Goal: Task Accomplishment & Management: Manage account settings

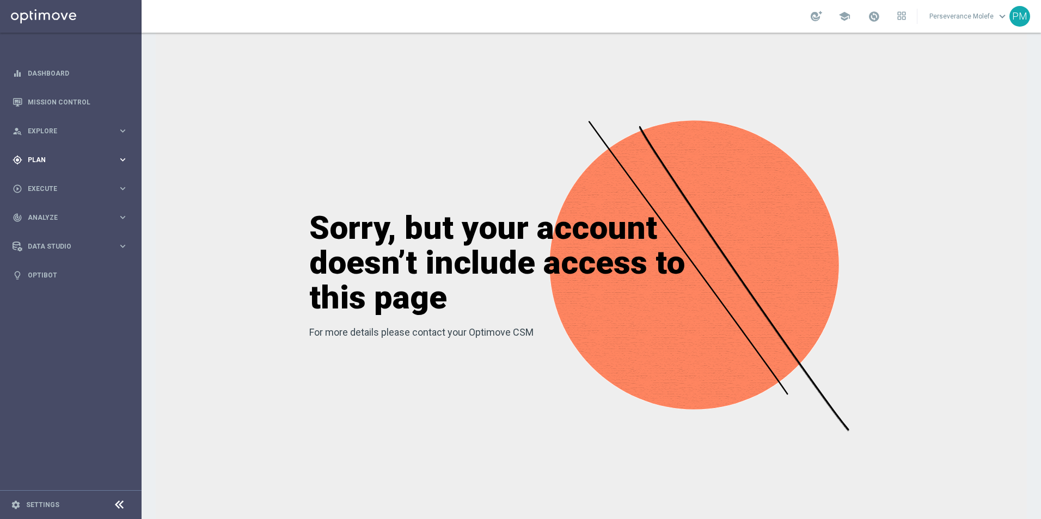
click at [67, 158] on span "Plan" at bounding box center [73, 160] width 90 height 7
click at [56, 214] on span "Templates" at bounding box center [68, 215] width 78 height 7
click at [63, 227] on link "Optimail" at bounding box center [73, 231] width 79 height 9
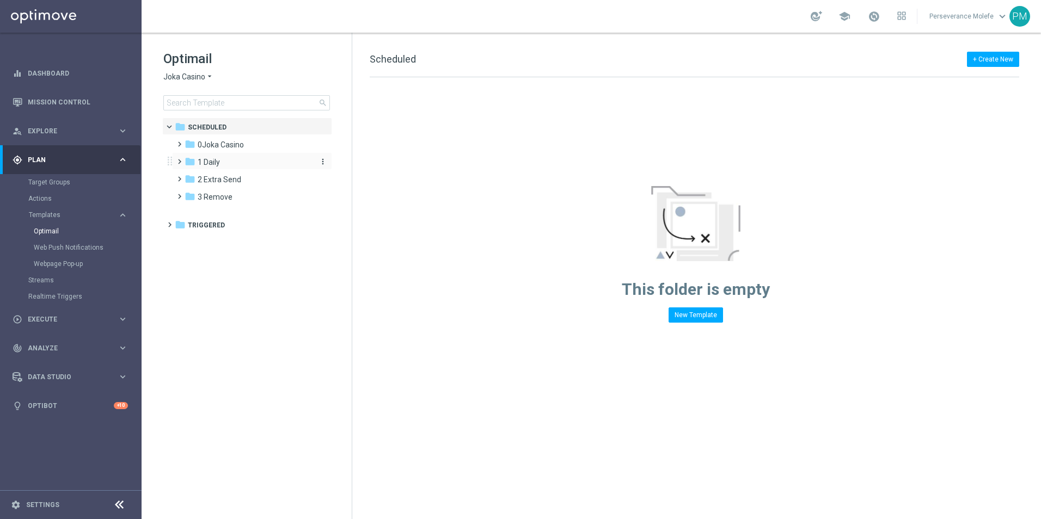
click at [219, 163] on span "1 Daily" at bounding box center [209, 162] width 22 height 10
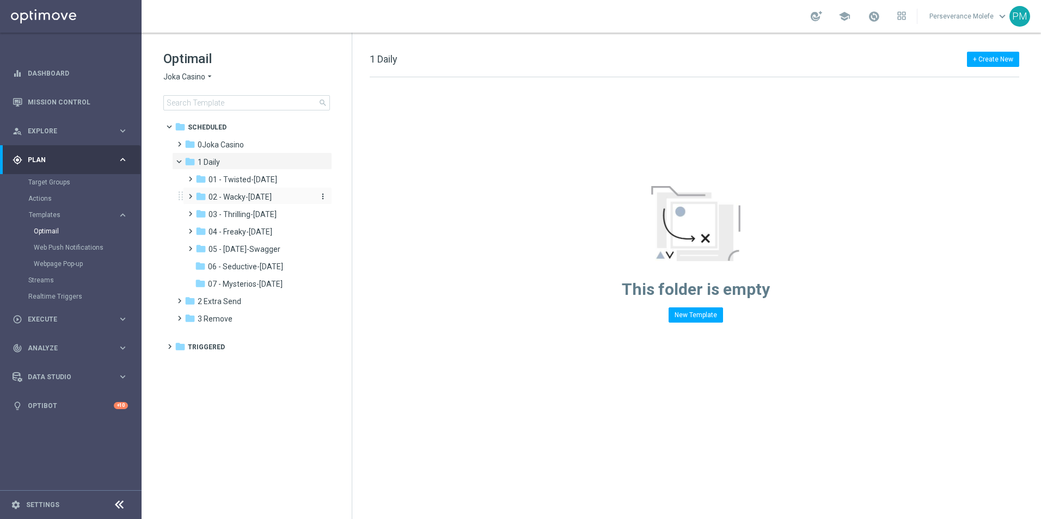
click at [256, 196] on span "02 - Wacky-Wednesday" at bounding box center [239, 197] width 63 height 10
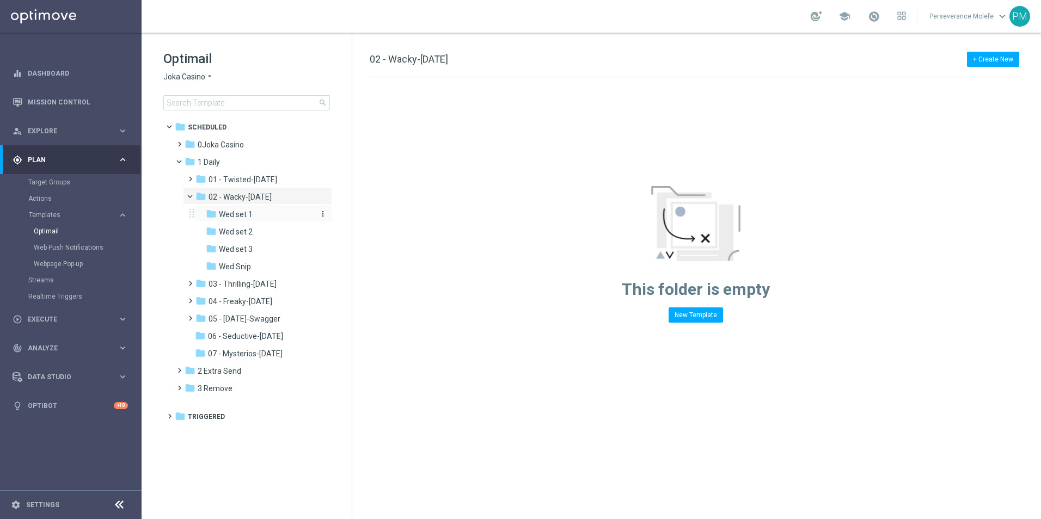
click at [253, 213] on div "folder Wed set 1" at bounding box center [259, 214] width 107 height 13
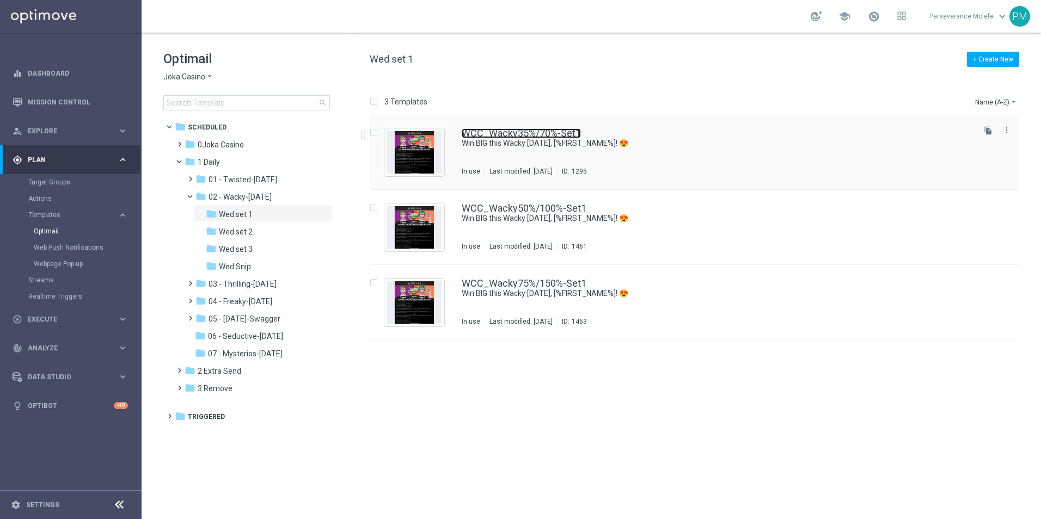
click at [479, 133] on link "WCC_Wacky35%/70%-Set1" at bounding box center [521, 133] width 119 height 10
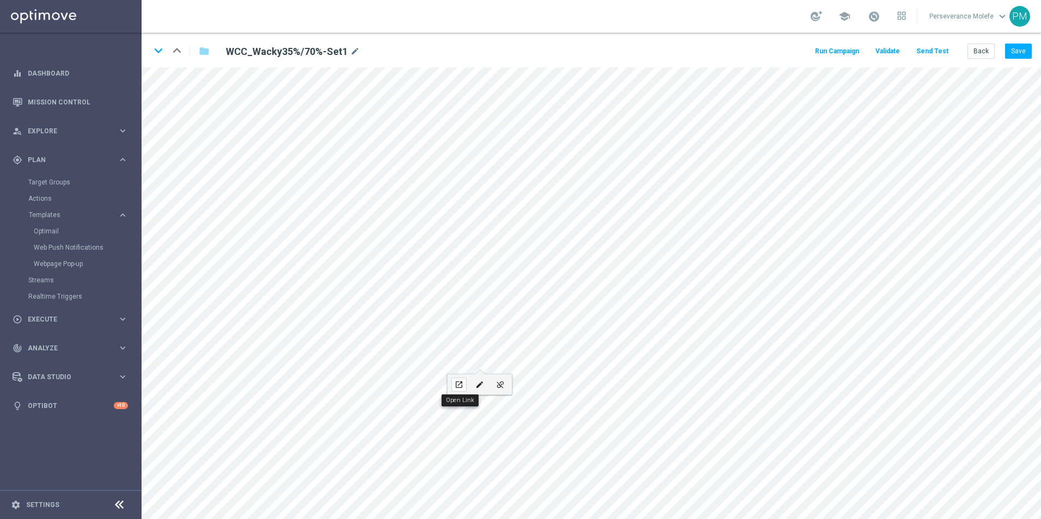
click at [463, 379] on div "open_in_new" at bounding box center [458, 385] width 15 height 14
click at [53, 229] on link "Optimail" at bounding box center [73, 231] width 79 height 9
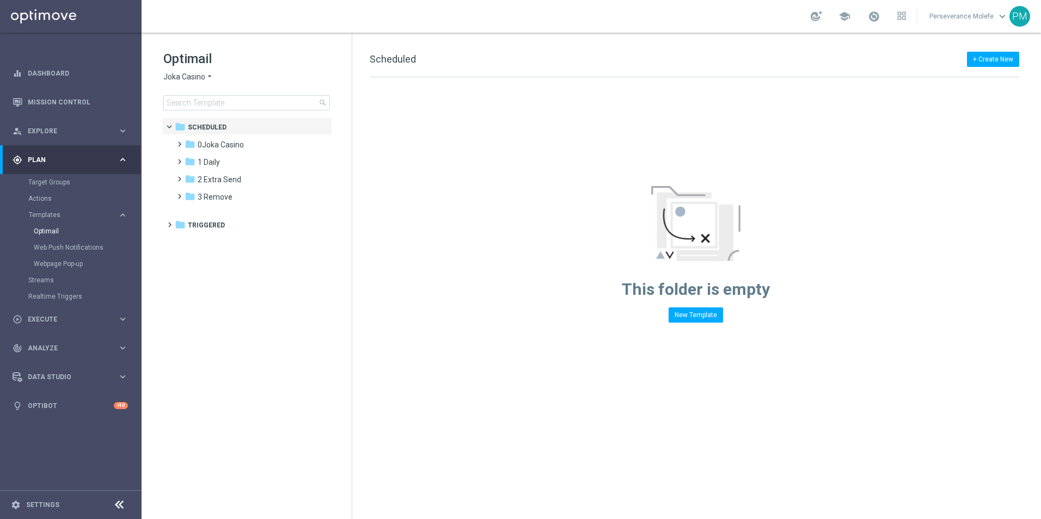
click at [181, 81] on span "Joka Casino" at bounding box center [184, 77] width 42 height 10
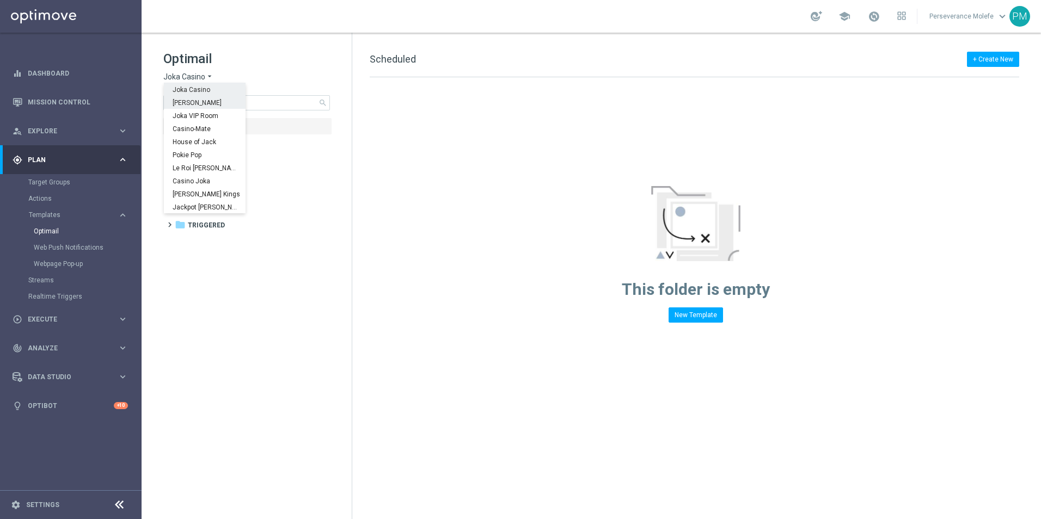
click at [0, 0] on span "[PERSON_NAME]" at bounding box center [0, 0] width 0 height 0
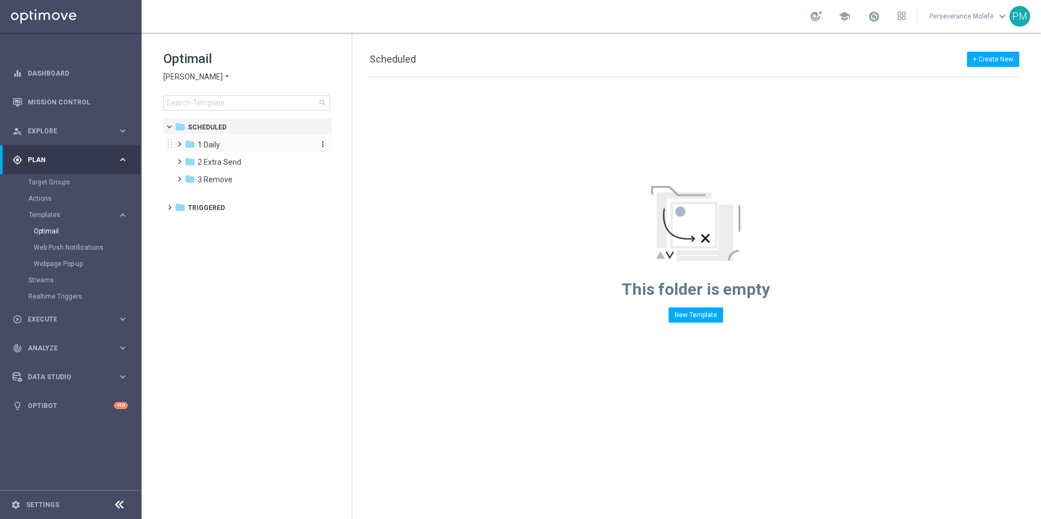
click at [236, 140] on div "folder 1 Daily" at bounding box center [246, 145] width 125 height 13
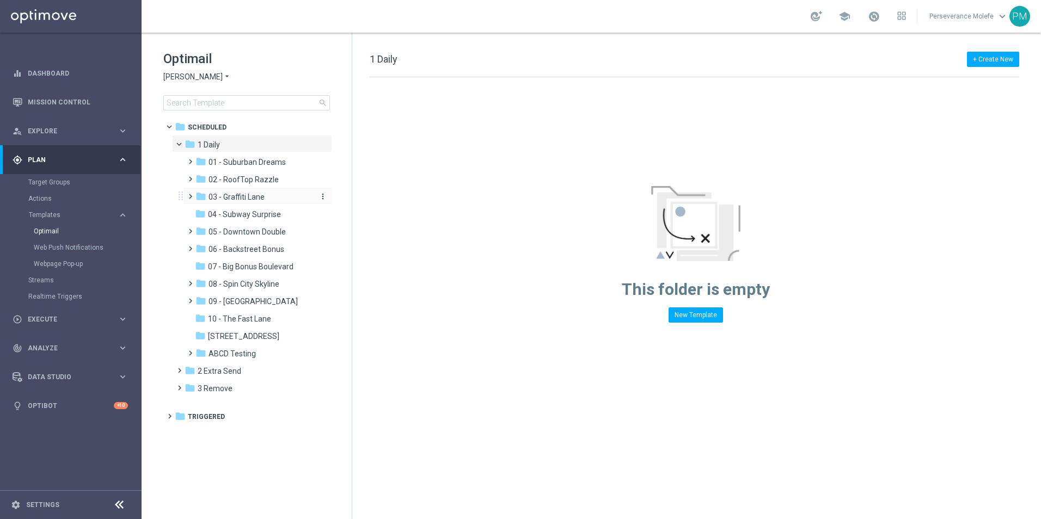
click at [253, 195] on span "03 - Graffiti Lane" at bounding box center [236, 197] width 56 height 10
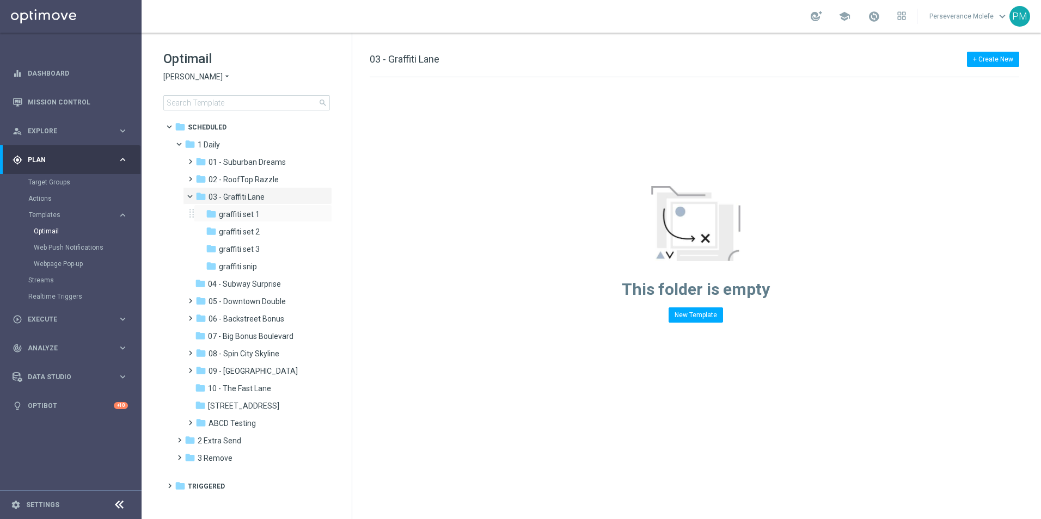
click at [255, 207] on div "folder graffiti set 1 more_vert" at bounding box center [263, 213] width 138 height 17
click at [255, 216] on span "graffiti set 1" at bounding box center [239, 215] width 41 height 10
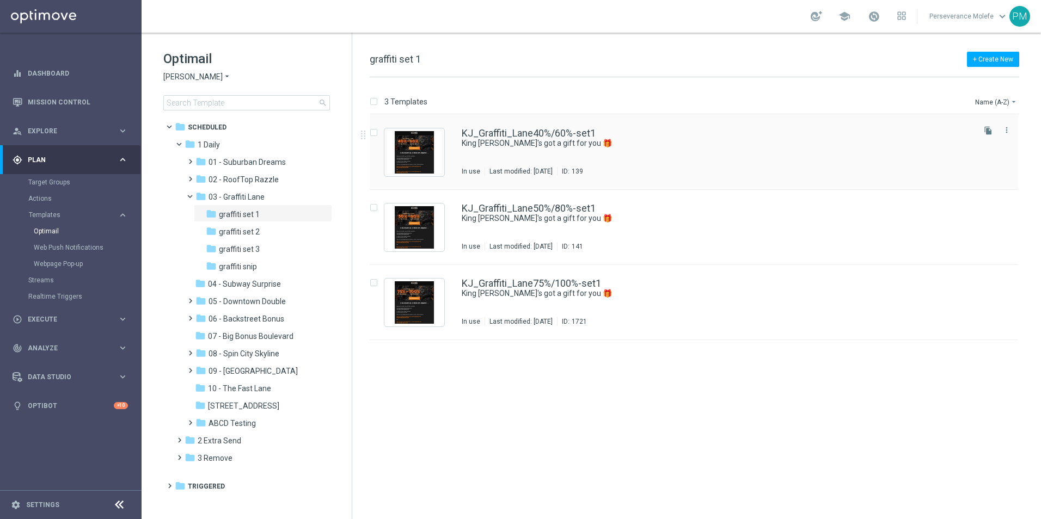
click at [503, 122] on div "KJ_Graffiti_Lane40%/60%-set1 King Johnny's got a gift for you 🎁 In use Last mod…" at bounding box center [694, 152] width 648 height 75
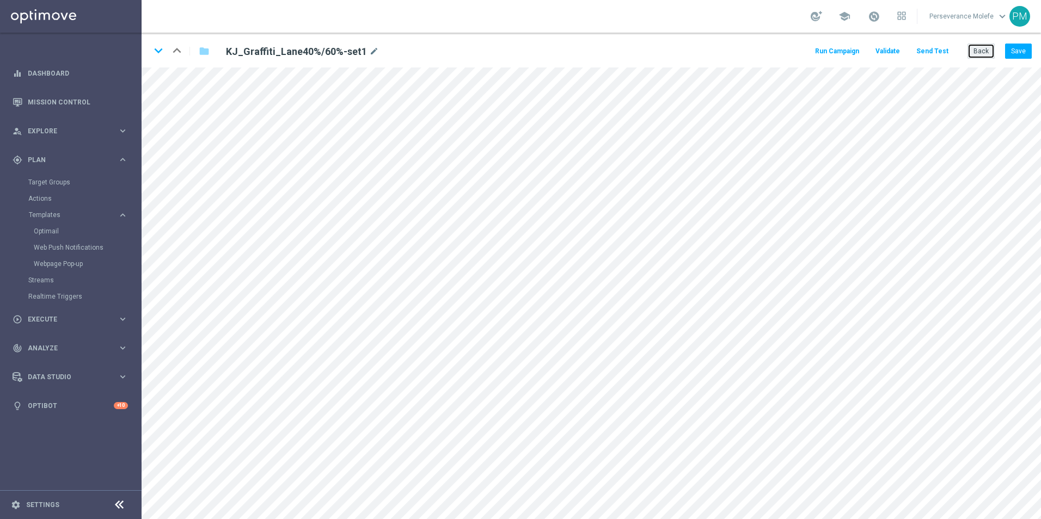
click at [979, 47] on button "Back" at bounding box center [980, 51] width 27 height 15
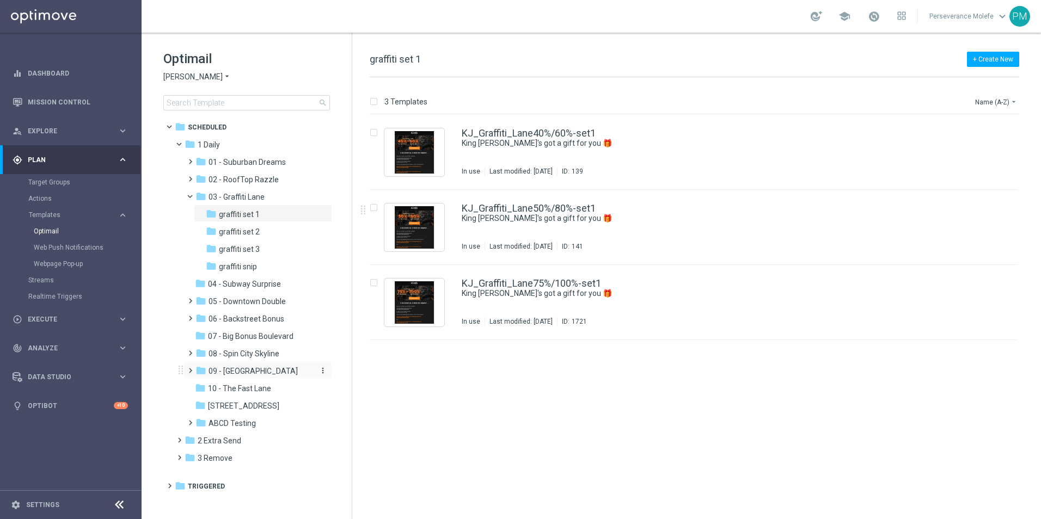
click at [256, 366] on div "folder 09 - Four Way Crossing" at bounding box center [253, 371] width 116 height 13
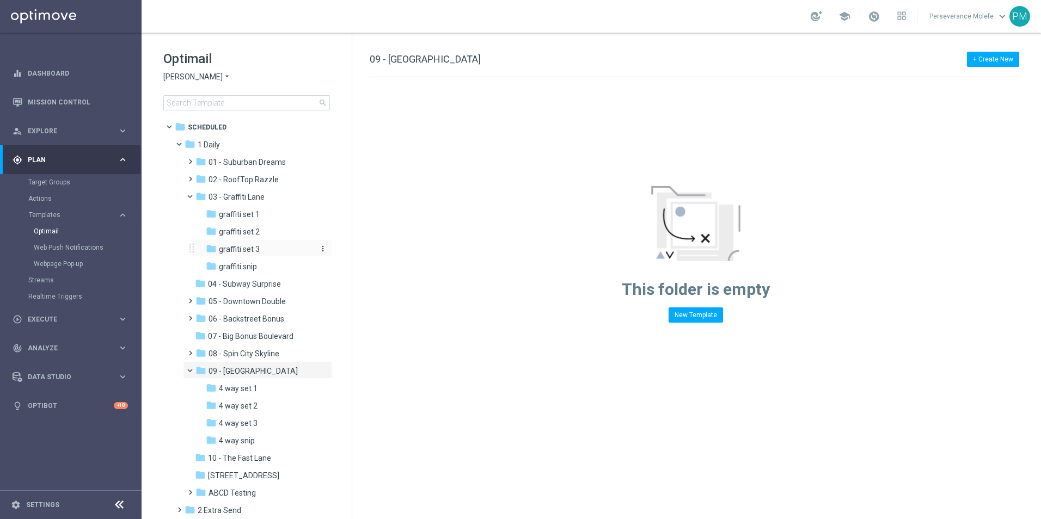
click at [259, 255] on div "folder graffiti set 3" at bounding box center [259, 249] width 107 height 13
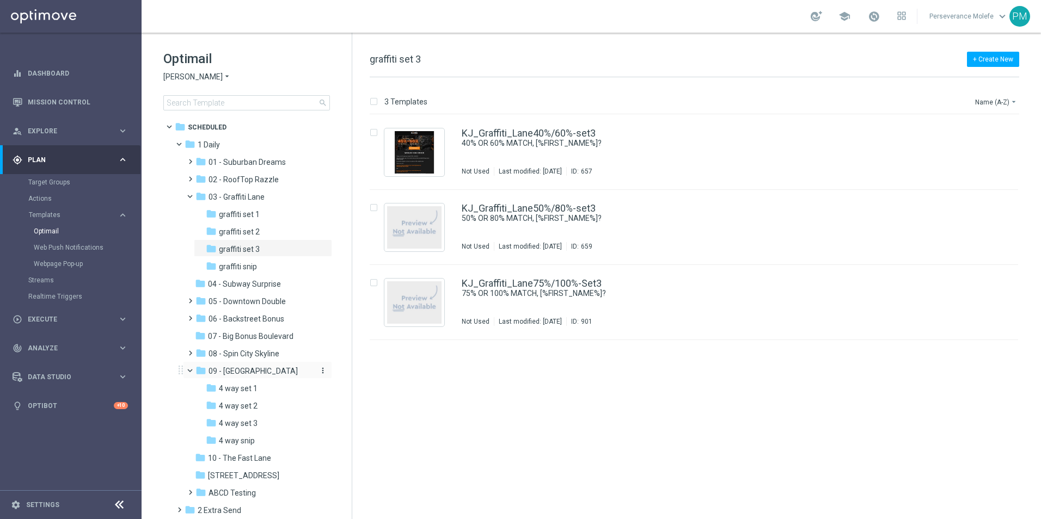
click at [269, 373] on span "09 - Four Way Crossing" at bounding box center [252, 371] width 89 height 10
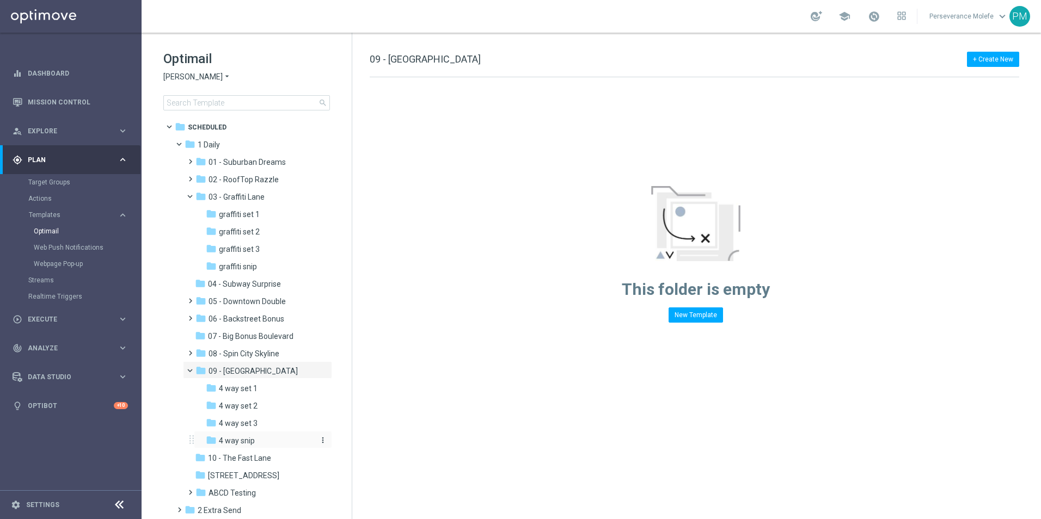
click at [258, 441] on div "folder 4 way snip" at bounding box center [259, 441] width 107 height 13
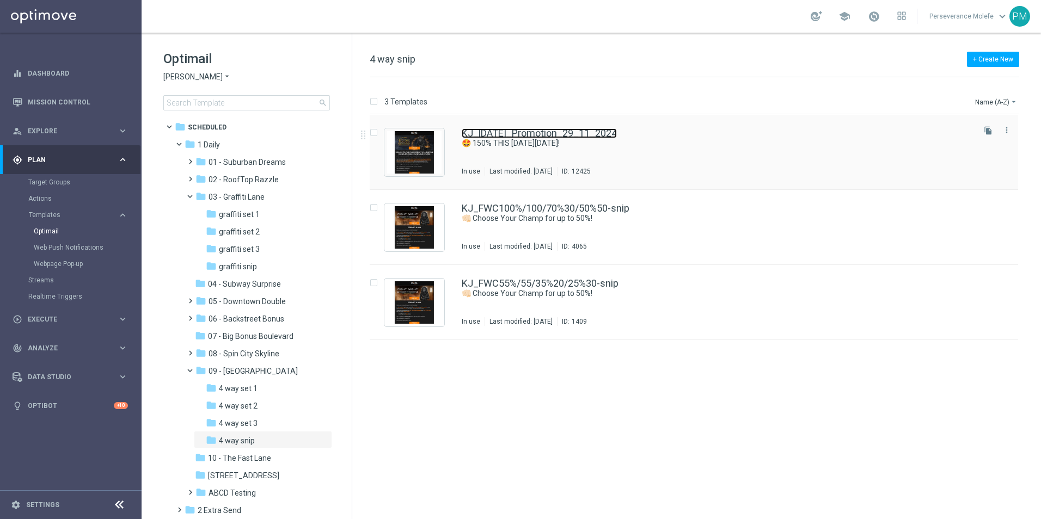
click at [498, 134] on link "KJ_Black_Friday_Promotion_29_11_2024" at bounding box center [539, 133] width 155 height 10
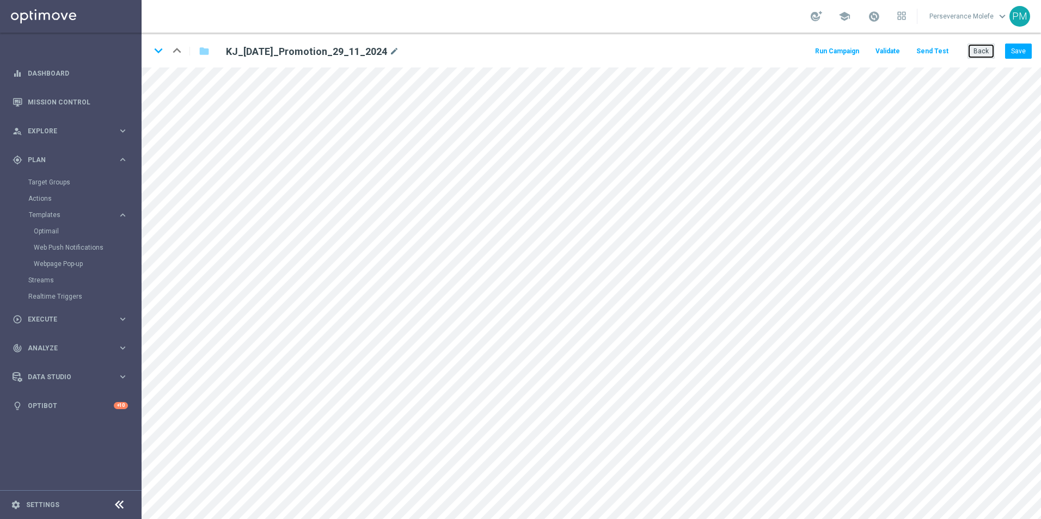
click at [979, 48] on button "Back" at bounding box center [980, 51] width 27 height 15
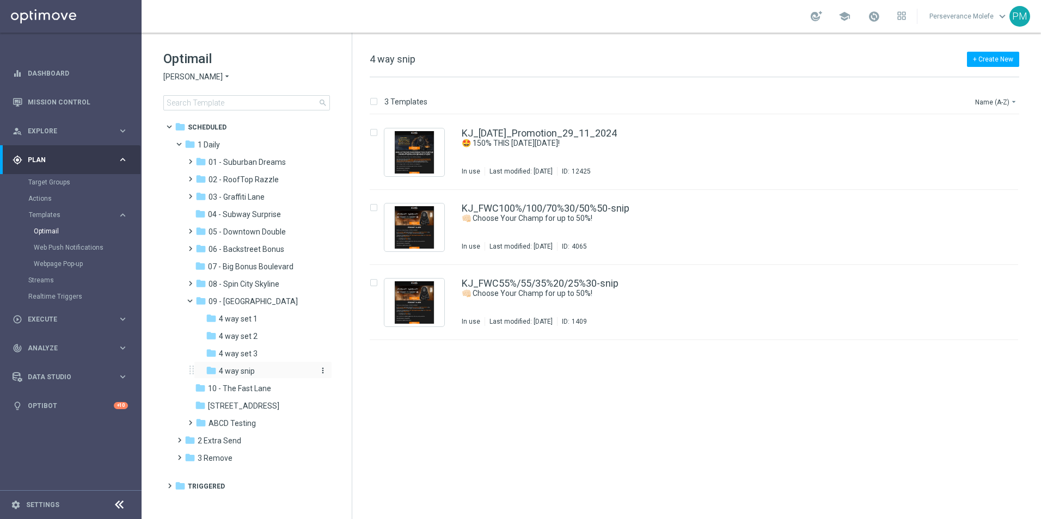
click at [253, 373] on span "4 way snip" at bounding box center [237, 371] width 36 height 10
click at [491, 126] on div "KJ_Black_Friday_Promotion_29_11_2024 🤩 150% THIS BLACK FRIDAY! In use Last modi…" at bounding box center [694, 152] width 648 height 75
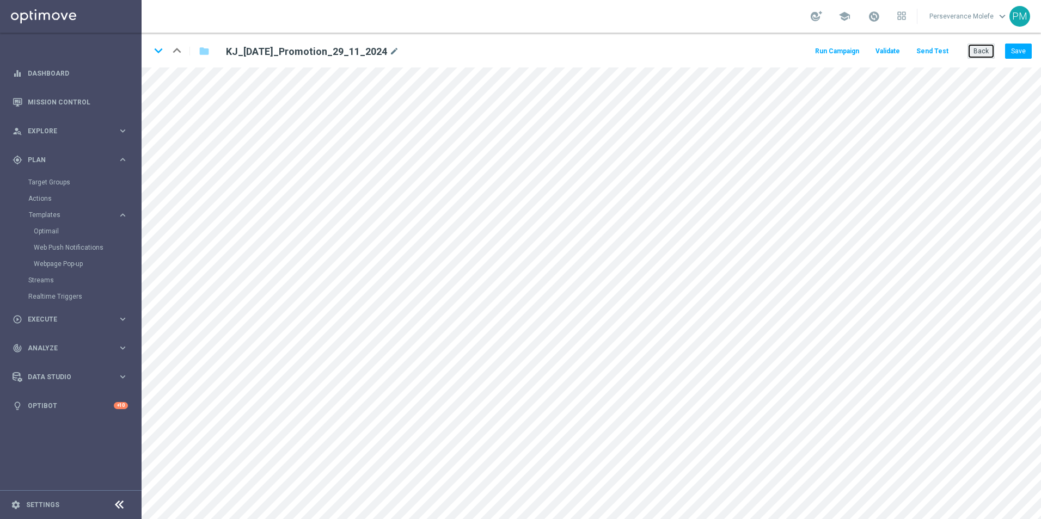
click at [982, 48] on button "Back" at bounding box center [980, 51] width 27 height 15
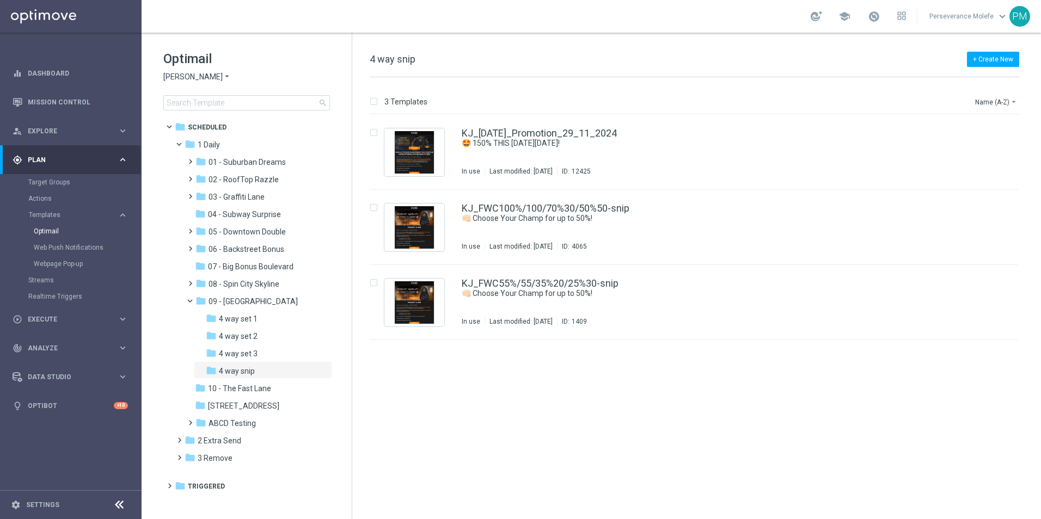
click at [223, 76] on icon "arrow_drop_down" at bounding box center [227, 77] width 9 height 10
click at [0, 0] on span "Joka Casino" at bounding box center [0, 0] width 0 height 0
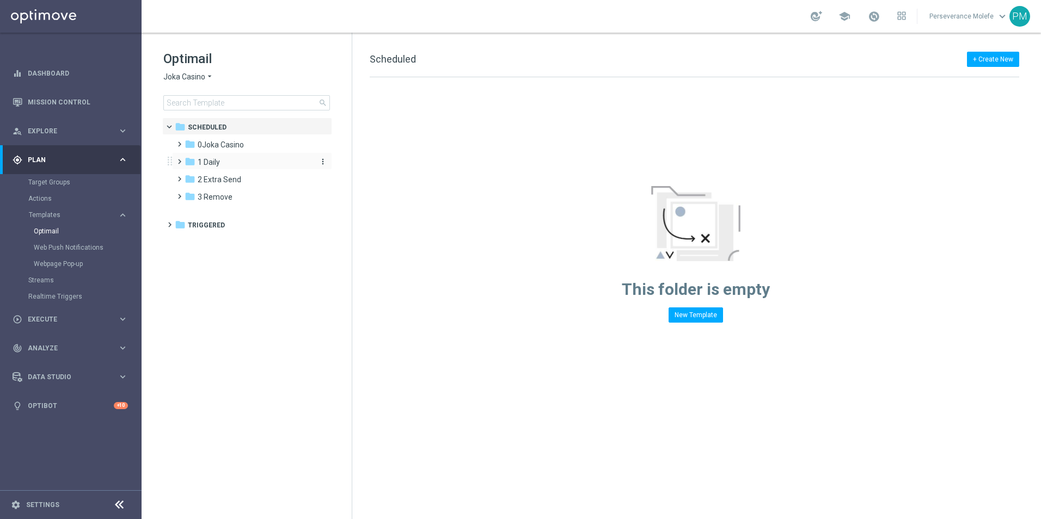
click at [220, 158] on div "folder 1 Daily" at bounding box center [246, 162] width 125 height 13
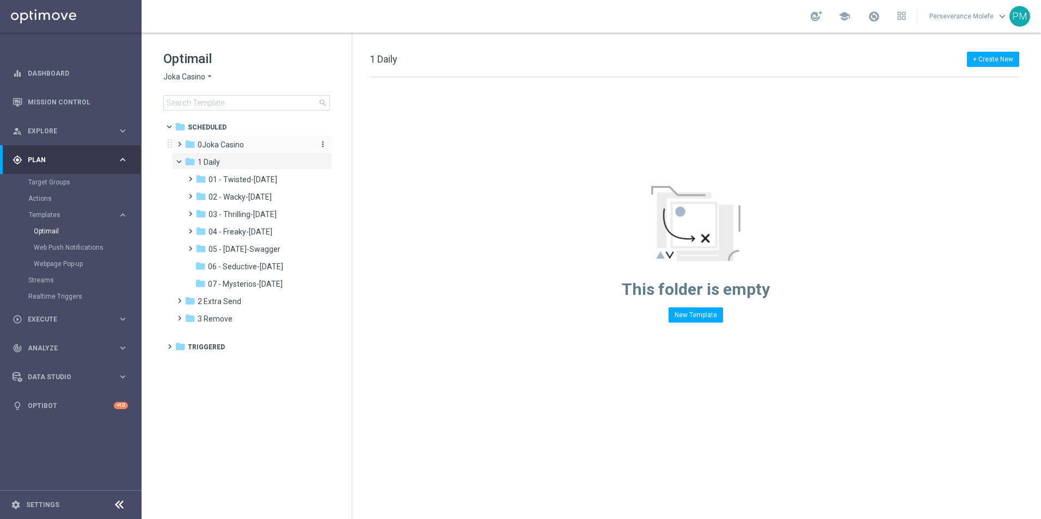
click at [226, 146] on span "0Joka Casino" at bounding box center [221, 145] width 46 height 10
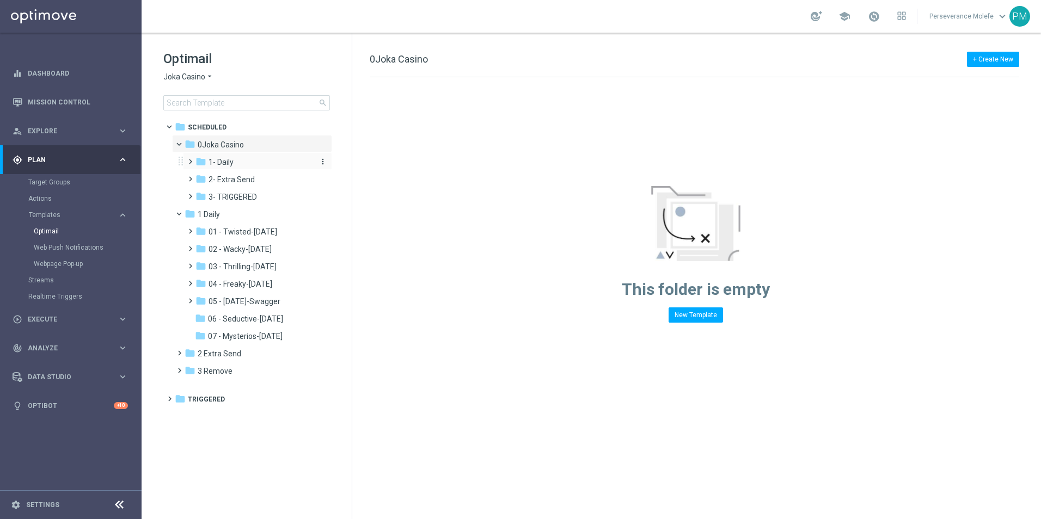
click at [235, 158] on div "folder 1- Daily" at bounding box center [253, 162] width 116 height 13
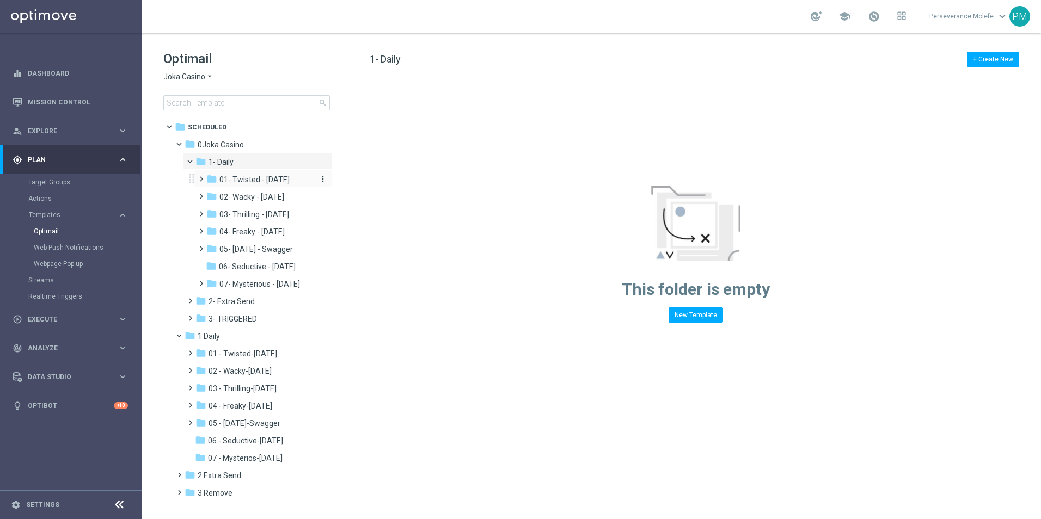
click at [278, 175] on span "01- Twisted - Tuesday" at bounding box center [254, 180] width 70 height 10
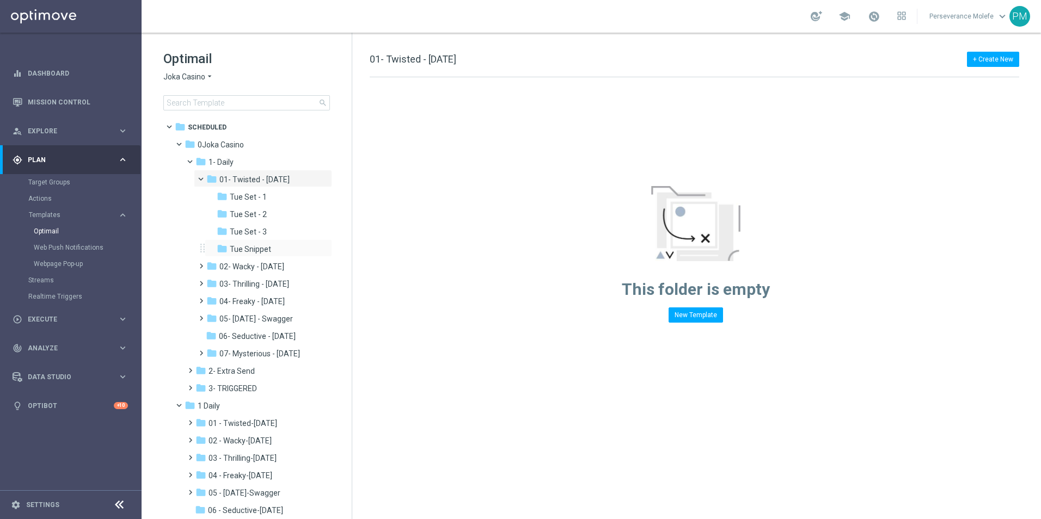
click at [297, 241] on div "folder Tue Snippet more_vert" at bounding box center [268, 247] width 127 height 17
click at [288, 247] on div "folder Tue Snippet" at bounding box center [266, 249] width 98 height 13
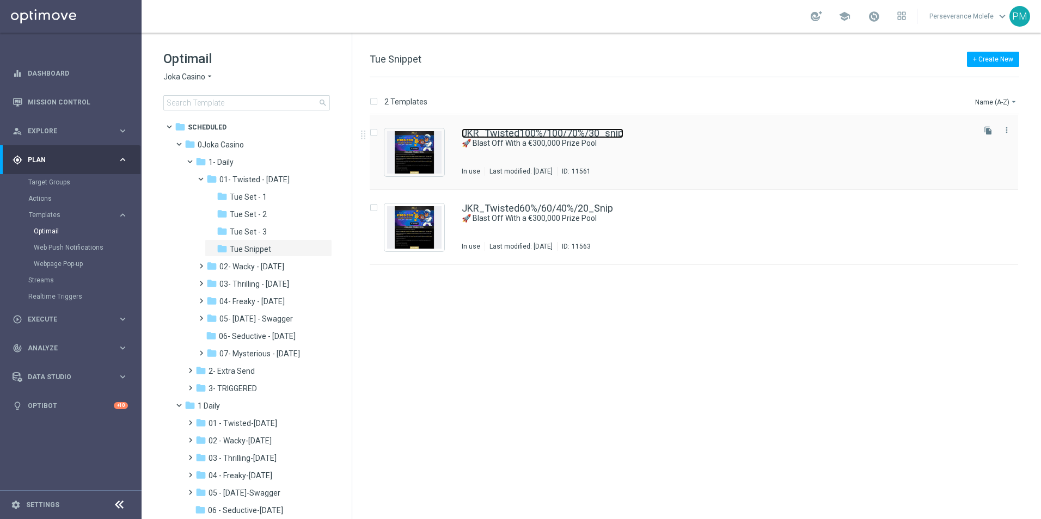
click at [465, 134] on link "JKR_Twisted100%/100/70%/30_snip" at bounding box center [543, 133] width 162 height 10
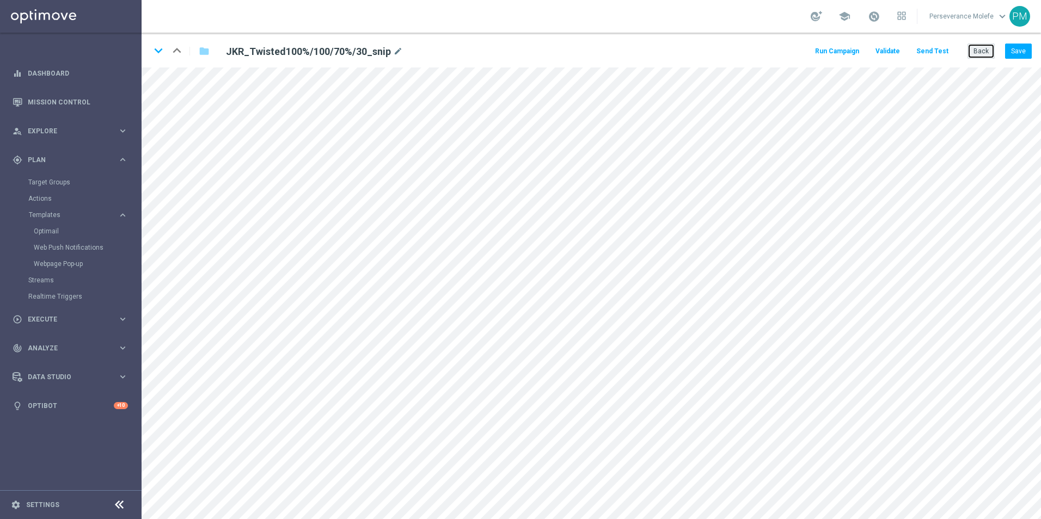
click at [987, 52] on button "Back" at bounding box center [980, 51] width 27 height 15
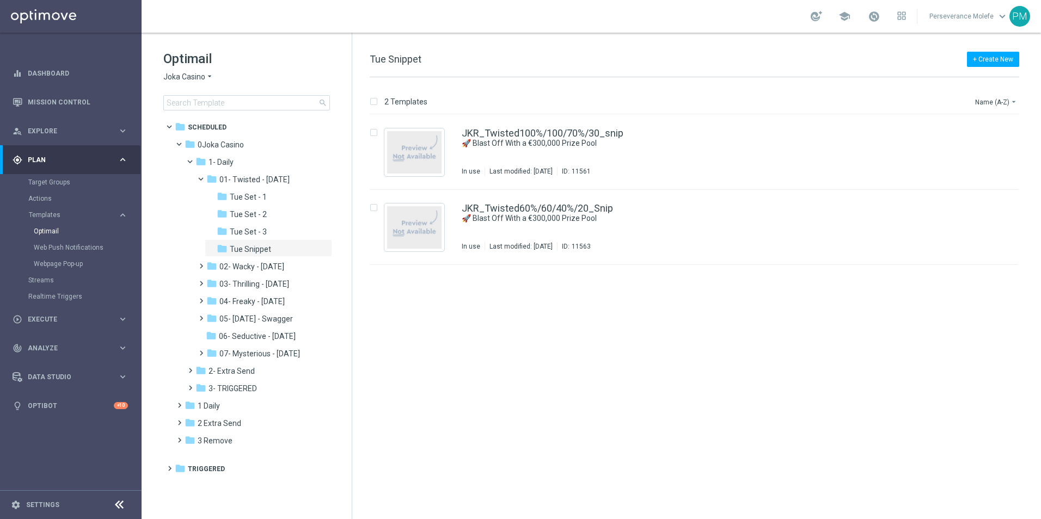
click at [194, 74] on span "Joka Casino" at bounding box center [184, 77] width 42 height 10
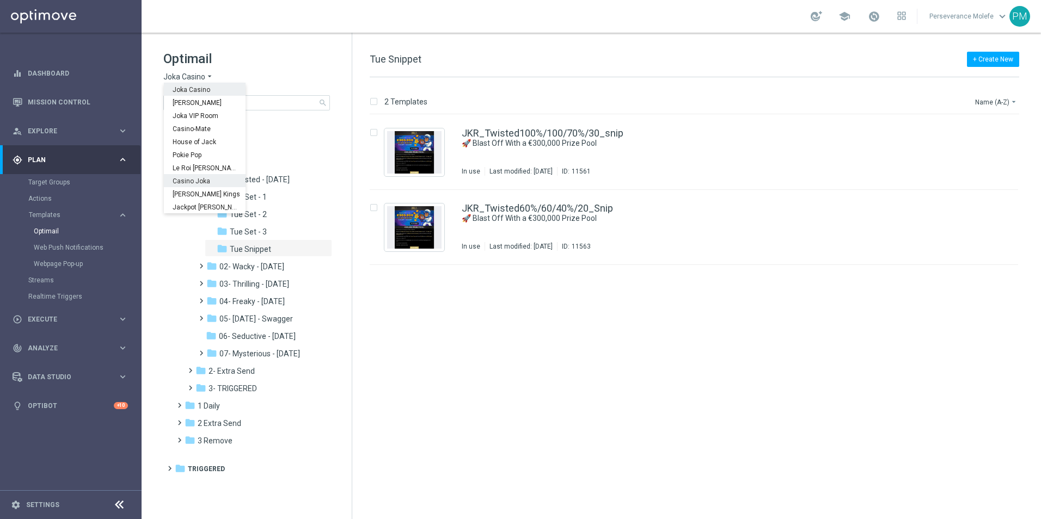
click at [0, 0] on span "Casino Joka" at bounding box center [0, 0] width 0 height 0
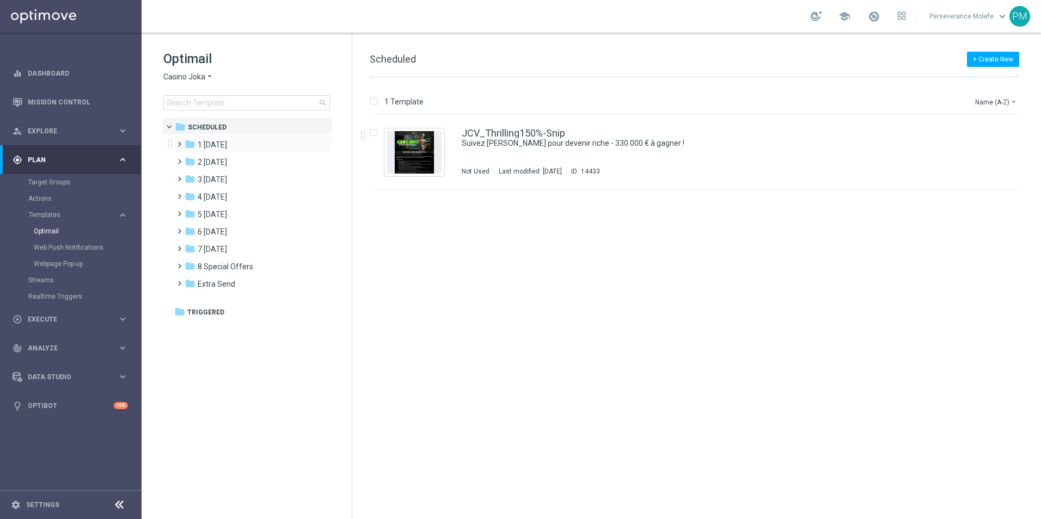
click at [216, 138] on div "folder 1 Tuesday more_vert" at bounding box center [252, 143] width 160 height 17
click at [219, 147] on span "1 [DATE]" at bounding box center [212, 145] width 29 height 10
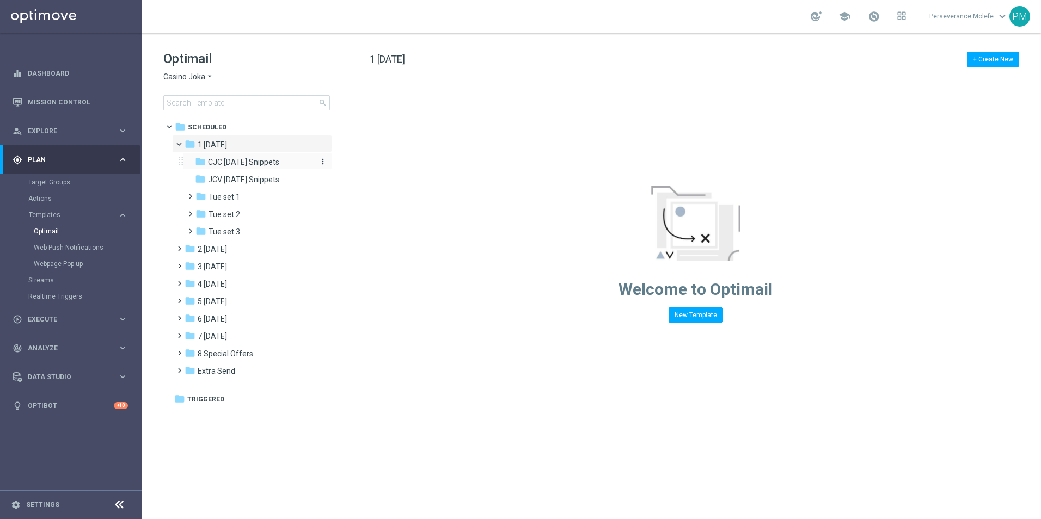
click at [239, 164] on span "CJC Tuesday Snippets" at bounding box center [243, 162] width 71 height 10
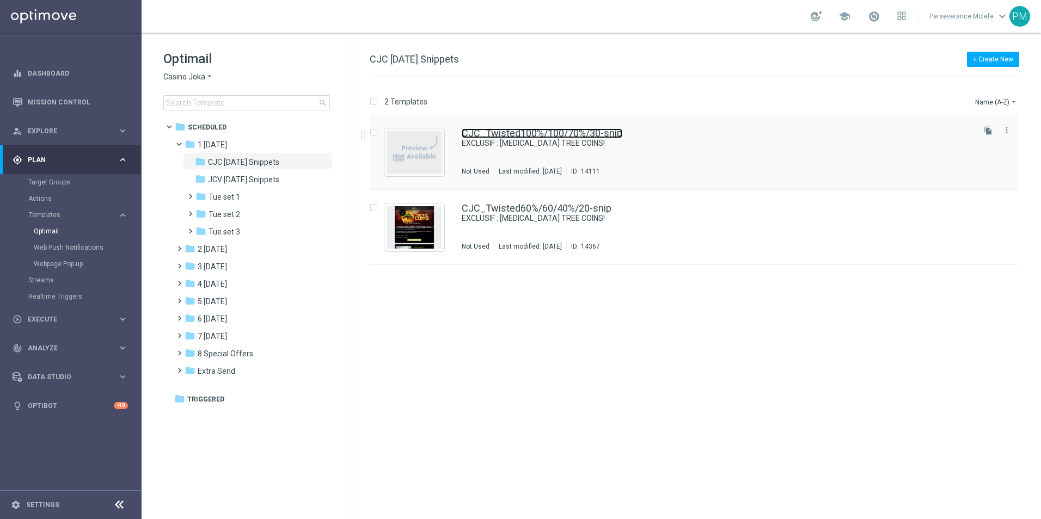
click at [478, 136] on link "CJC_Twisted100%/100/70%/30-snip" at bounding box center [542, 133] width 161 height 10
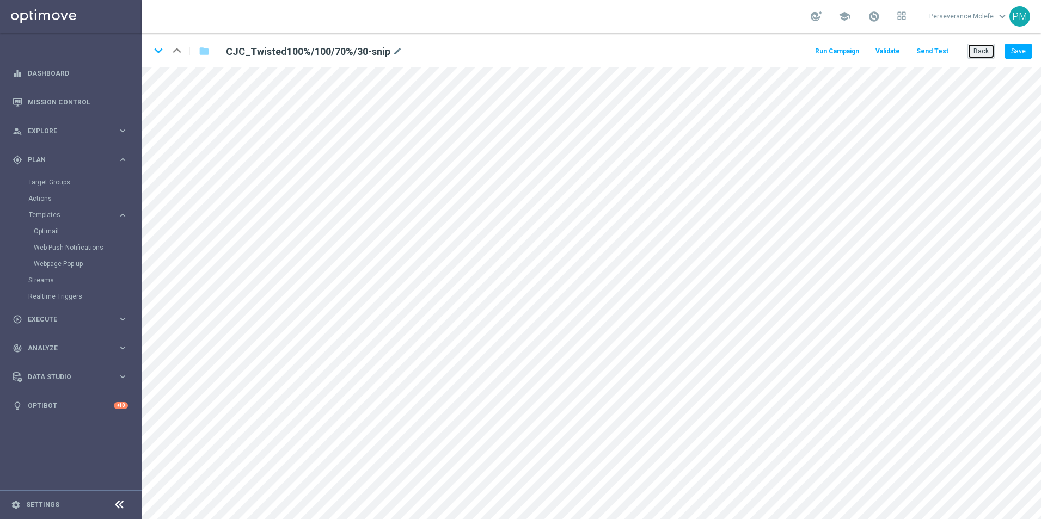
click at [975, 50] on button "Back" at bounding box center [980, 51] width 27 height 15
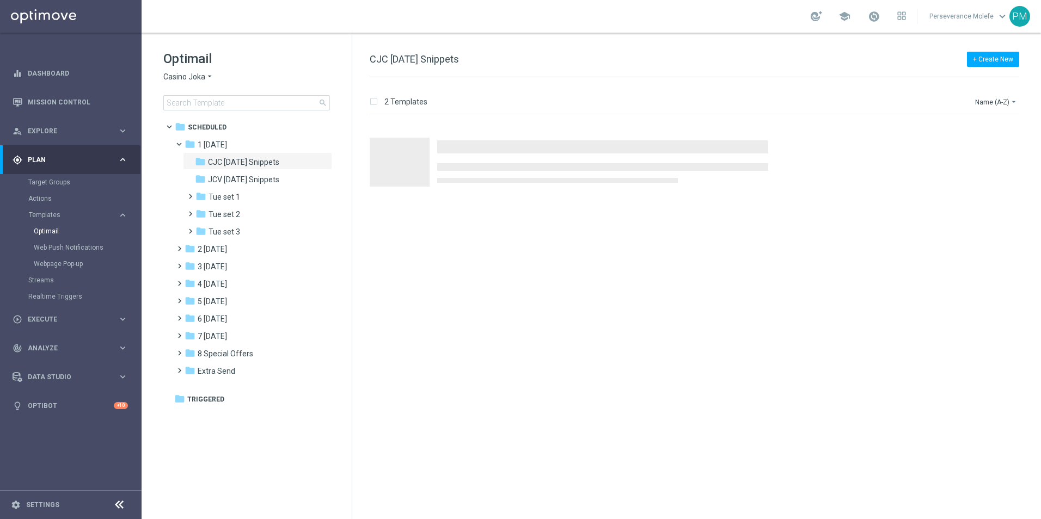
click at [201, 75] on span "Casino Joka" at bounding box center [184, 77] width 42 height 10
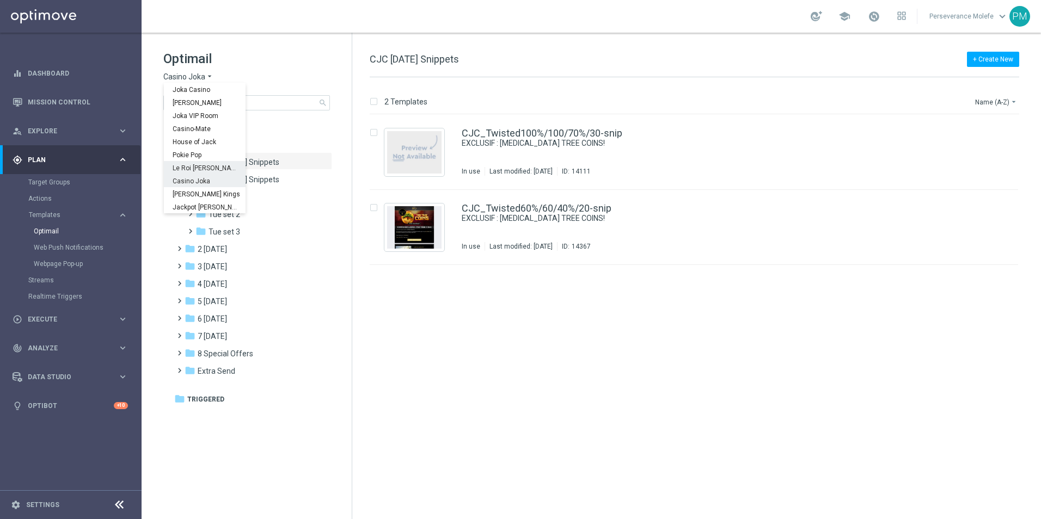
click at [0, 0] on span "Le Roi [PERSON_NAME]" at bounding box center [0, 0] width 0 height 0
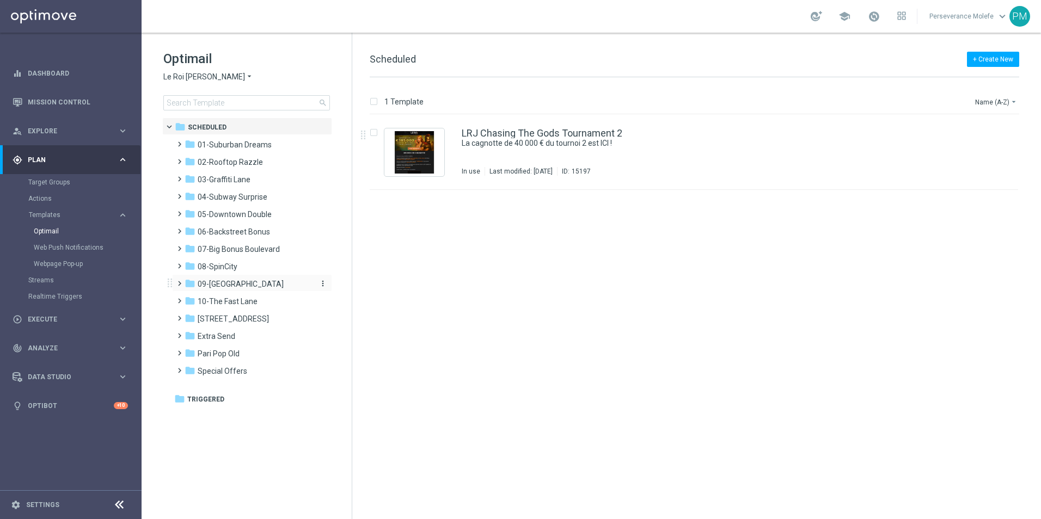
click at [252, 290] on div "folder 09-Four Way Crossing" at bounding box center [246, 284] width 125 height 13
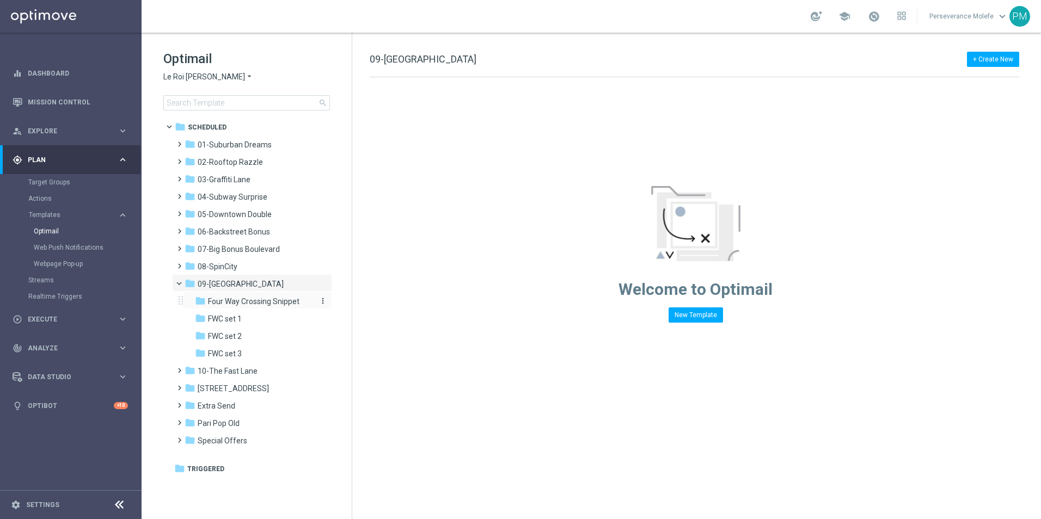
click at [275, 301] on span "Four Way Crossing Snippet" at bounding box center [253, 302] width 91 height 10
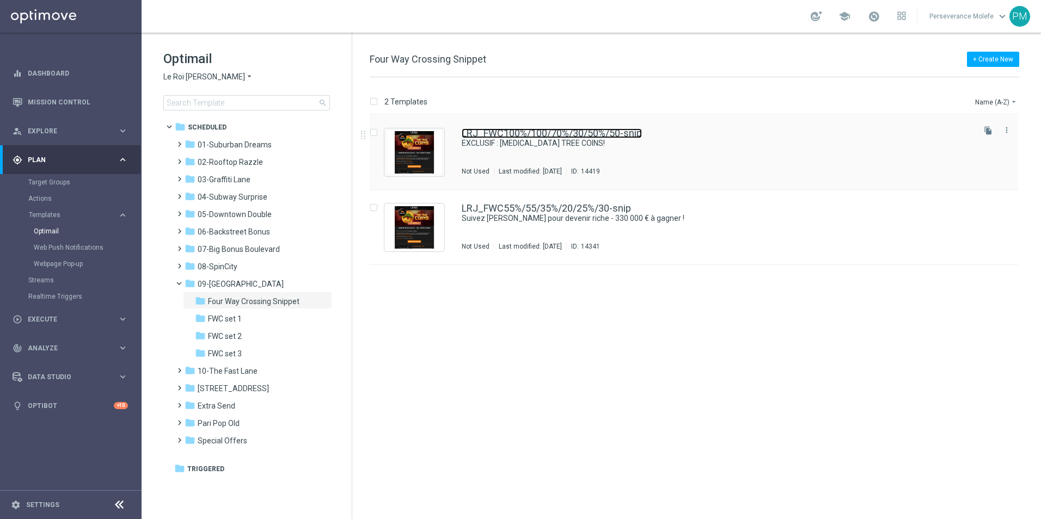
click at [494, 136] on link "LRJ_FWC100%/100/70%/30/50%/50-snip" at bounding box center [552, 133] width 180 height 10
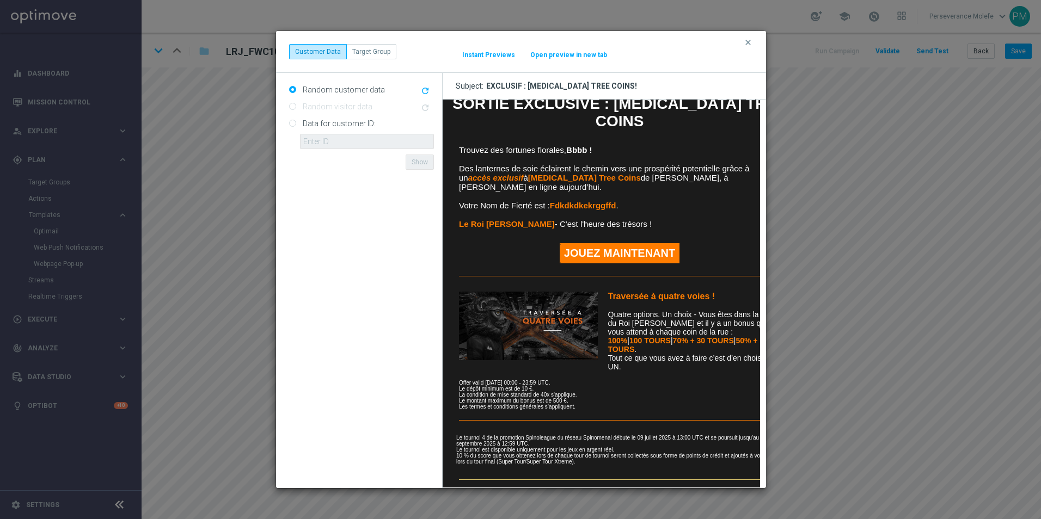
scroll to position [219, 0]
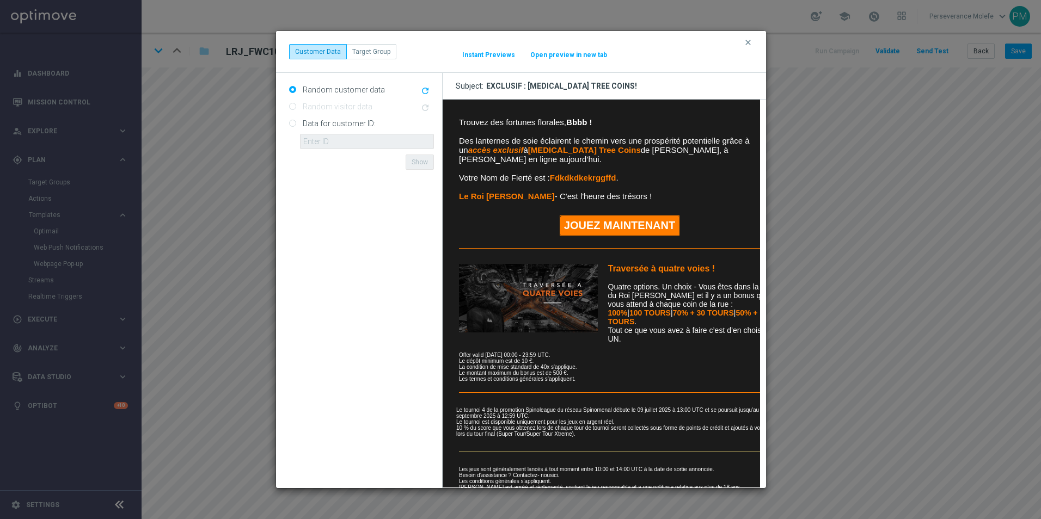
click at [573, 47] on div "clear Customer Data Target Group It might take a while... Instant Previews Open…" at bounding box center [521, 51] width 464 height 15
click at [576, 55] on button "Open preview in new tab" at bounding box center [569, 55] width 78 height 9
click at [747, 41] on icon "clear" at bounding box center [747, 42] width 9 height 9
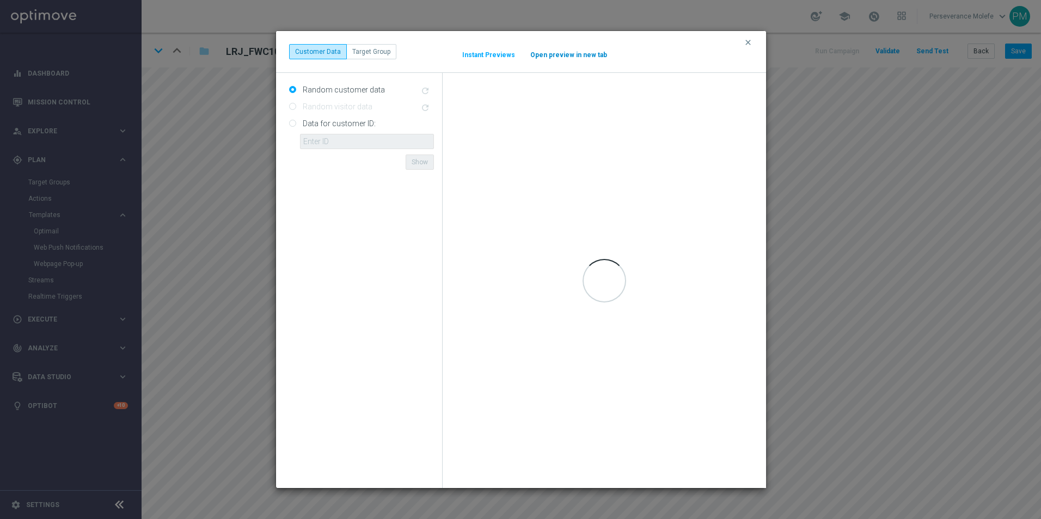
scroll to position [0, 0]
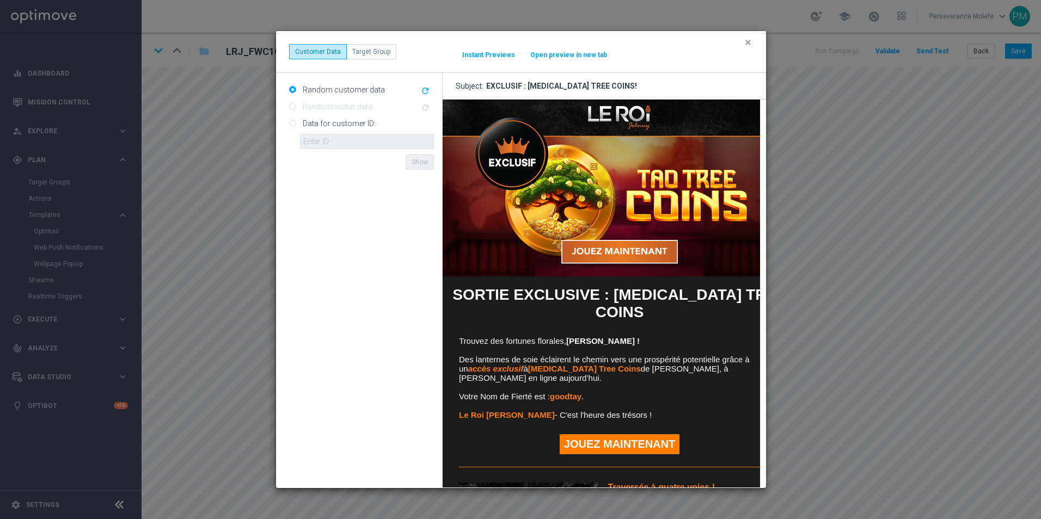
click at [587, 56] on button "Open preview in new tab" at bounding box center [569, 55] width 78 height 9
click at [745, 45] on icon "clear" at bounding box center [747, 42] width 9 height 9
click at [574, 52] on button "Open preview in new tab" at bounding box center [569, 55] width 78 height 9
click at [746, 42] on icon "clear" at bounding box center [747, 42] width 9 height 9
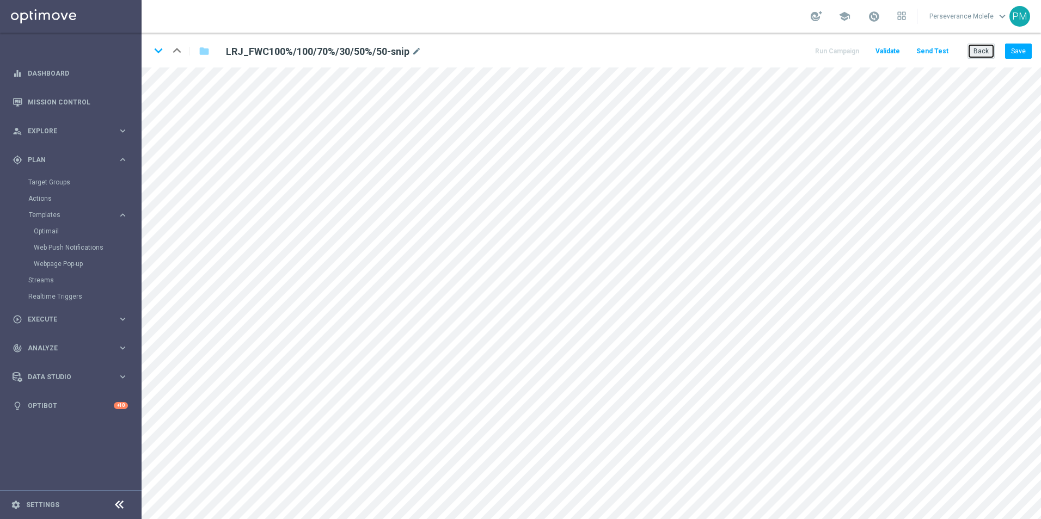
click at [971, 56] on button "Back" at bounding box center [980, 51] width 27 height 15
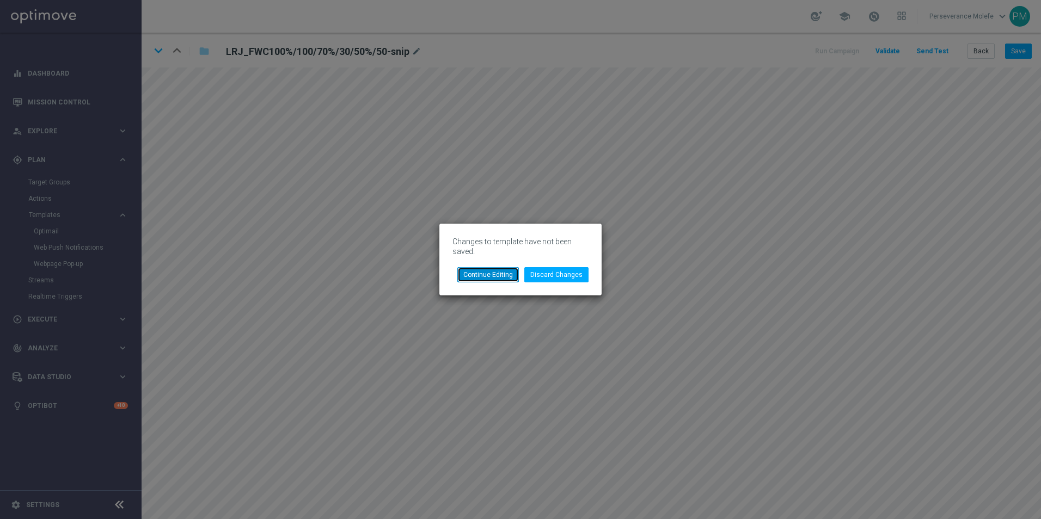
click at [507, 277] on button "Continue Editing" at bounding box center [487, 274] width 61 height 15
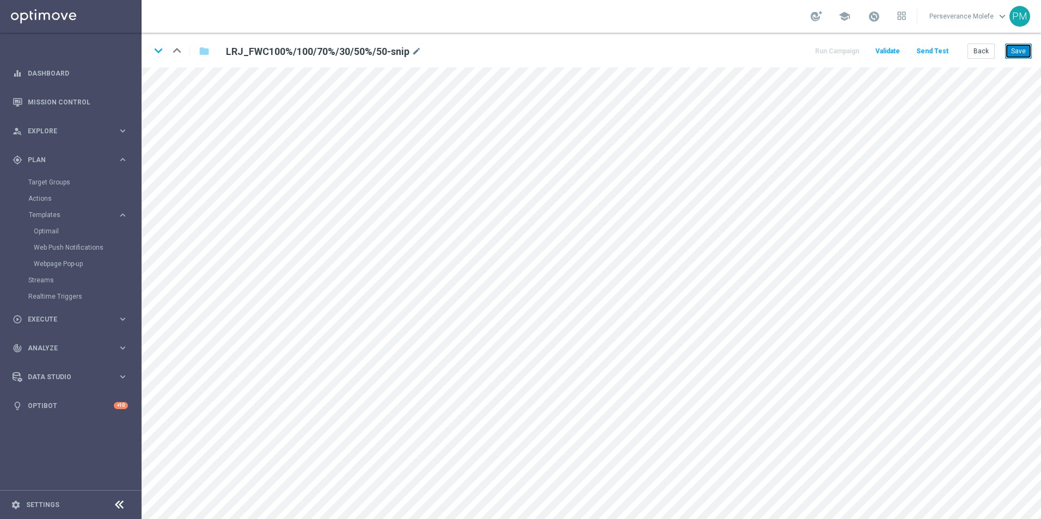
click at [1018, 47] on button "Save" at bounding box center [1018, 51] width 27 height 15
click at [968, 52] on button "Back" at bounding box center [980, 51] width 27 height 15
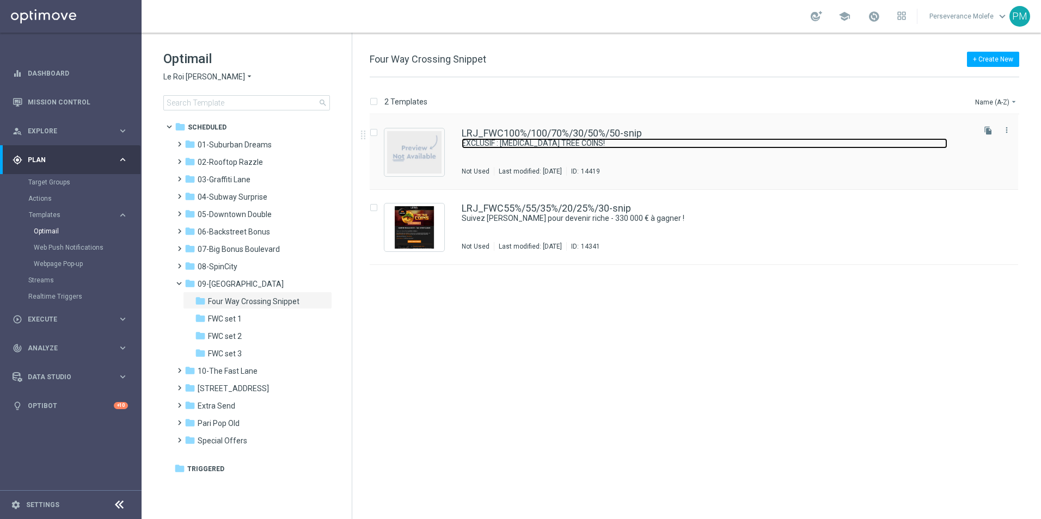
click at [498, 139] on link "EXCLUSIF : [MEDICAL_DATA] TREE COINS!" at bounding box center [704, 143] width 485 height 10
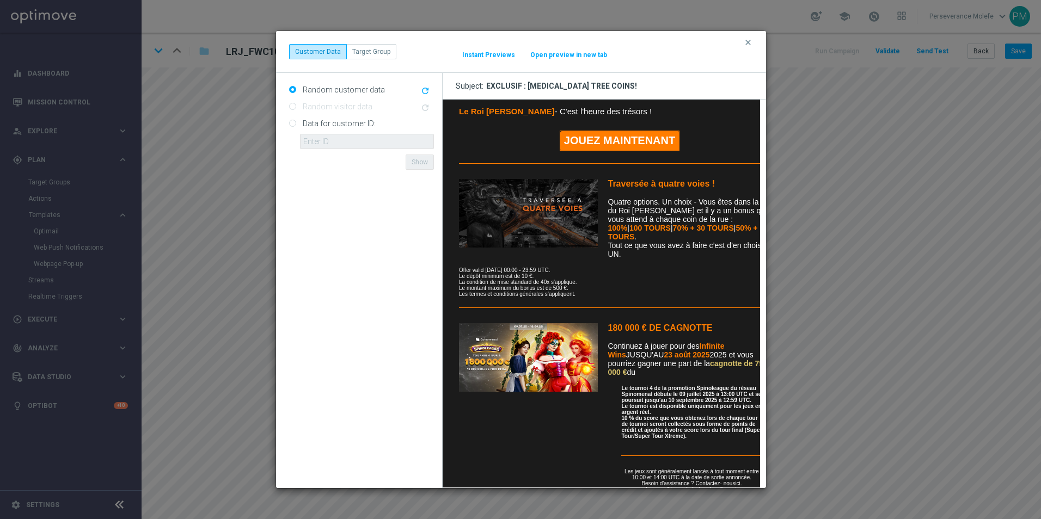
scroll to position [319, 0]
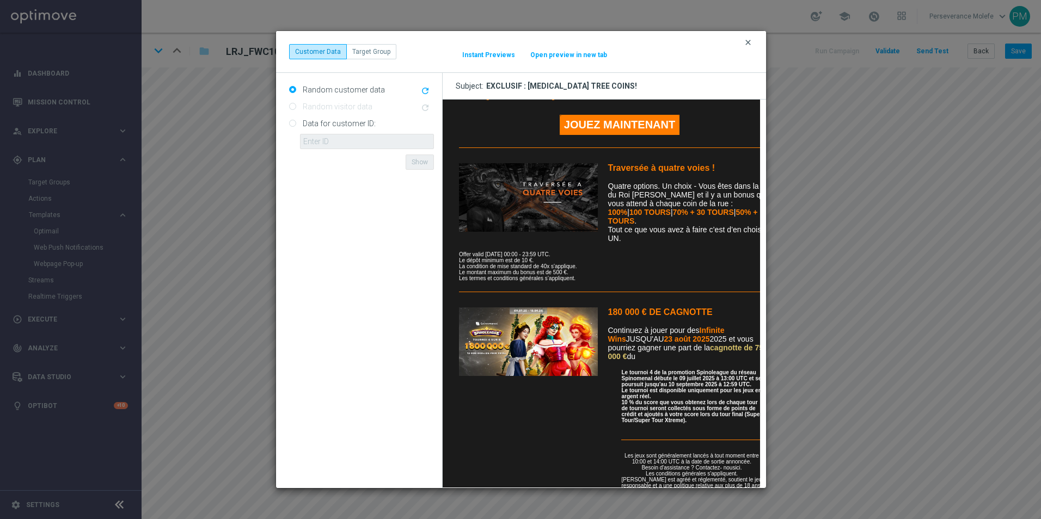
click at [746, 42] on icon "clear" at bounding box center [747, 42] width 9 height 9
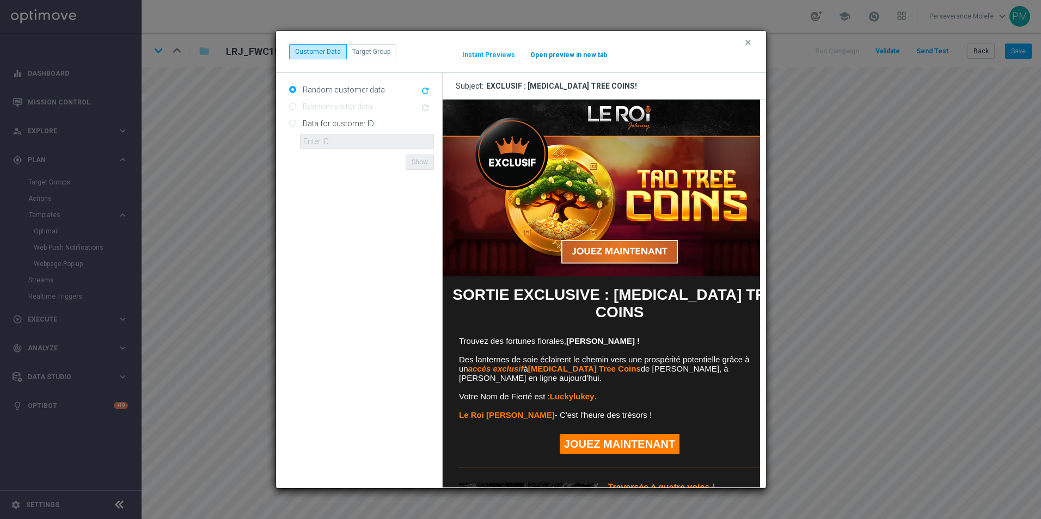
scroll to position [0, 0]
click at [562, 58] on button "Open preview in new tab" at bounding box center [569, 55] width 78 height 9
click at [287, 328] on div "Random customer data refresh Random visitor data refresh Data for customer ID: …" at bounding box center [359, 280] width 167 height 415
click at [243, 376] on div "clear Customer Data Target Group It might take a while... Instant Previews Open…" at bounding box center [520, 259] width 1041 height 519
click at [575, 58] on button "Open preview in new tab" at bounding box center [569, 55] width 78 height 9
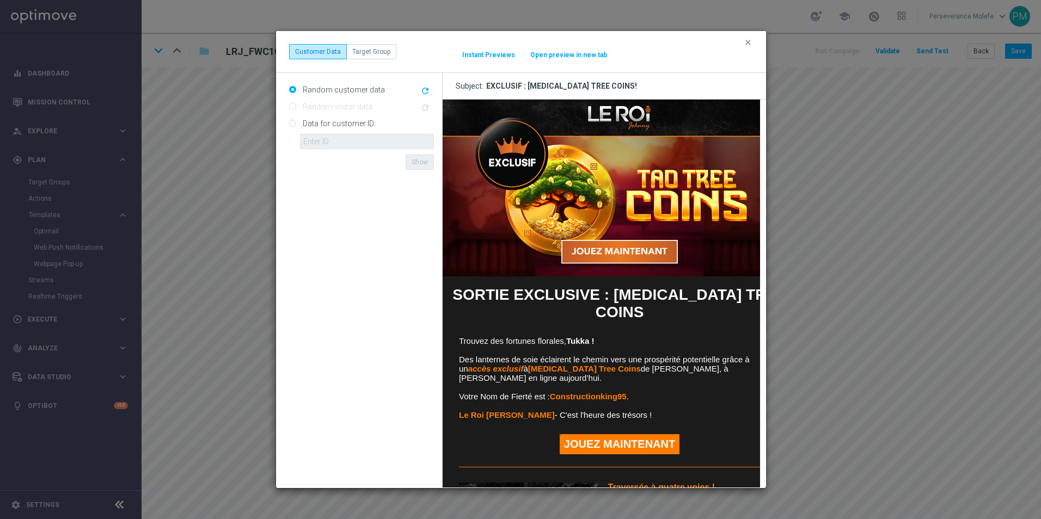
click at [747, 44] on icon "clear" at bounding box center [747, 42] width 9 height 9
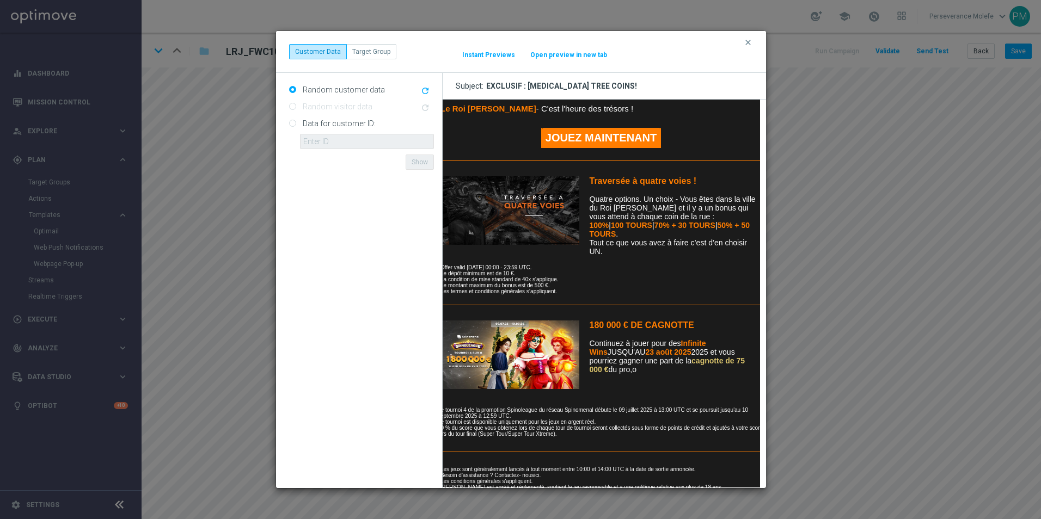
scroll to position [306, 0]
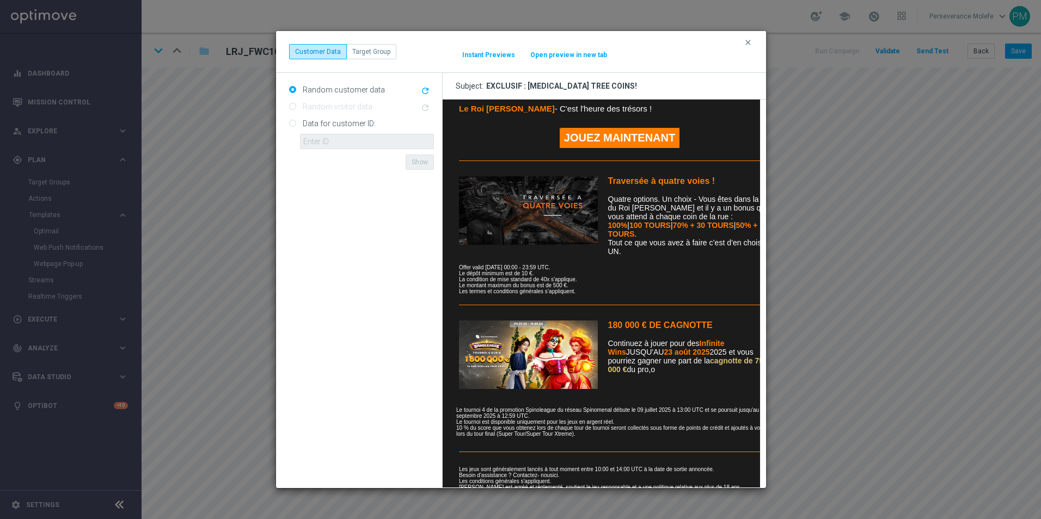
drag, startPoint x: 250, startPoint y: 253, endPoint x: 259, endPoint y: 260, distance: 10.9
click at [250, 253] on div "clear Customer Data Target Group It might take a while... Instant Previews Open…" at bounding box center [520, 259] width 1041 height 519
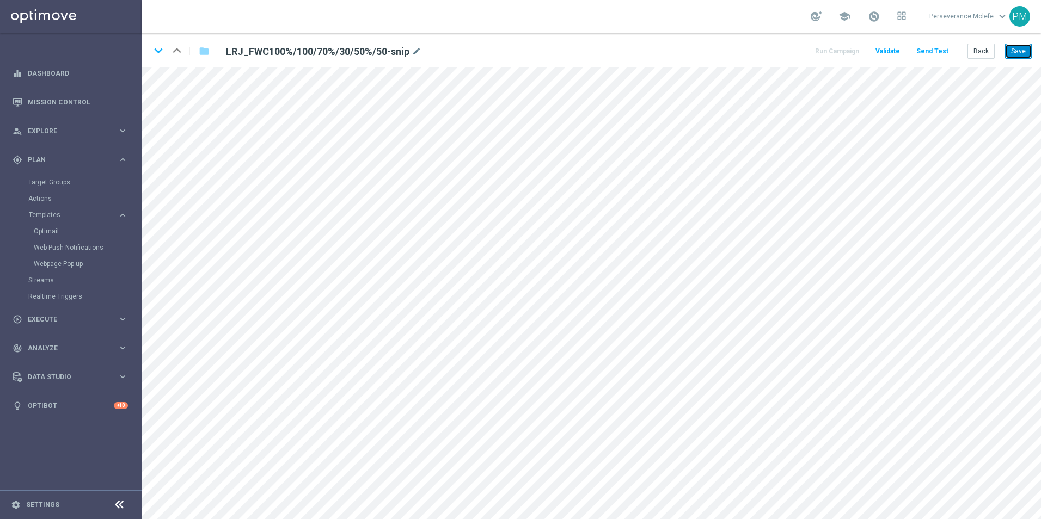
click at [1027, 46] on button "Save" at bounding box center [1018, 51] width 27 height 15
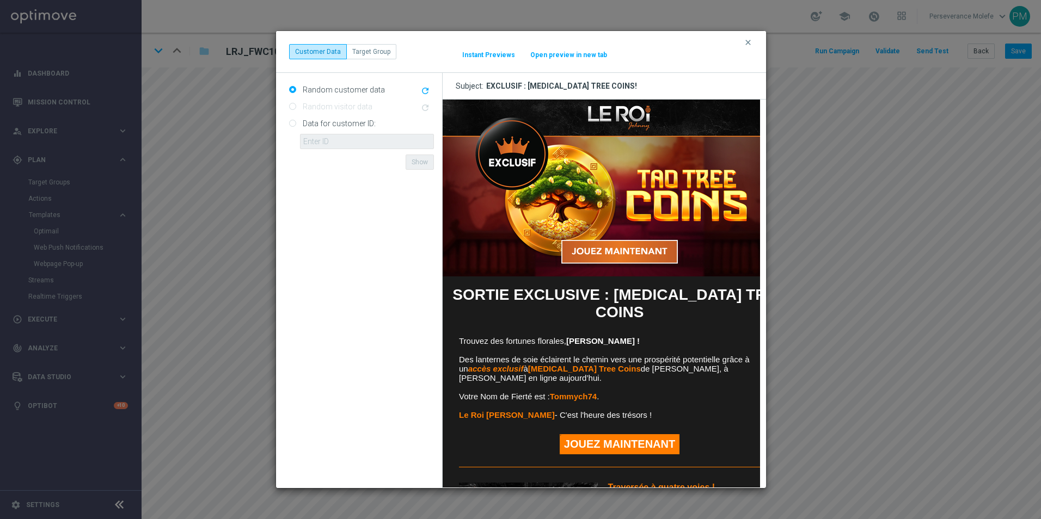
scroll to position [0, 0]
click at [589, 49] on div "clear Customer Data Target Group It might take a while... Instant Previews Open…" at bounding box center [521, 51] width 464 height 15
click at [587, 52] on button "Open preview in new tab" at bounding box center [569, 55] width 78 height 9
click at [747, 41] on icon "clear" at bounding box center [747, 42] width 9 height 9
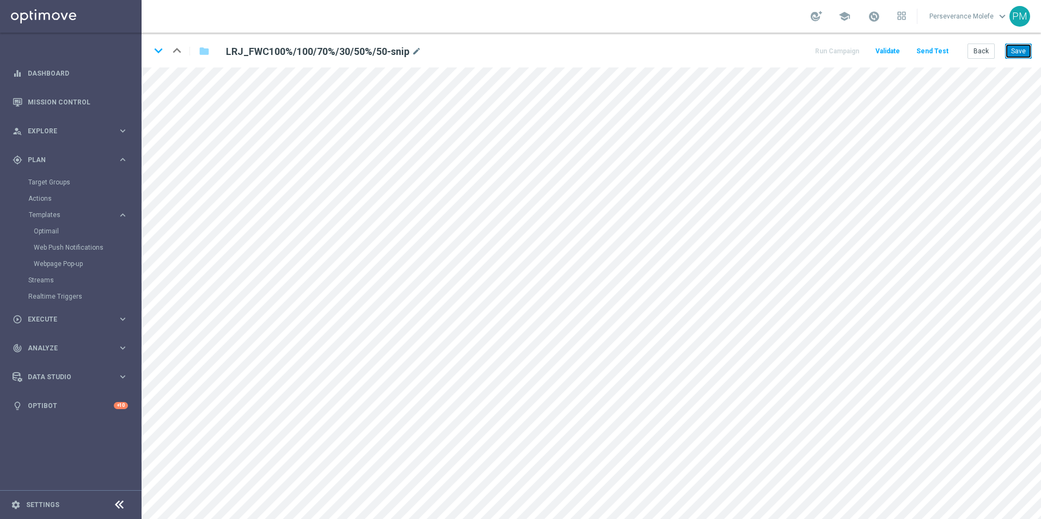
click at [1012, 50] on button "Save" at bounding box center [1018, 51] width 27 height 15
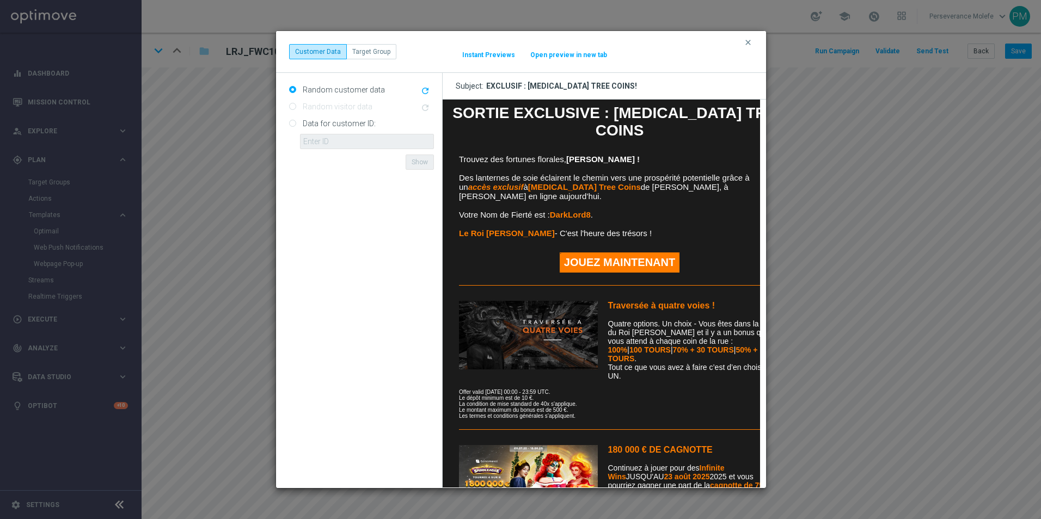
scroll to position [306, 0]
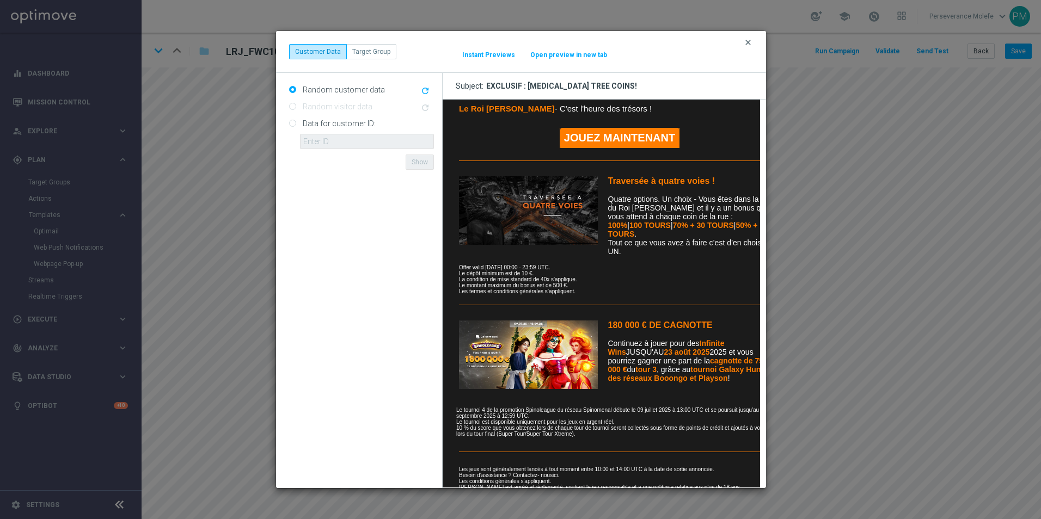
click at [745, 40] on icon "clear" at bounding box center [747, 42] width 9 height 9
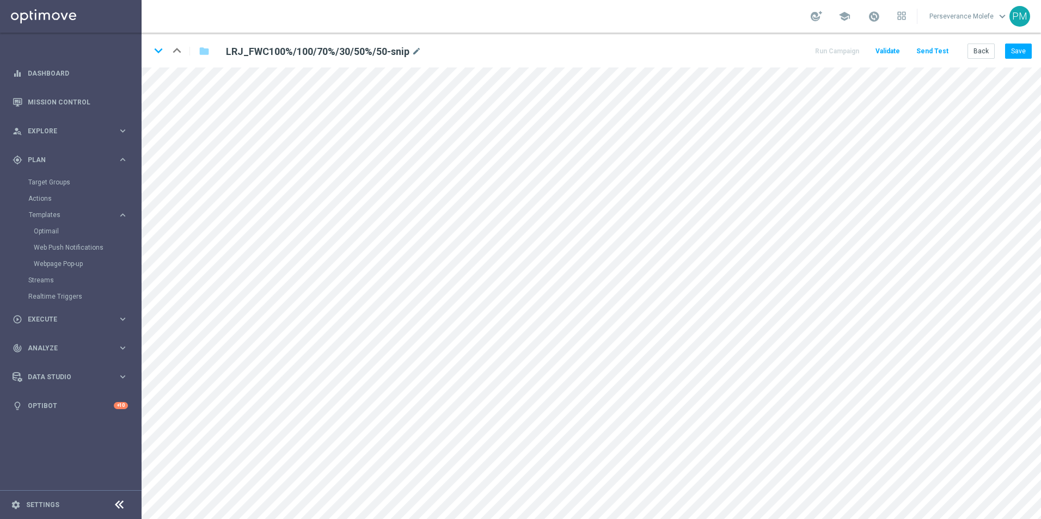
click at [1005, 54] on div "Back Save" at bounding box center [999, 51] width 64 height 15
click at [1012, 52] on button "Save" at bounding box center [1018, 51] width 27 height 15
click at [1011, 51] on button "Save" at bounding box center [1018, 51] width 27 height 15
click at [991, 46] on button "Back" at bounding box center [980, 51] width 27 height 15
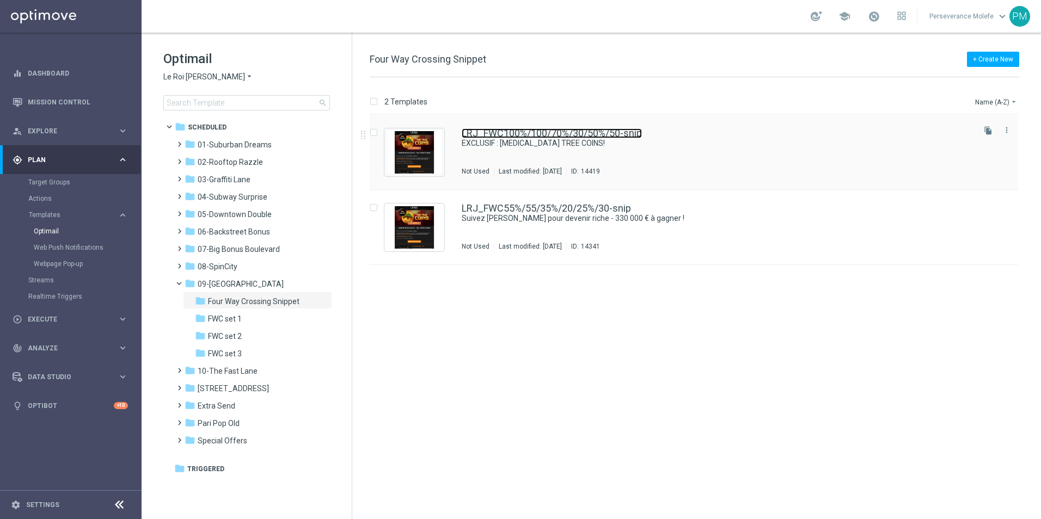
click at [506, 128] on link "LRJ_FWC100%/100/70%/30/50%/50-snip" at bounding box center [552, 133] width 180 height 10
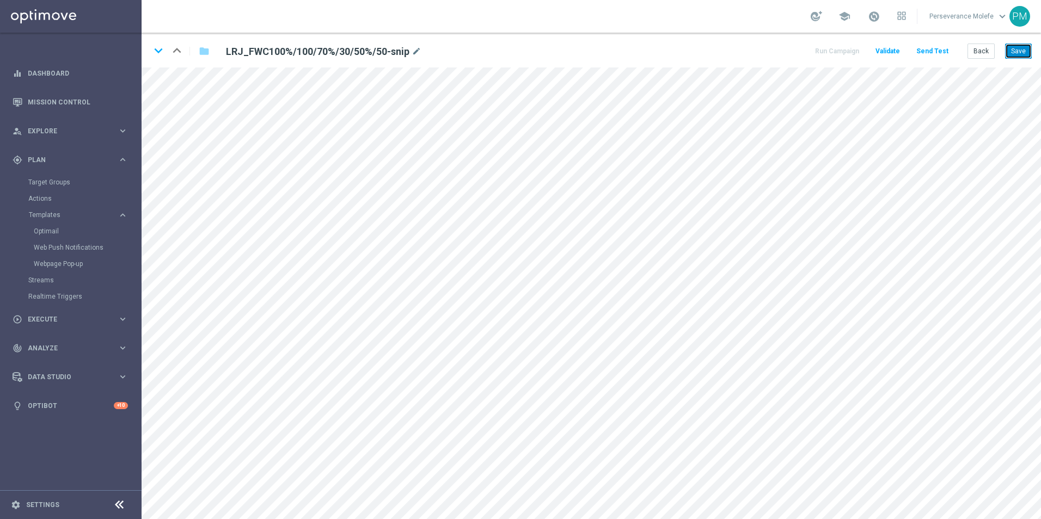
click at [1014, 52] on button "Save" at bounding box center [1018, 51] width 27 height 15
click at [974, 49] on button "Back" at bounding box center [980, 51] width 27 height 15
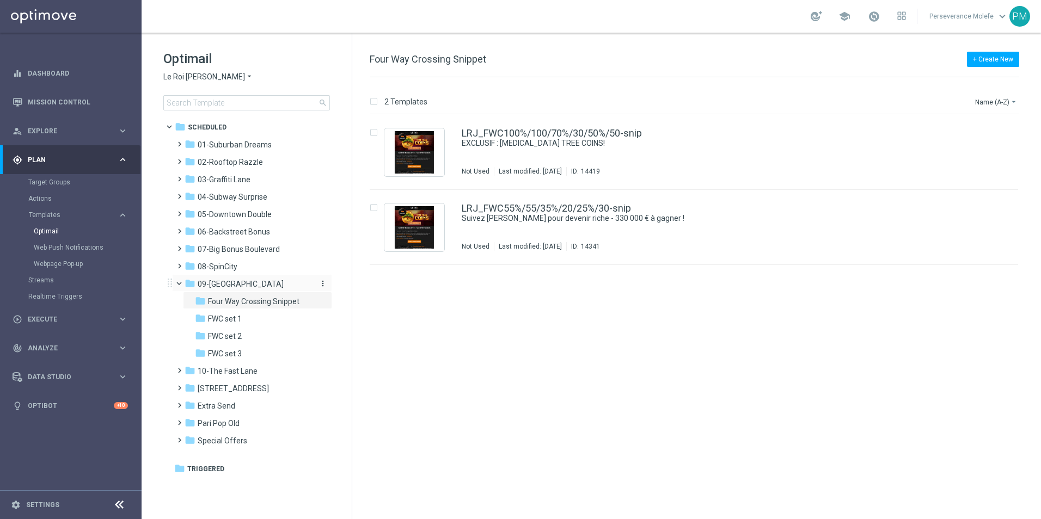
click at [275, 283] on div "folder 09-Four Way Crossing" at bounding box center [246, 284] width 125 height 13
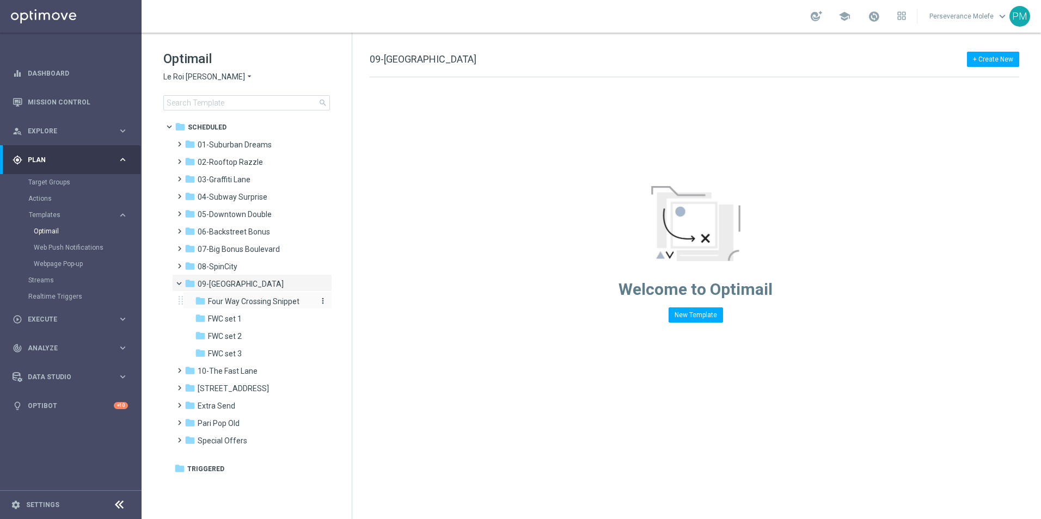
click at [285, 297] on span "Four Way Crossing Snippet" at bounding box center [253, 302] width 91 height 10
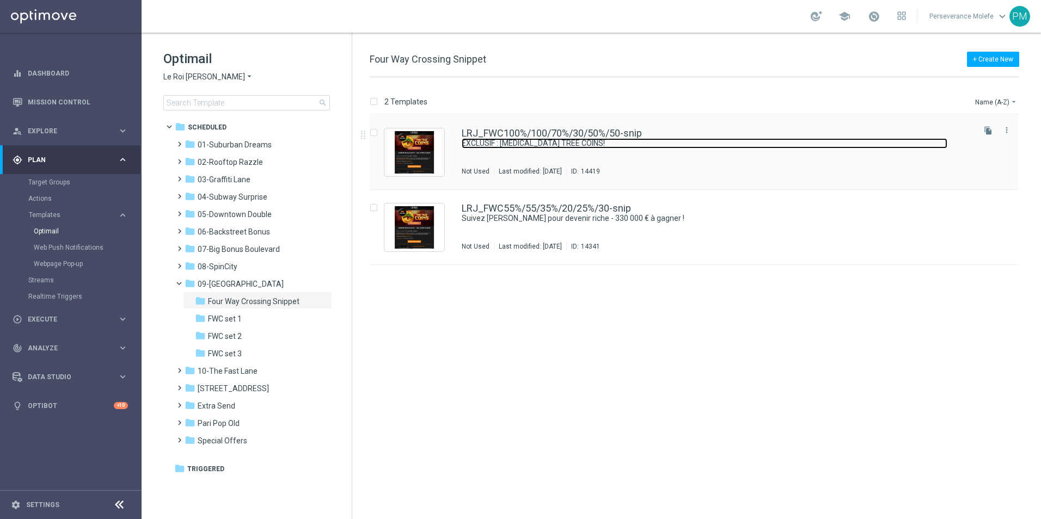
click at [478, 142] on link "EXCLUSIF : [MEDICAL_DATA] TREE COINS!" at bounding box center [704, 143] width 485 height 10
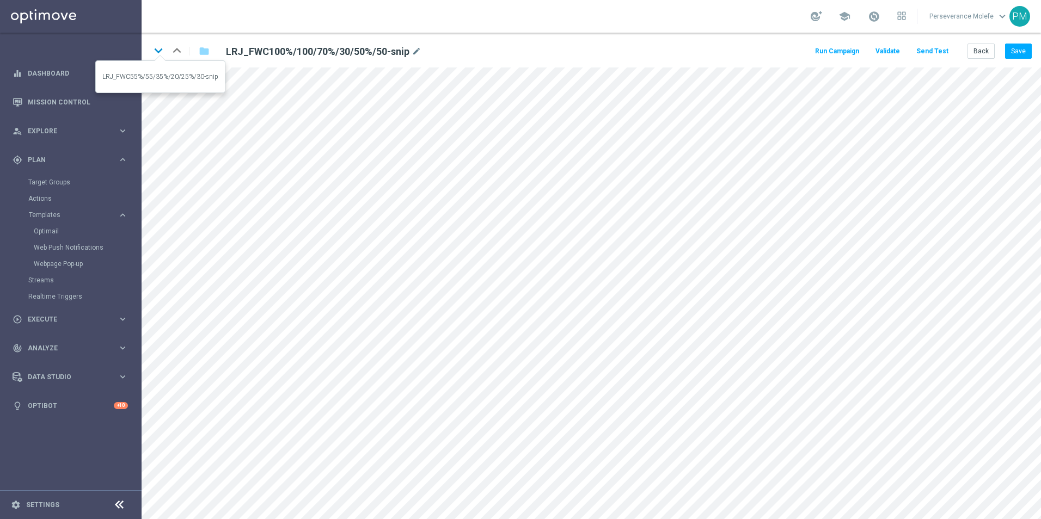
click at [164, 47] on icon "keyboard_arrow_down" at bounding box center [158, 50] width 16 height 16
click at [1008, 51] on button "Save" at bounding box center [1018, 51] width 27 height 15
click at [993, 50] on button "Back" at bounding box center [980, 51] width 27 height 15
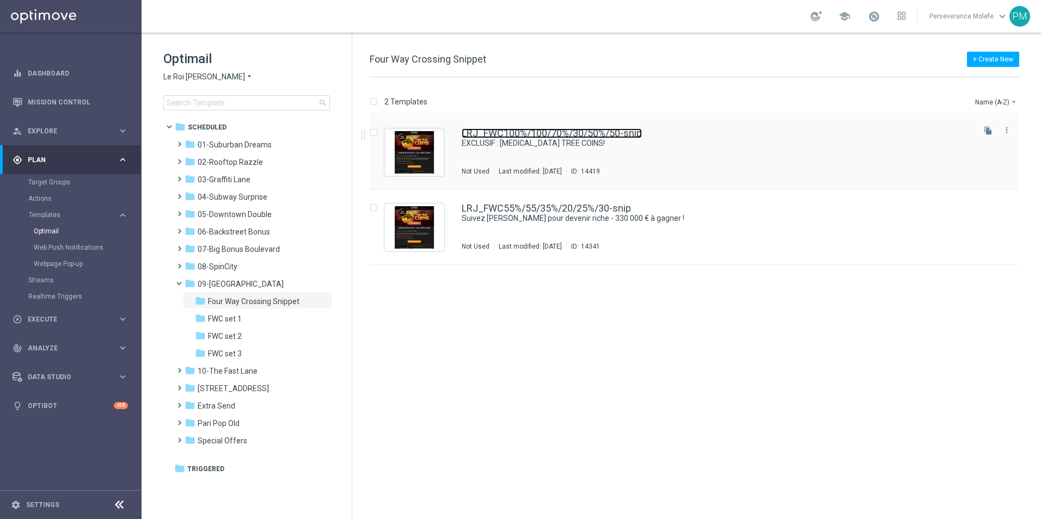
click at [515, 133] on link "LRJ_FWC100%/100/70%/30/50%/50-snip" at bounding box center [552, 133] width 180 height 10
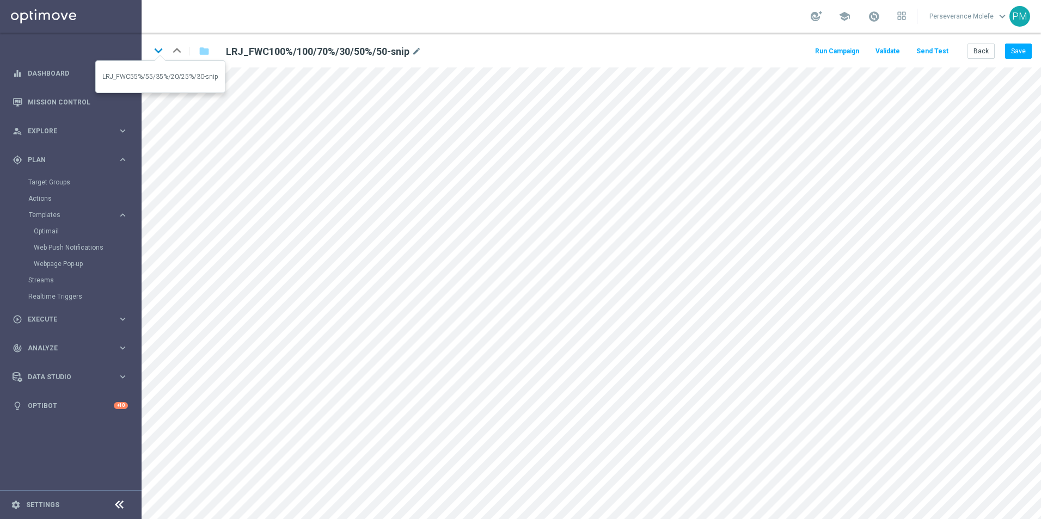
click at [157, 52] on icon "keyboard_arrow_down" at bounding box center [158, 50] width 16 height 16
click at [180, 50] on icon "keyboard_arrow_up" at bounding box center [177, 50] width 16 height 16
click at [1008, 53] on button "Save" at bounding box center [1018, 51] width 27 height 15
click at [974, 59] on div "keyboard_arrow_down keyboard_arrow_up folder LRJ_FWC100%/100/70%/30/50%/50-snip…" at bounding box center [591, 50] width 899 height 35
click at [976, 53] on button "Back" at bounding box center [980, 51] width 27 height 15
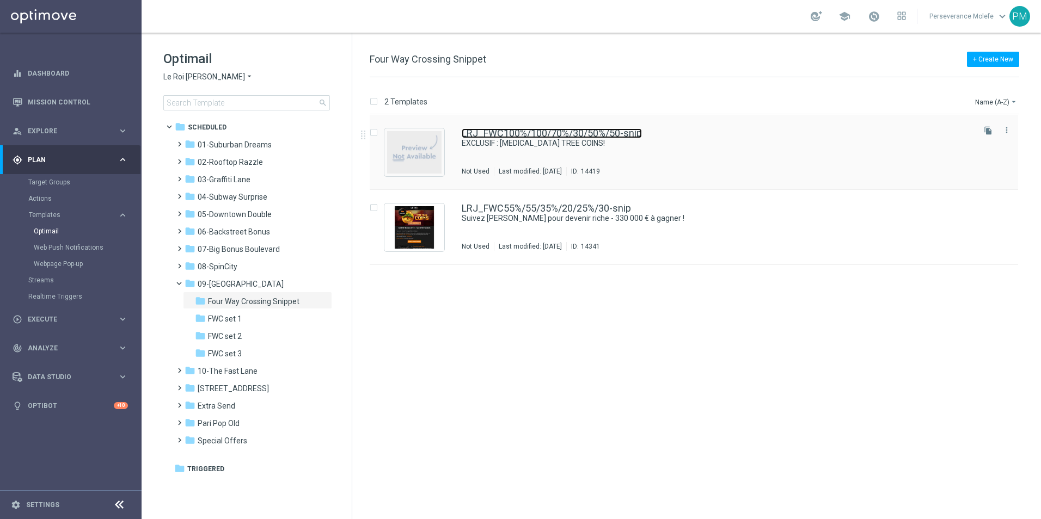
click at [555, 130] on link "LRJ_FWC100%/100/70%/30/50%/50-snip" at bounding box center [552, 133] width 180 height 10
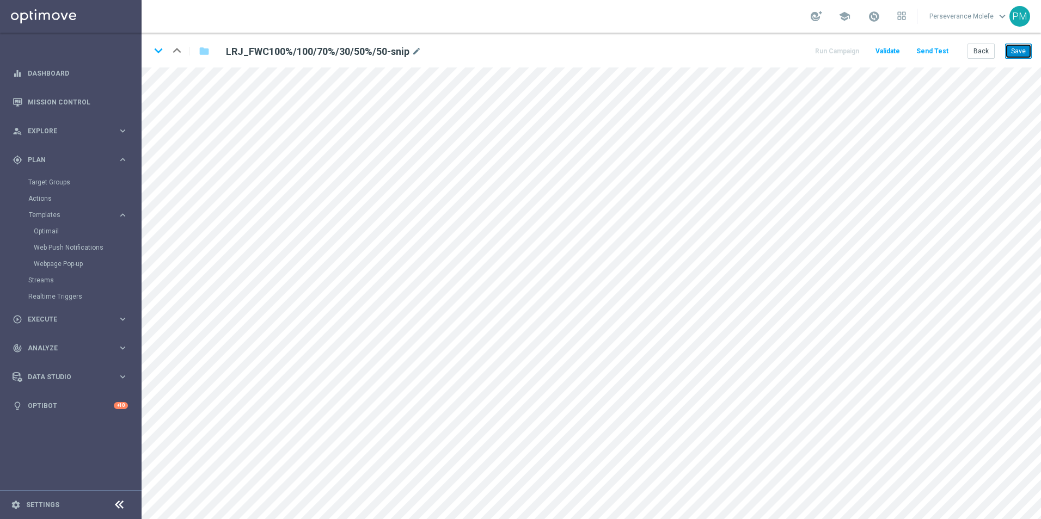
click at [1026, 57] on button "Save" at bounding box center [1018, 51] width 27 height 15
click at [1020, 52] on button "Save" at bounding box center [1018, 51] width 27 height 15
click at [982, 60] on div "keyboard_arrow_down keyboard_arrow_up folder LRJ_FWC100%/100/70%/30/50%/50-snip…" at bounding box center [591, 50] width 899 height 35
click at [979, 53] on button "Back" at bounding box center [980, 51] width 27 height 15
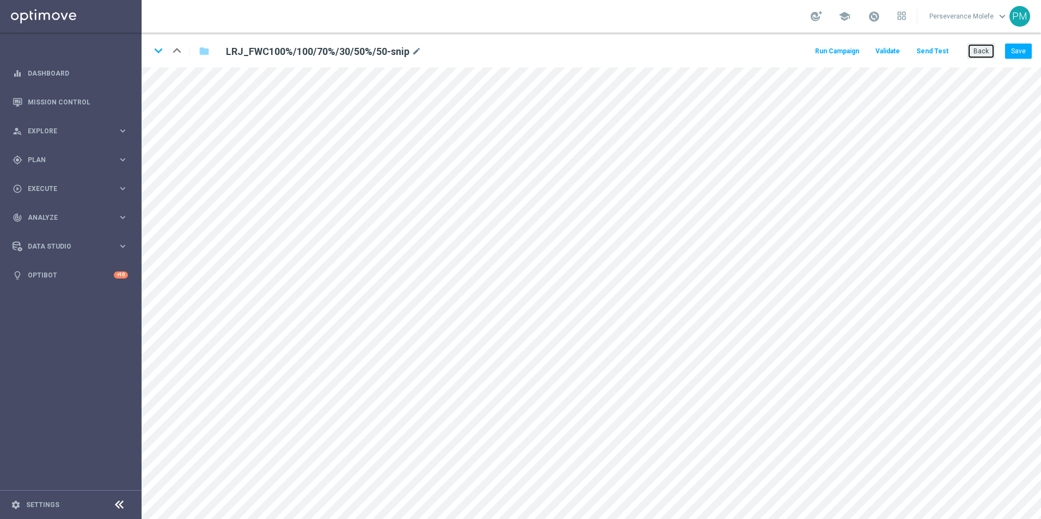
click at [988, 50] on button "Back" at bounding box center [980, 51] width 27 height 15
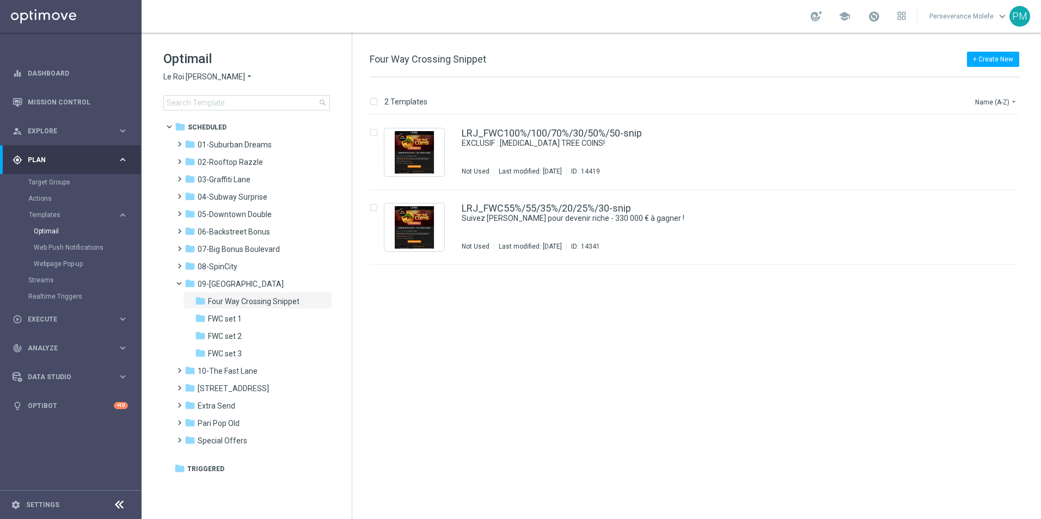
click at [198, 77] on span "Le Roi [PERSON_NAME]" at bounding box center [204, 77] width 82 height 10
click at [0, 0] on span "Casino Joka" at bounding box center [0, 0] width 0 height 0
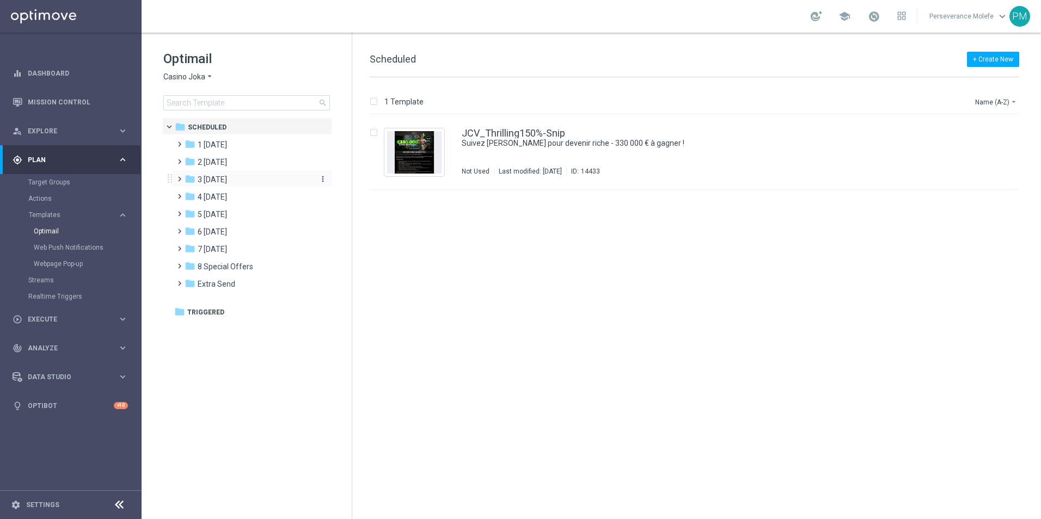
click at [221, 176] on span "3 [DATE]" at bounding box center [212, 180] width 29 height 10
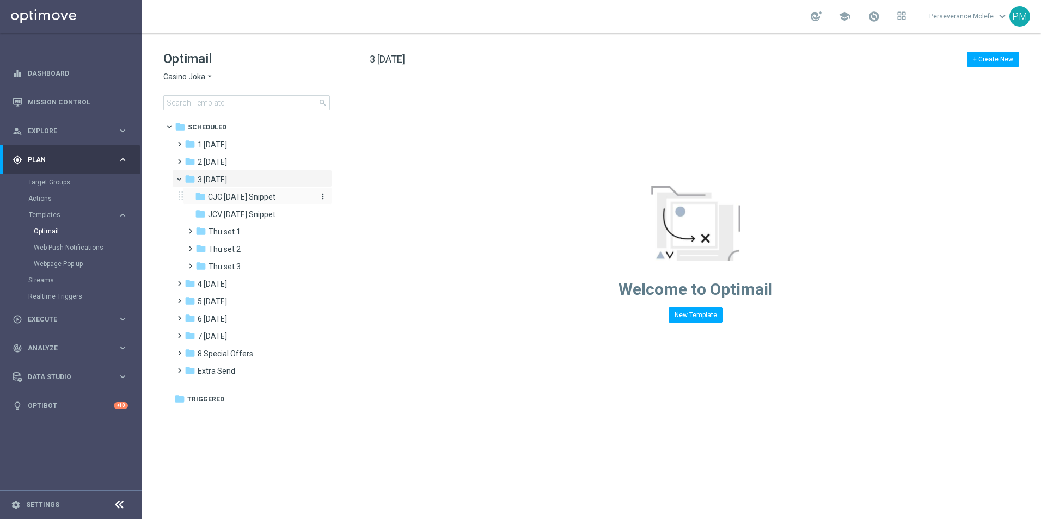
click at [227, 194] on span "CJC [DATE] Snippet" at bounding box center [241, 197] width 67 height 10
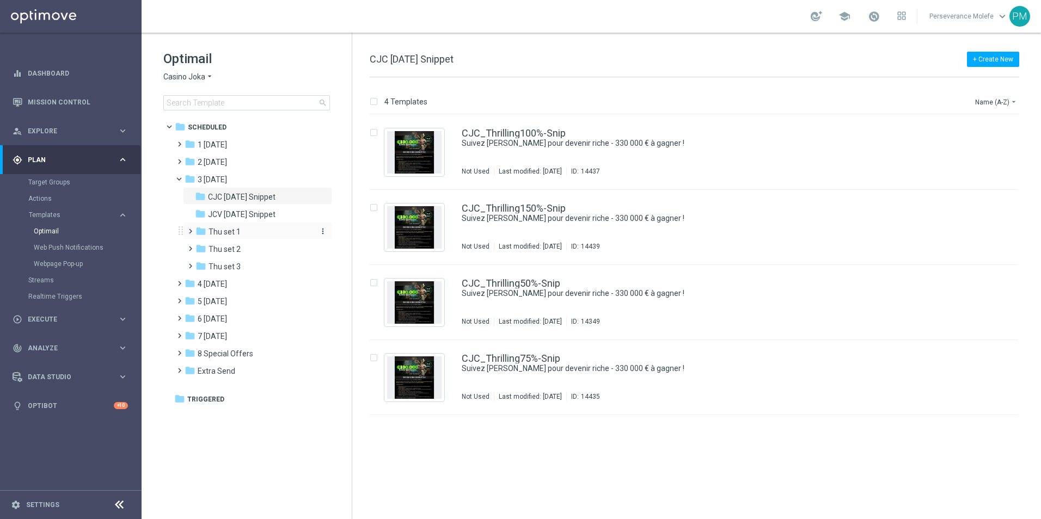
click at [232, 234] on span "Thu set 1" at bounding box center [224, 232] width 32 height 10
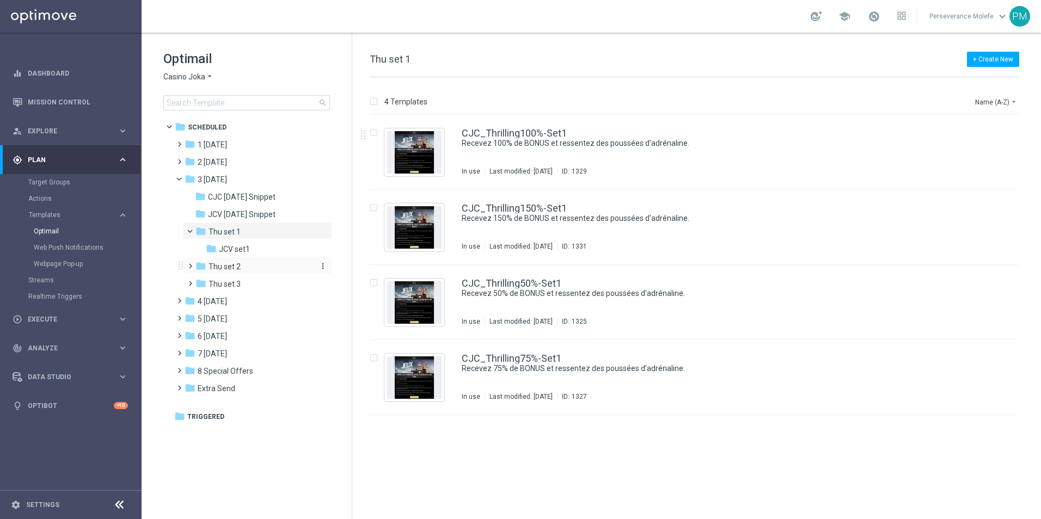
click at [248, 266] on div "folder Thu set 2" at bounding box center [253, 267] width 116 height 13
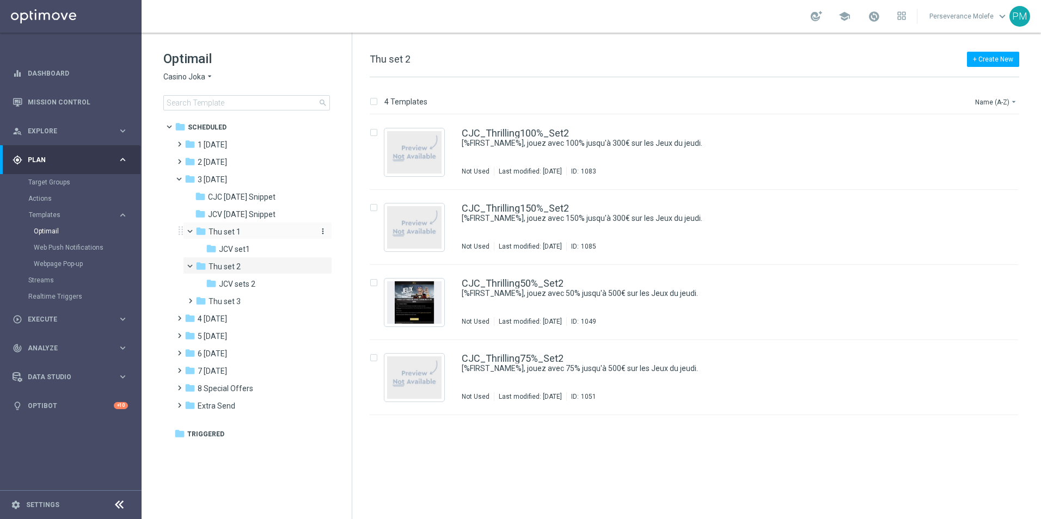
click at [247, 236] on div "folder Thu set 1" at bounding box center [253, 232] width 116 height 13
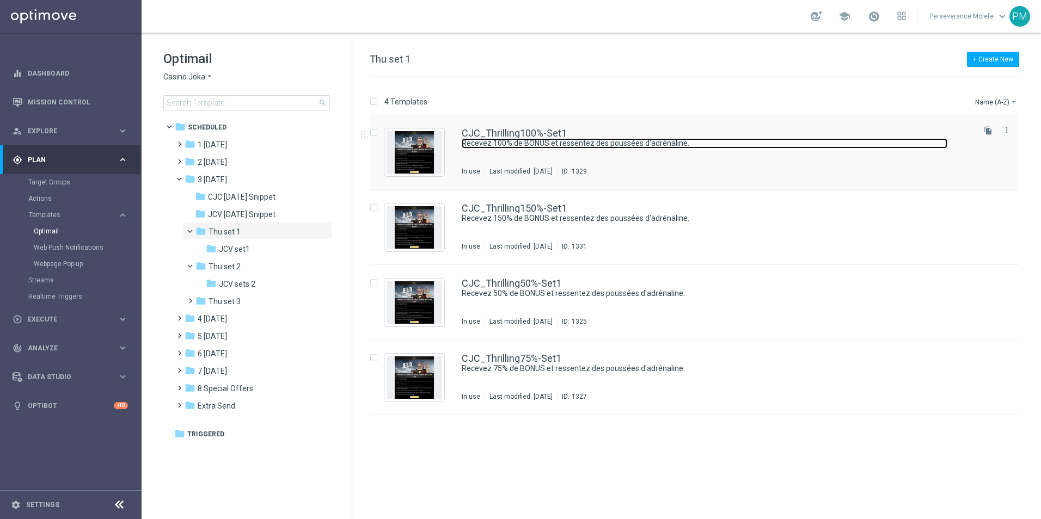
click at [580, 142] on link "Recevez 100% de BONUS et ressentez des poussées d'adrénaline." at bounding box center [704, 143] width 485 height 10
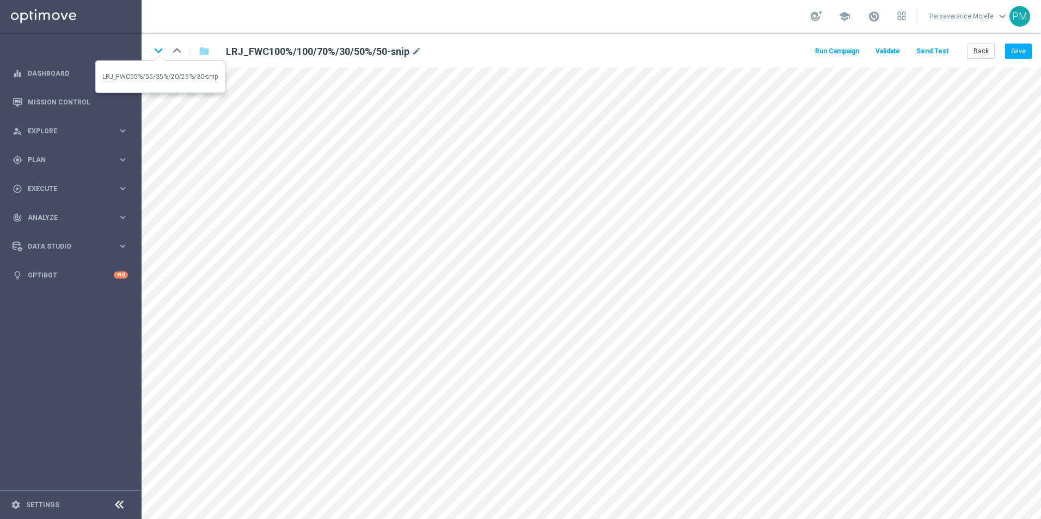
click at [150, 50] on div "keyboard_arrow_down keyboard_arrow_up folder LRJ_FWC100%/100/70%/30/50%/50-snip…" at bounding box center [591, 50] width 899 height 35
click at [155, 50] on icon "keyboard_arrow_down" at bounding box center [158, 50] width 16 height 16
click at [188, 67] on div "keyboard_arrow_down keyboard_arrow_up folder LRJ_FWC55%/55/35%/20/25%/30-snip m…" at bounding box center [591, 50] width 899 height 35
click at [1025, 53] on button "Save" at bounding box center [1018, 51] width 27 height 15
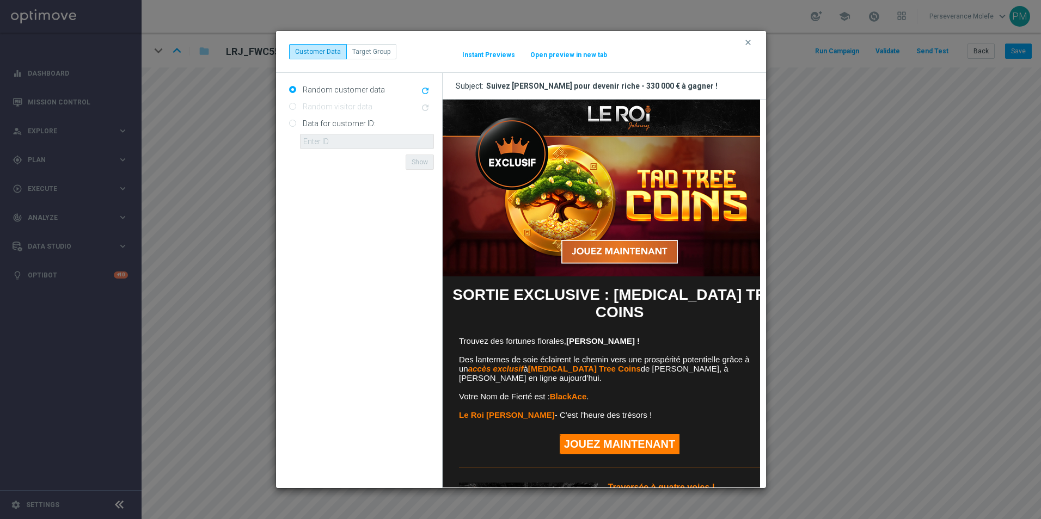
click at [554, 59] on button "Open preview in new tab" at bounding box center [569, 55] width 78 height 9
drag, startPoint x: 745, startPoint y: 44, endPoint x: 740, endPoint y: 48, distance: 6.2
click at [745, 44] on icon "clear" at bounding box center [747, 42] width 9 height 9
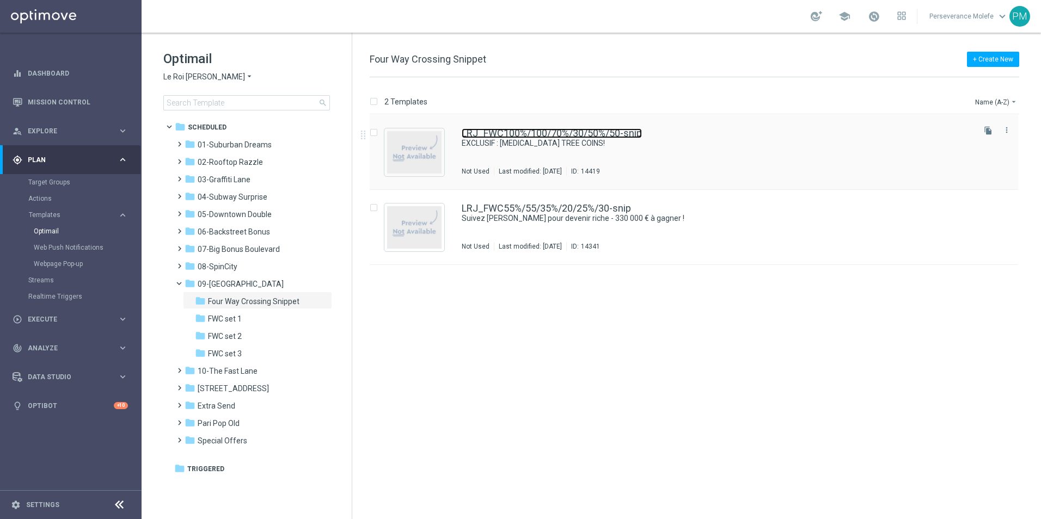
click at [470, 135] on link "LRJ_FWC100%/100/70%/30/50%/50-snip" at bounding box center [552, 133] width 180 height 10
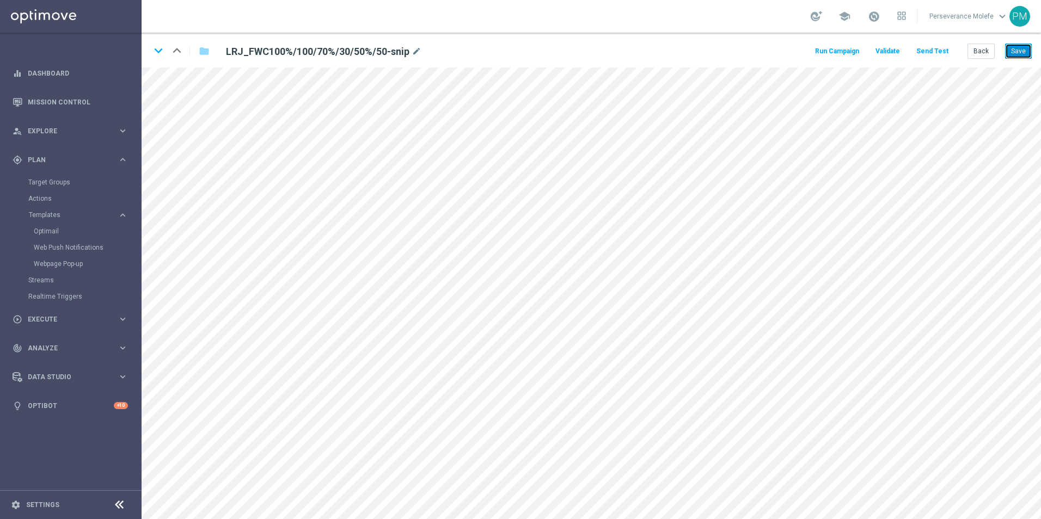
click at [1008, 54] on button "Save" at bounding box center [1018, 51] width 27 height 15
click at [1014, 52] on button "Save" at bounding box center [1018, 51] width 27 height 15
click at [158, 57] on icon "keyboard_arrow_down" at bounding box center [158, 50] width 16 height 16
click at [973, 47] on button "Back" at bounding box center [980, 51] width 27 height 15
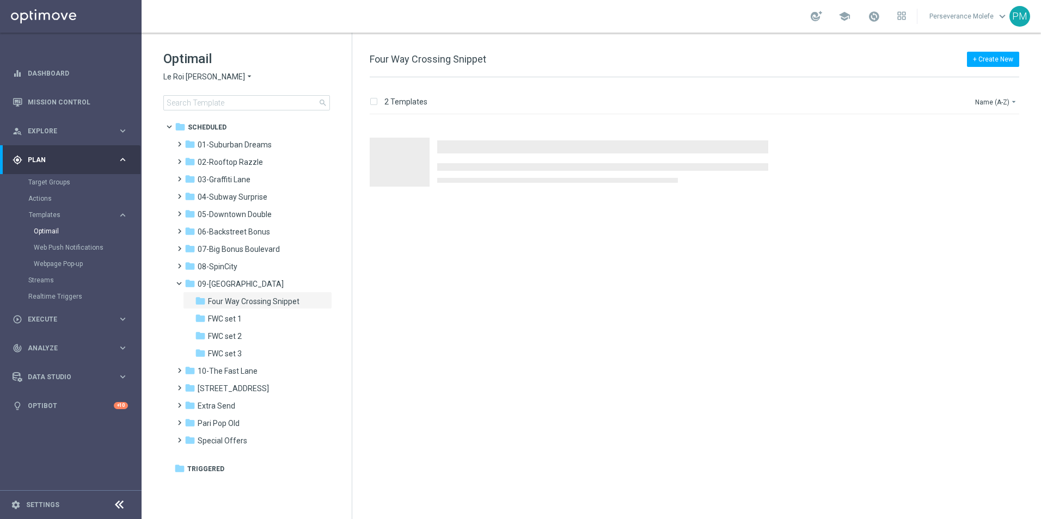
click at [205, 78] on span "Le Roi [PERSON_NAME]" at bounding box center [204, 77] width 82 height 10
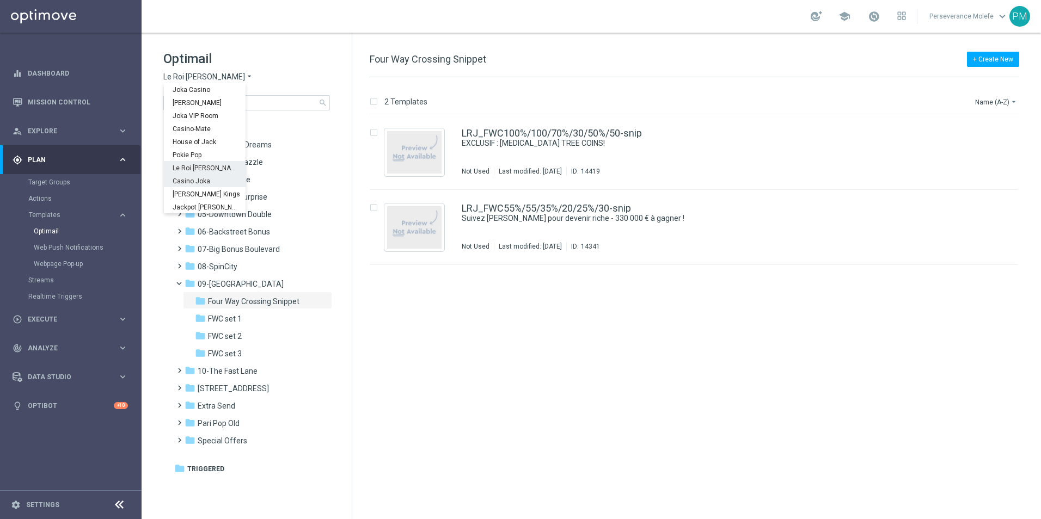
click at [0, 0] on span "Casino Joka" at bounding box center [0, 0] width 0 height 0
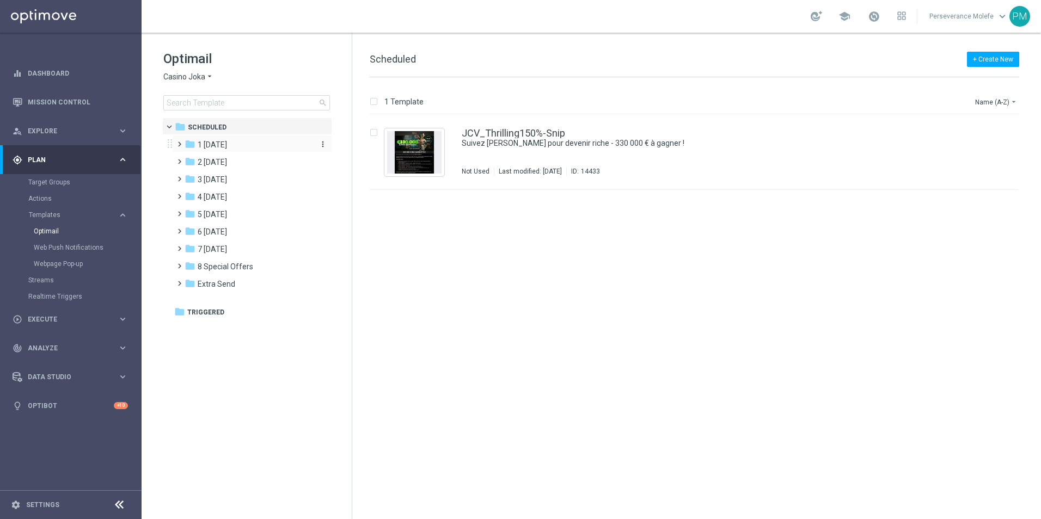
click at [230, 150] on div "folder 1 Tuesday" at bounding box center [246, 145] width 125 height 13
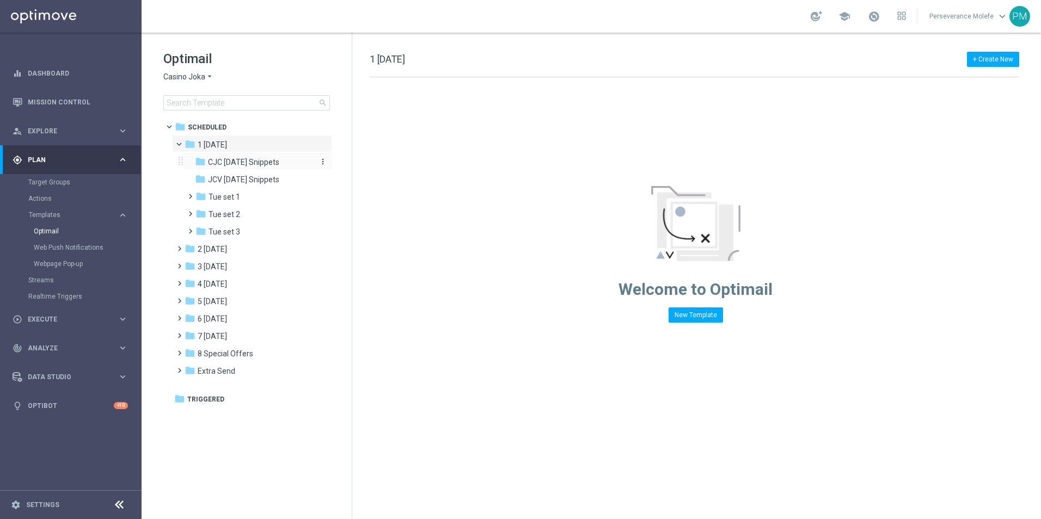
click at [243, 165] on span "CJC Tuesday Snippets" at bounding box center [243, 162] width 71 height 10
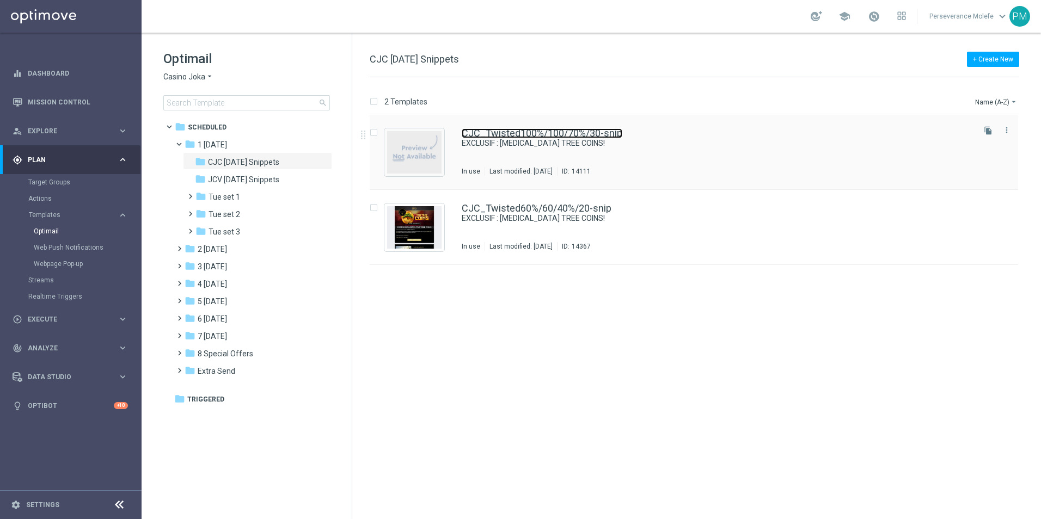
click at [491, 131] on link "CJC_Twisted100%/100/70%/30-snip" at bounding box center [542, 133] width 161 height 10
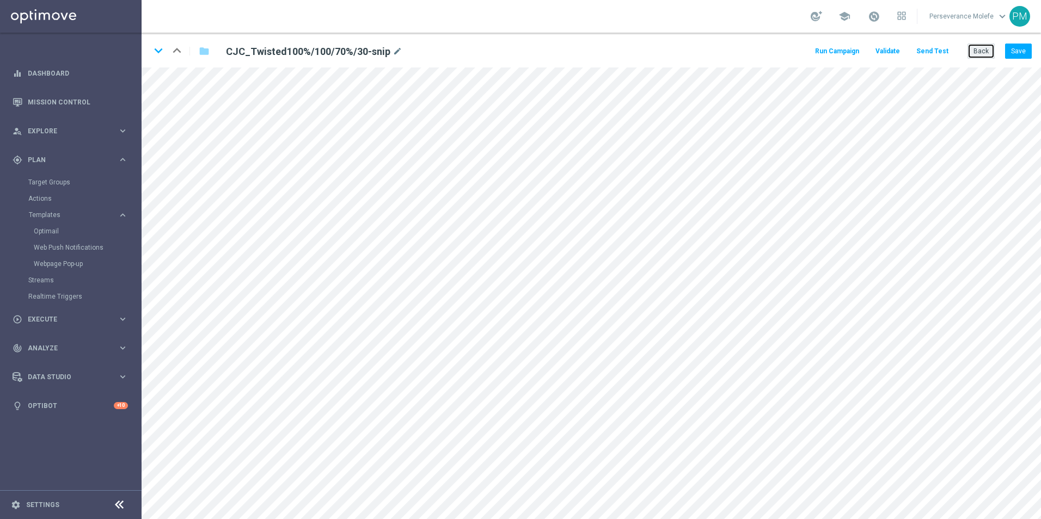
click at [973, 54] on button "Back" at bounding box center [980, 51] width 27 height 15
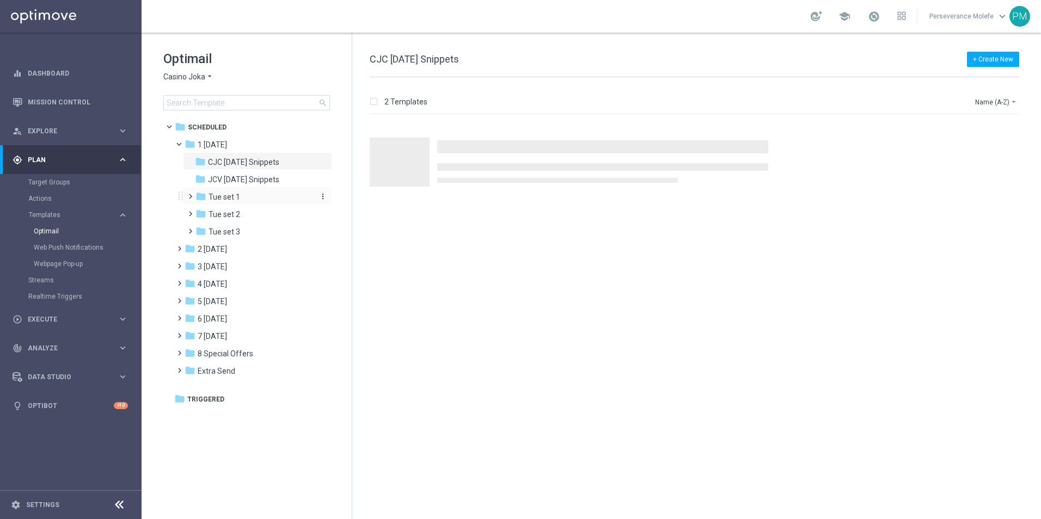
drag, startPoint x: 230, startPoint y: 188, endPoint x: 237, endPoint y: 197, distance: 10.9
click at [230, 192] on div "folder Tue set 1 more_vert" at bounding box center [257, 195] width 149 height 17
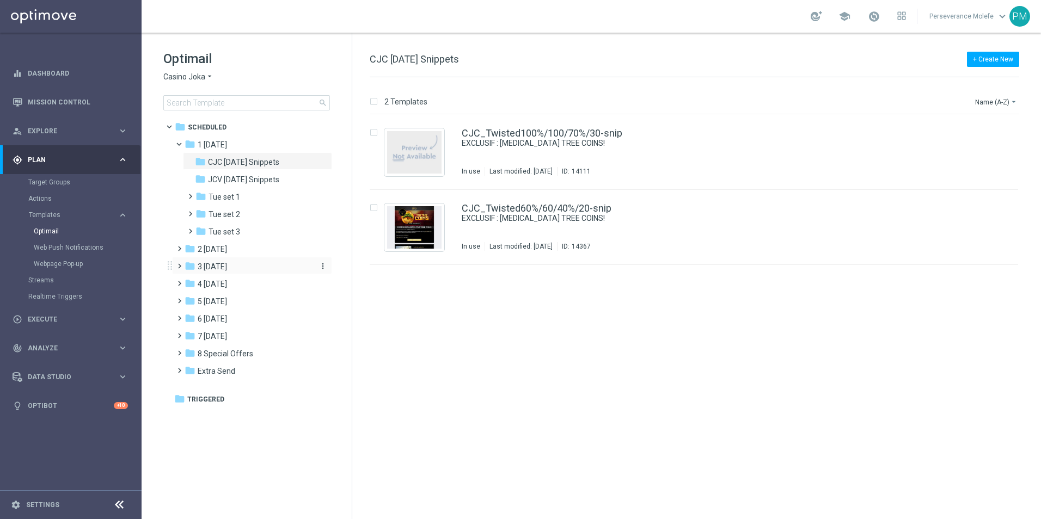
click at [238, 268] on div "folder 3 Thursday" at bounding box center [246, 267] width 125 height 13
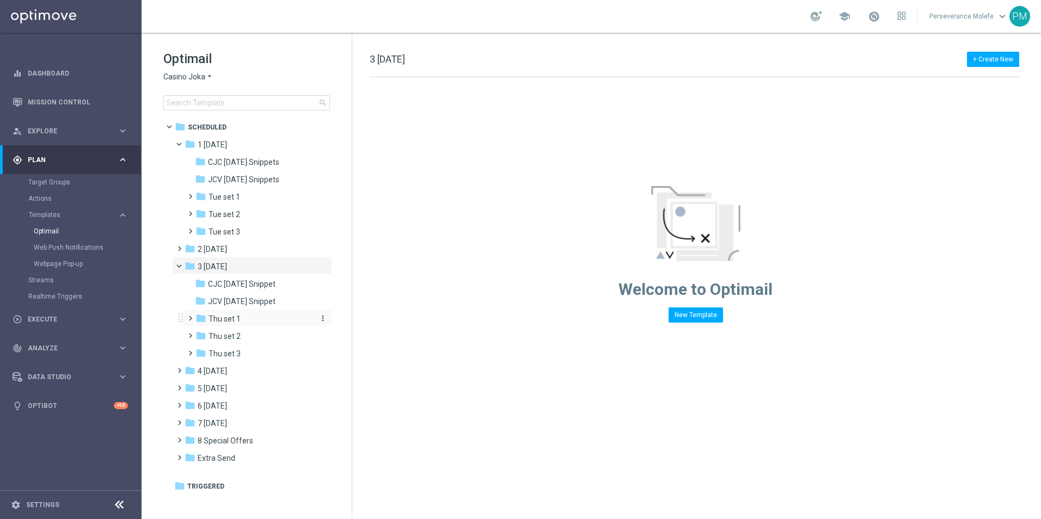
click at [245, 319] on div "folder Thu set 1" at bounding box center [253, 319] width 116 height 13
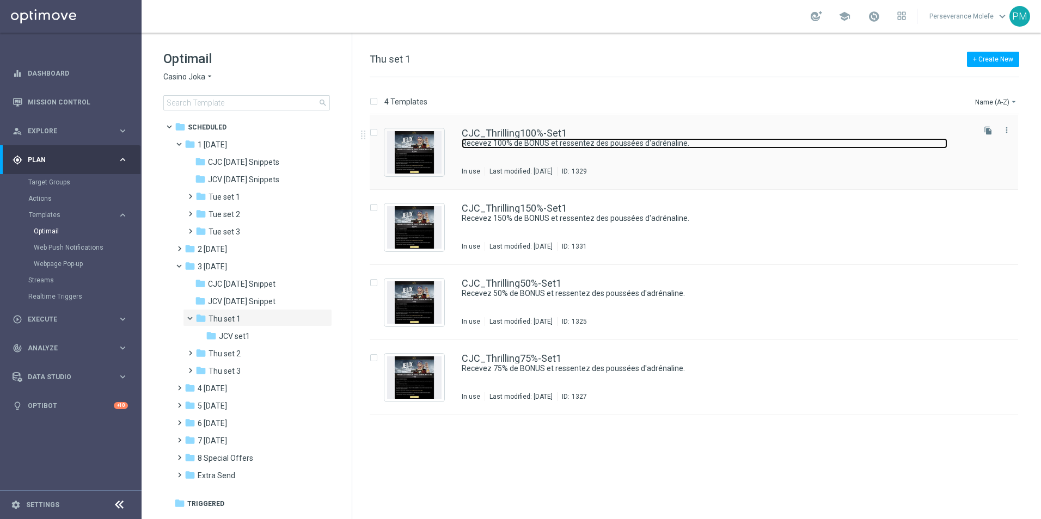
click at [507, 147] on link "Recevez 100% de BONUS et ressentez des poussées d'adrénaline." at bounding box center [704, 143] width 485 height 10
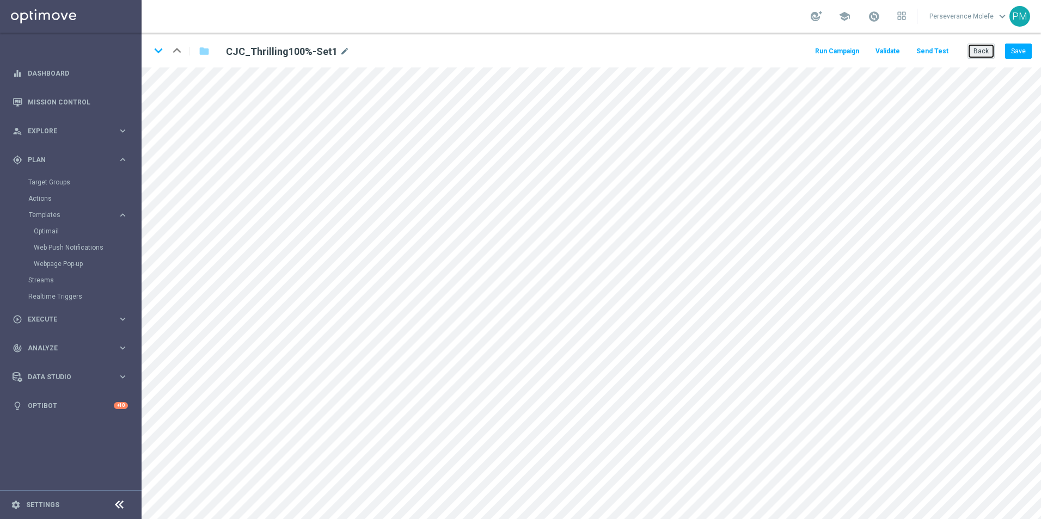
click at [977, 48] on button "Back" at bounding box center [980, 51] width 27 height 15
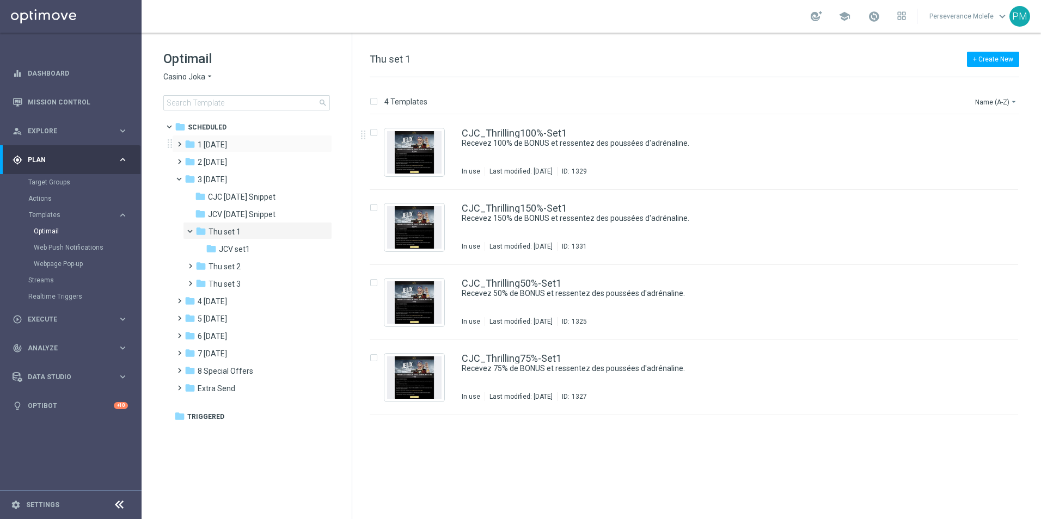
click at [223, 137] on div "folder 1 Tuesday more_vert" at bounding box center [252, 143] width 160 height 17
click at [227, 147] on span "1 [DATE]" at bounding box center [212, 145] width 29 height 10
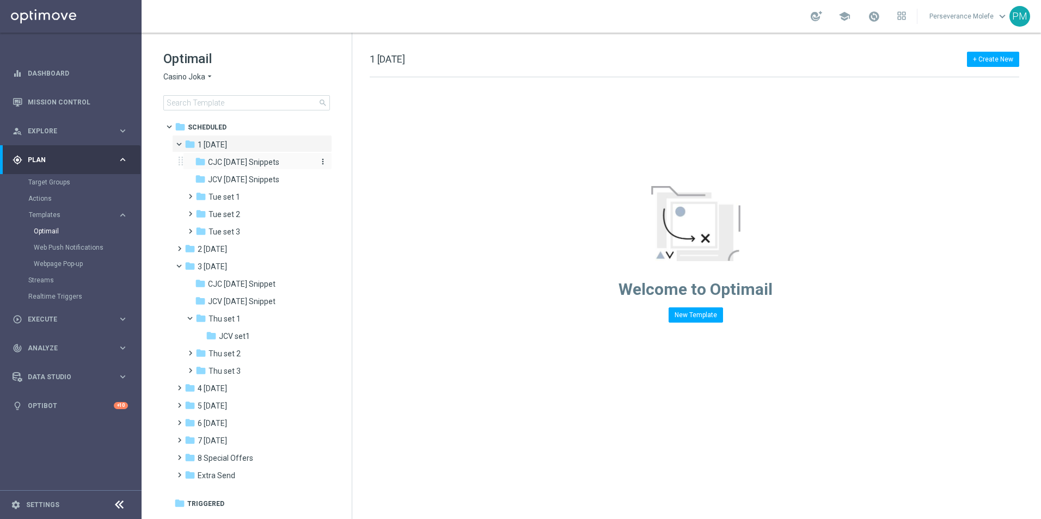
click at [239, 164] on span "CJC Tuesday Snippets" at bounding box center [243, 162] width 71 height 10
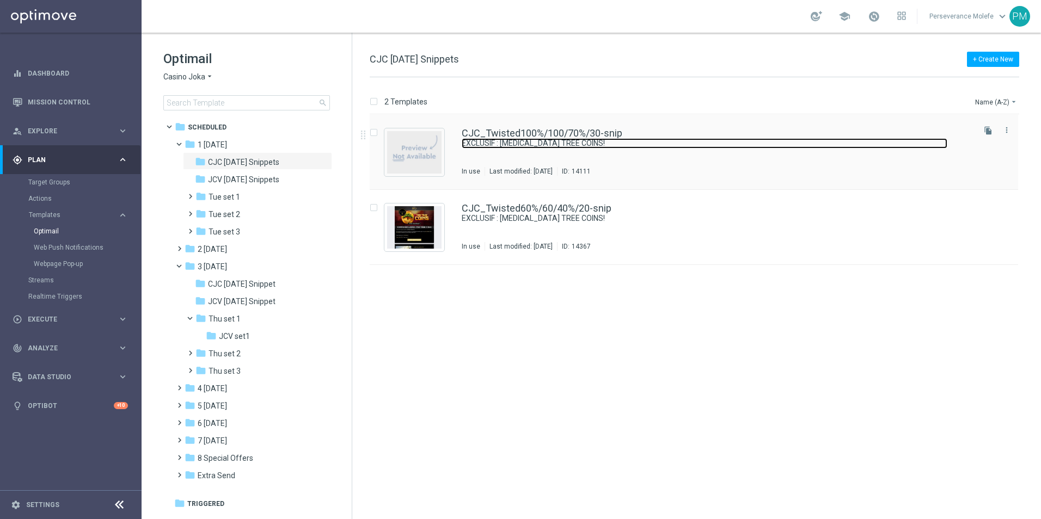
click at [508, 139] on link "EXCLUSIF : [MEDICAL_DATA] TREE COINS!" at bounding box center [704, 143] width 485 height 10
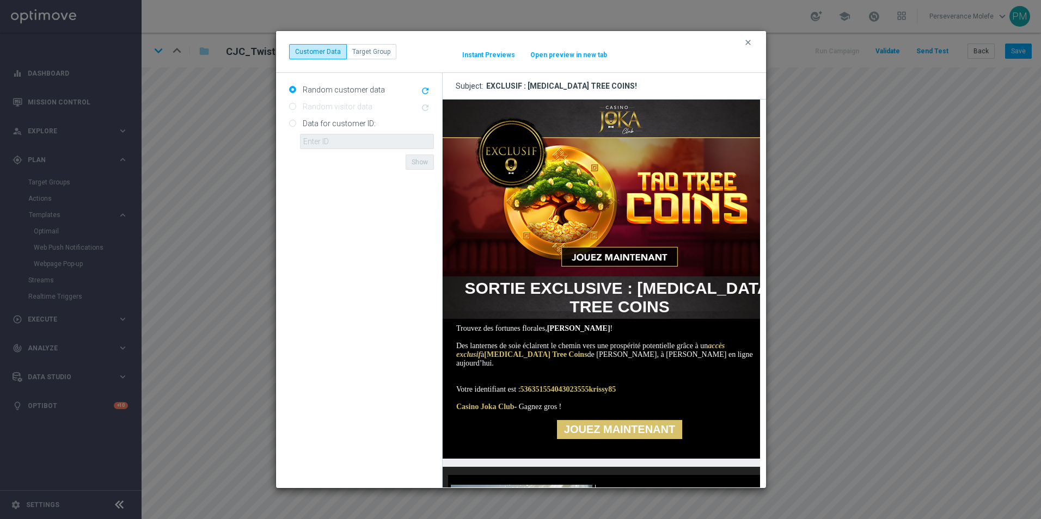
click at [574, 55] on button "Open preview in new tab" at bounding box center [569, 55] width 78 height 9
click at [746, 44] on icon "clear" at bounding box center [747, 42] width 9 height 9
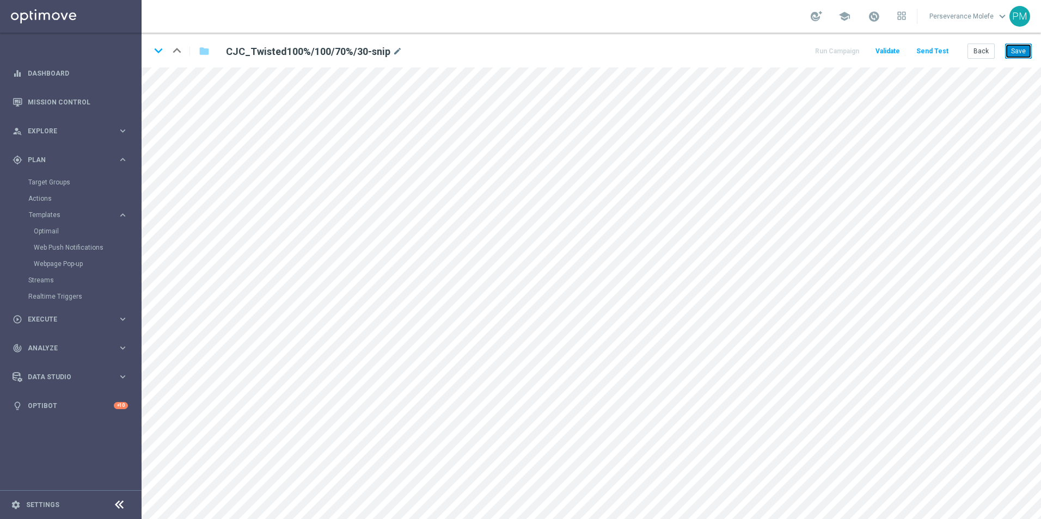
click at [1018, 53] on button "Save" at bounding box center [1018, 51] width 27 height 15
click at [995, 47] on div "Back Save" at bounding box center [999, 51] width 64 height 15
click at [981, 49] on button "Back" at bounding box center [980, 51] width 27 height 15
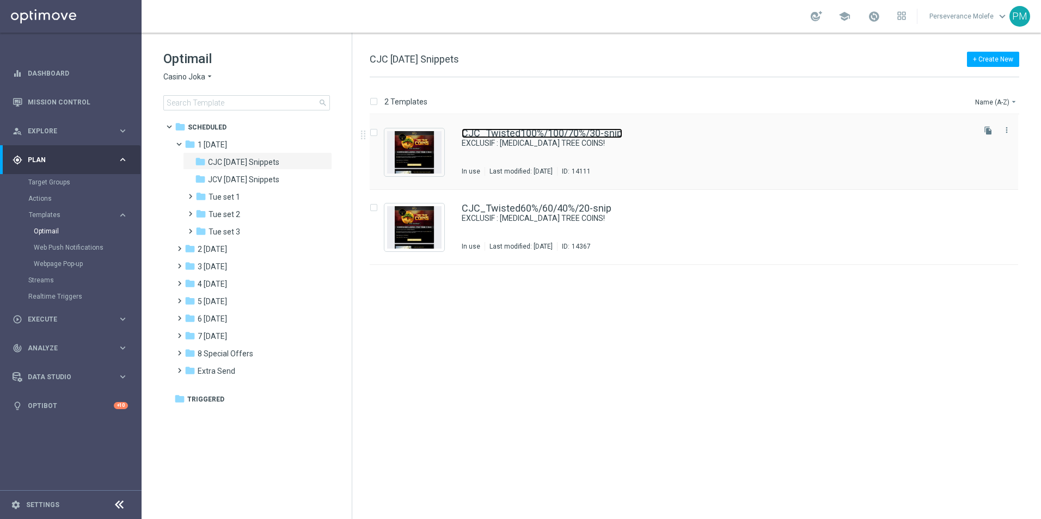
click at [515, 136] on link "CJC_Twisted100%/100/70%/30-snip" at bounding box center [542, 133] width 161 height 10
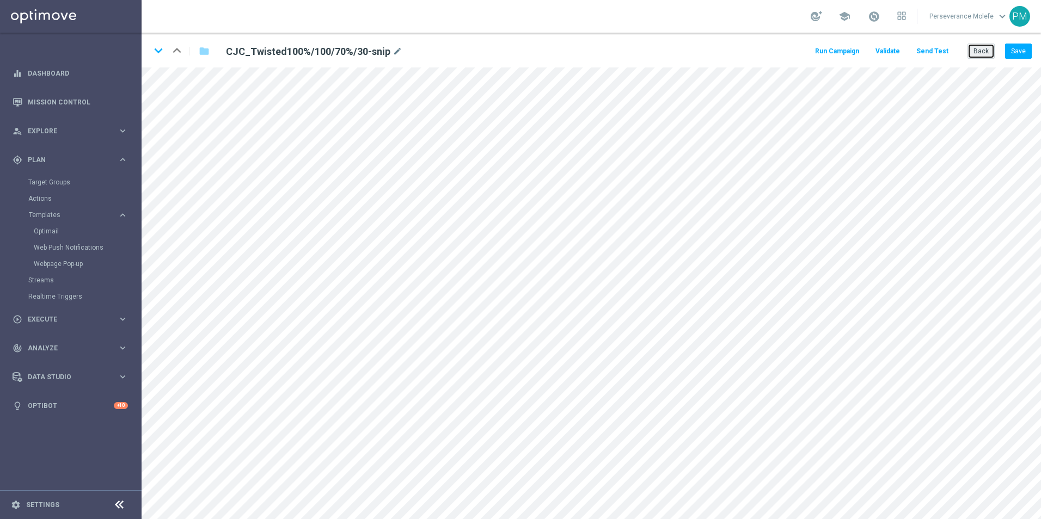
click at [983, 54] on button "Back" at bounding box center [980, 51] width 27 height 15
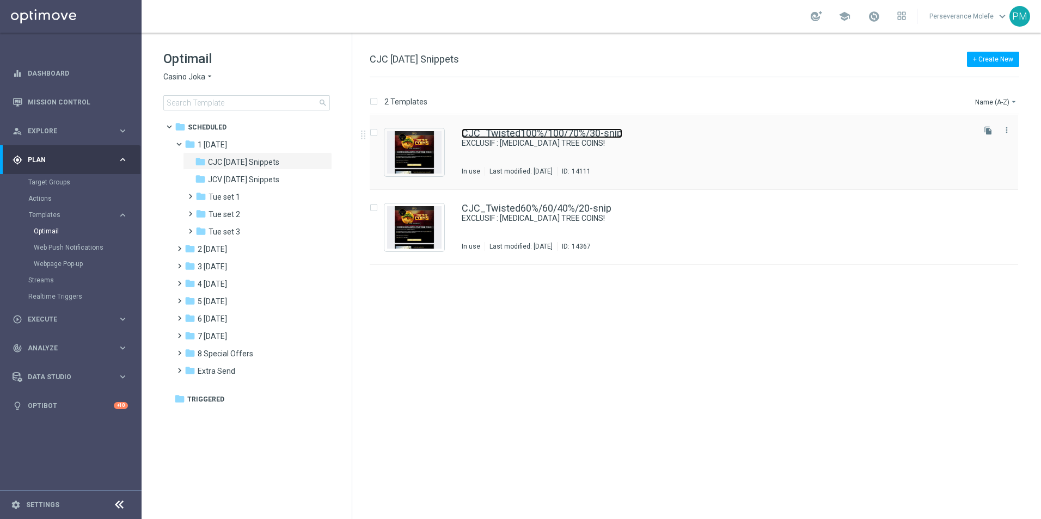
click at [510, 138] on link "CJC_Twisted100%/100/70%/30-snip" at bounding box center [542, 133] width 161 height 10
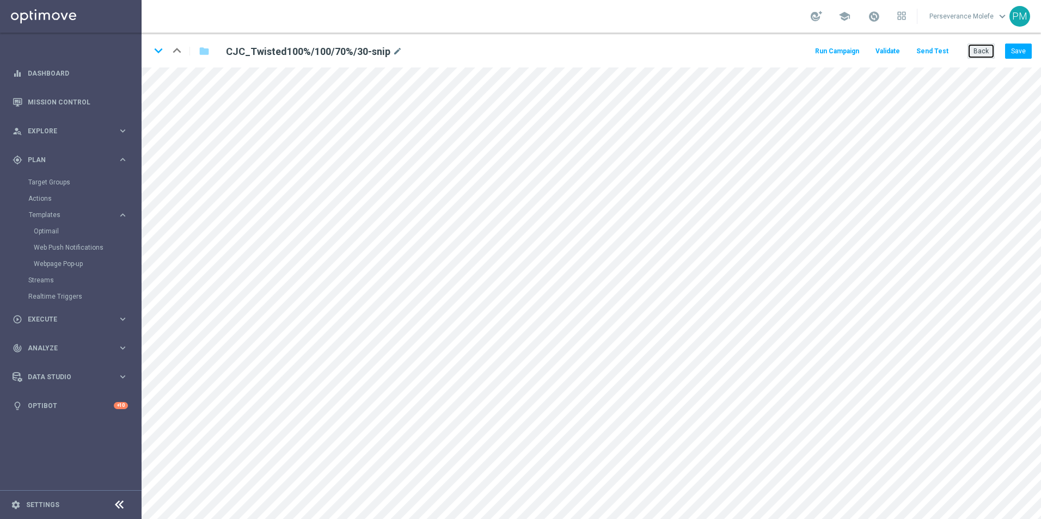
click at [975, 50] on button "Back" at bounding box center [980, 51] width 27 height 15
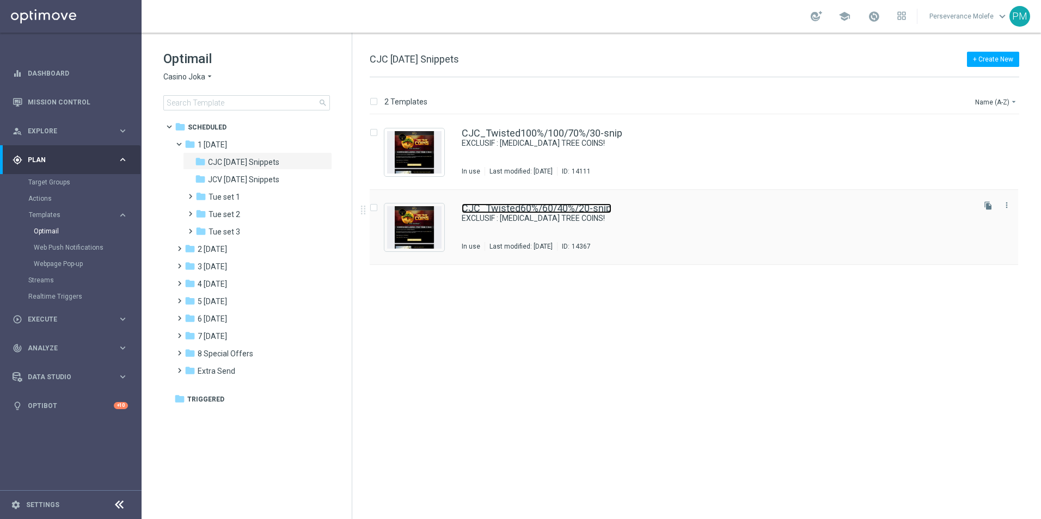
click at [518, 205] on link "CJC_Twisted60%/60/40%/20-snip" at bounding box center [537, 209] width 150 height 10
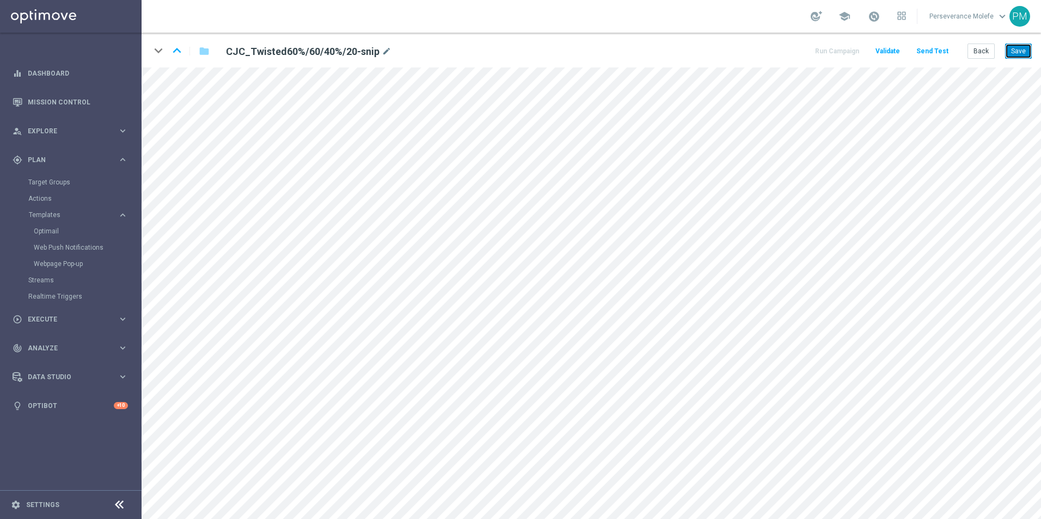
click at [1012, 54] on button "Save" at bounding box center [1018, 51] width 27 height 15
click at [975, 55] on button "Back" at bounding box center [980, 51] width 27 height 15
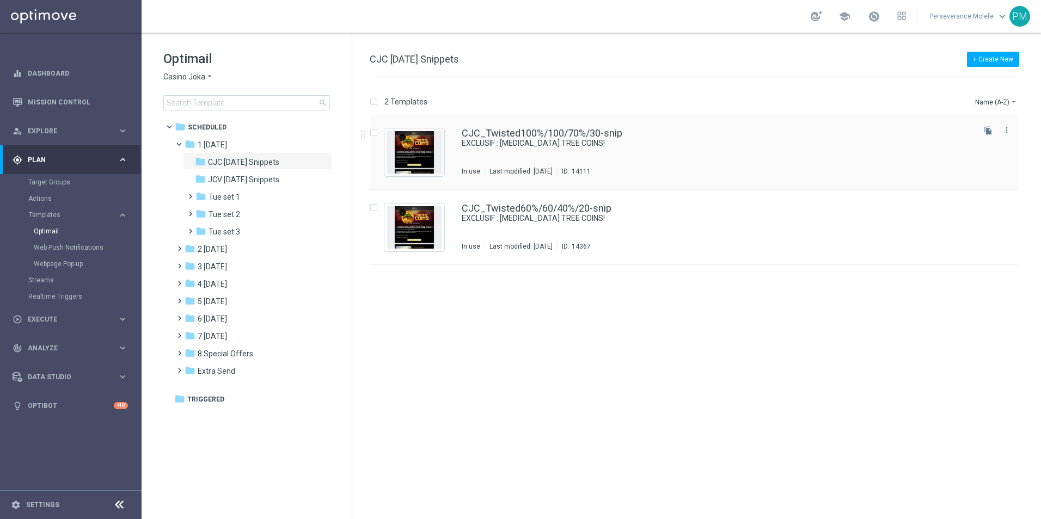
click at [575, 127] on div "CJC_Twisted100%/100/70%/30-snip EXCLUSIF : TAO TREE COINS! In use Last modified…" at bounding box center [694, 152] width 648 height 75
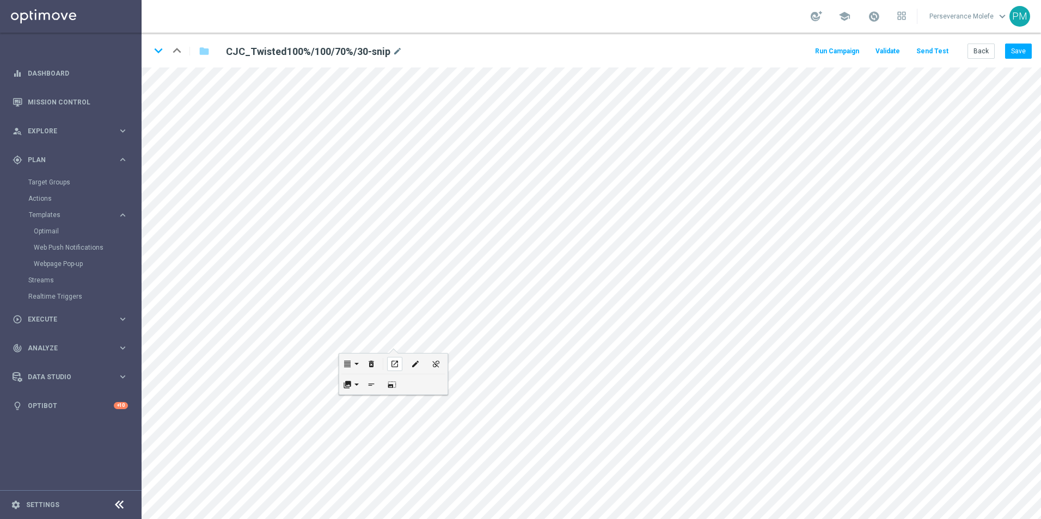
click at [390, 368] on div "open_in_new" at bounding box center [394, 364] width 15 height 14
click at [979, 50] on button "Back" at bounding box center [980, 51] width 27 height 15
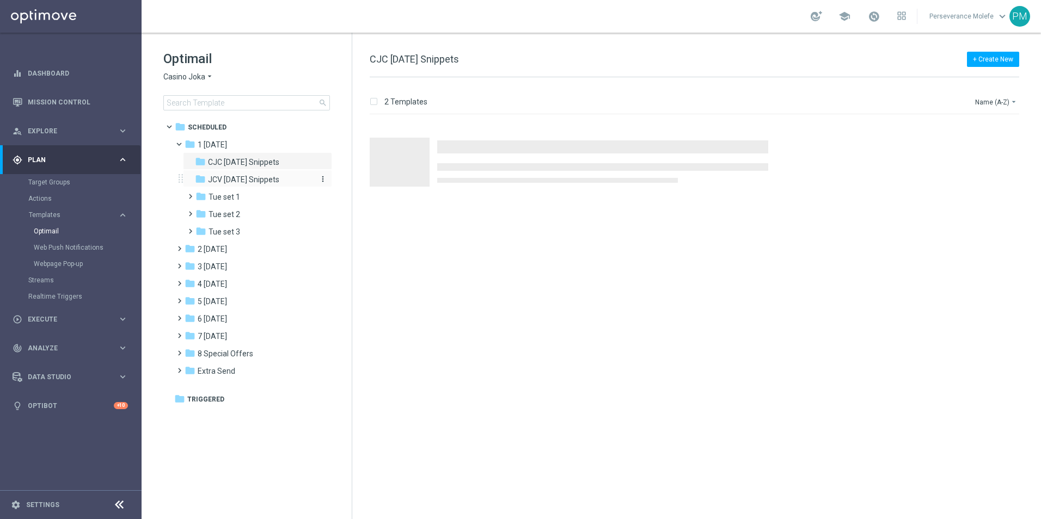
click at [269, 177] on span "JCV Tuesday Snippets" at bounding box center [243, 180] width 71 height 10
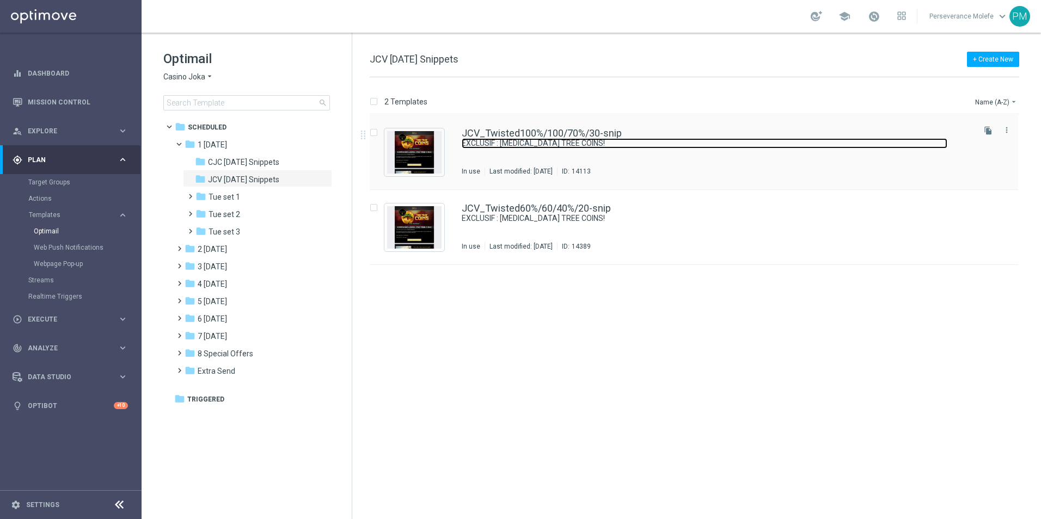
click at [519, 140] on link "EXCLUSIF : [MEDICAL_DATA] TREE COINS!" at bounding box center [704, 143] width 485 height 10
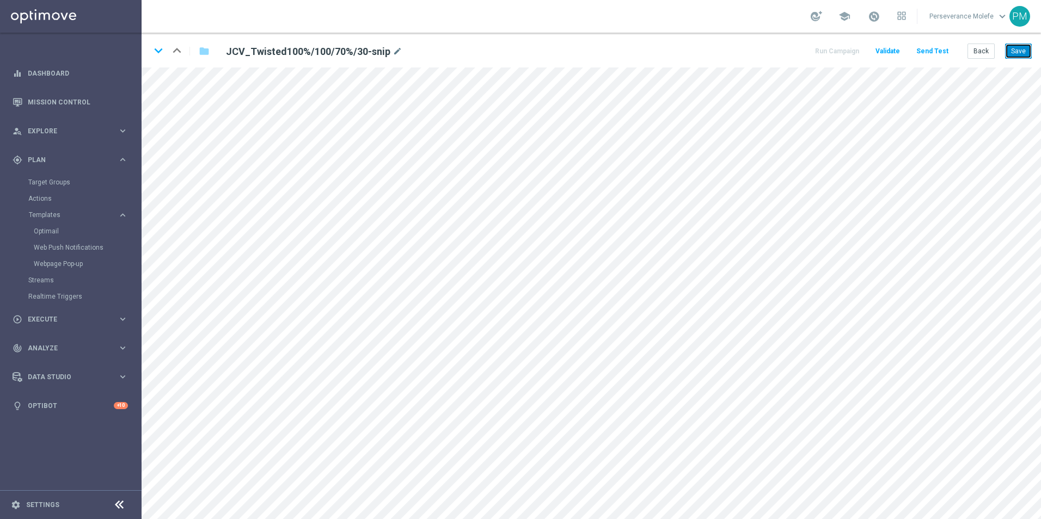
click at [1014, 52] on button "Save" at bounding box center [1018, 51] width 27 height 15
click at [156, 49] on icon "keyboard_arrow_down" at bounding box center [158, 50] width 16 height 16
click at [975, 51] on button "Back" at bounding box center [980, 51] width 27 height 15
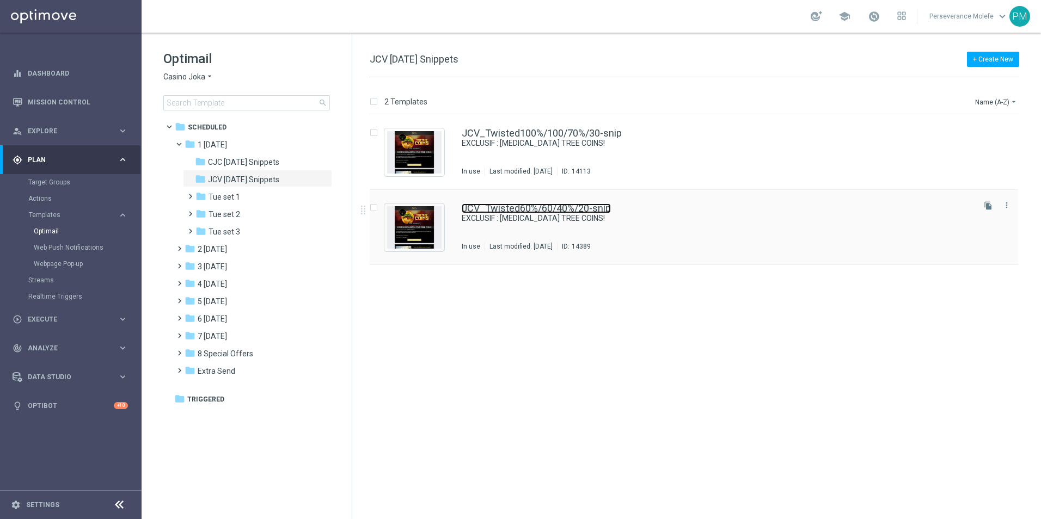
click at [489, 213] on link "JCV_Twisted60%/60/40%/20-snip" at bounding box center [536, 209] width 149 height 10
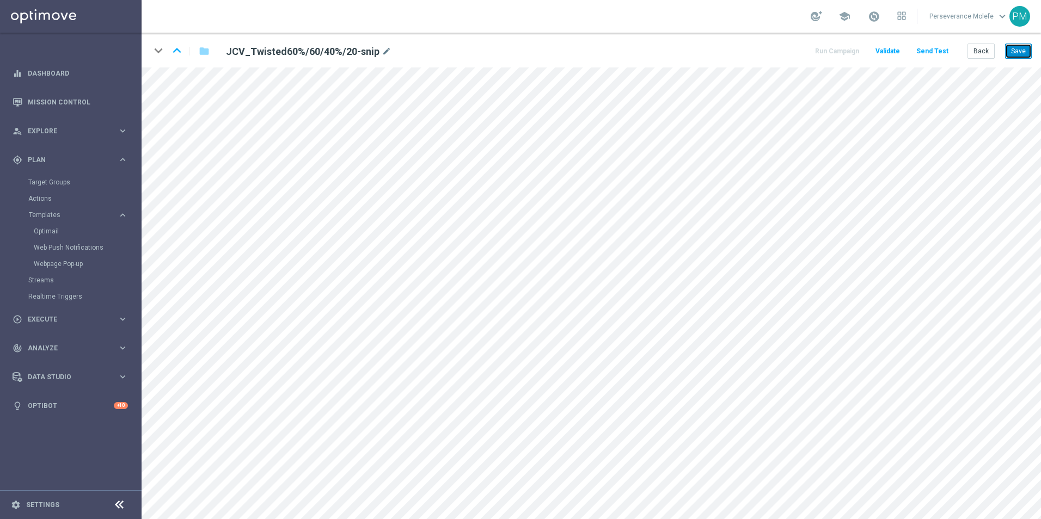
click at [1013, 56] on button "Save" at bounding box center [1018, 51] width 27 height 15
click at [983, 50] on button "Back" at bounding box center [980, 51] width 27 height 15
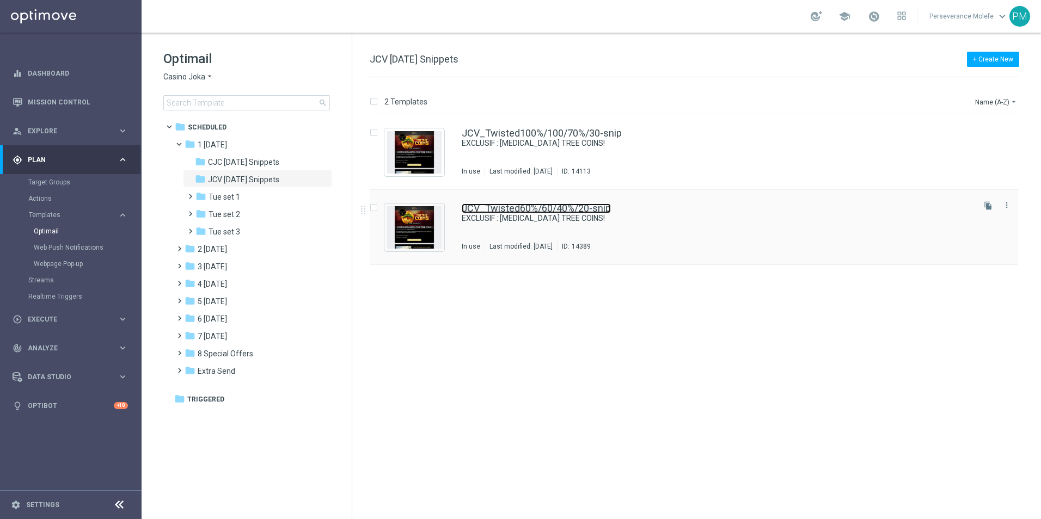
click at [503, 208] on link "JCV_Twisted60%/60/40%/20-snip" at bounding box center [536, 209] width 149 height 10
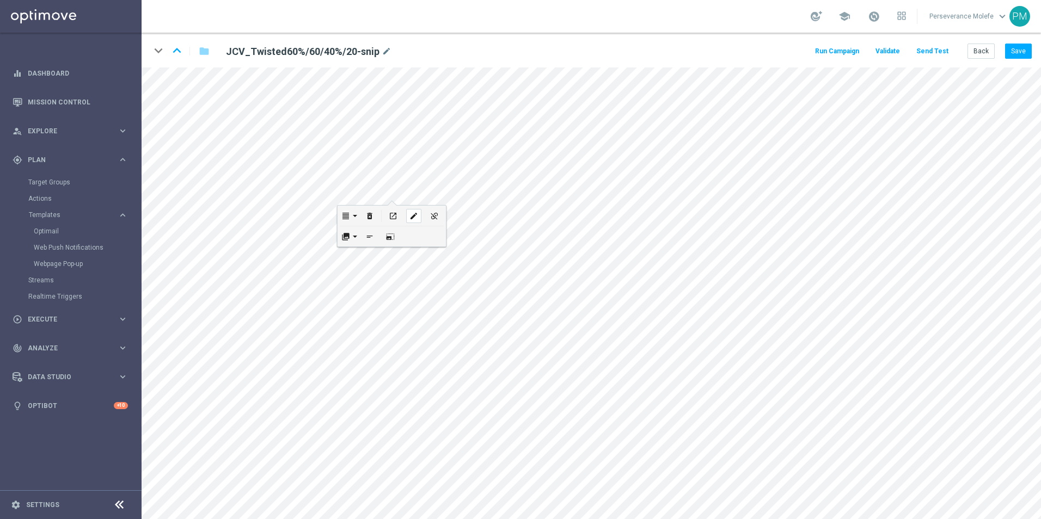
click at [411, 215] on icon "edit" at bounding box center [413, 216] width 8 height 9
click at [433, 237] on icon "edit" at bounding box center [433, 238] width 8 height 9
checkbox input "true"
click at [396, 371] on button "edit" at bounding box center [395, 380] width 21 height 20
type input "https://www.casinojokaclub.info/fr"
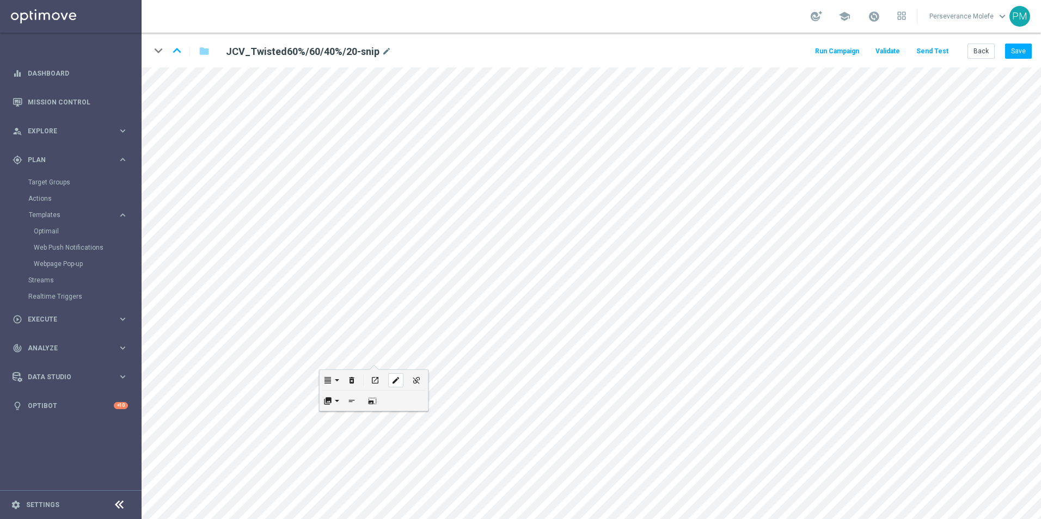
checkbox input "true"
paste input "jokaclubvip.com/fr/login"
type input "https://www.jokaclubvip.com/fr/login"
click at [425, 410] on button "Update" at bounding box center [415, 415] width 33 height 15
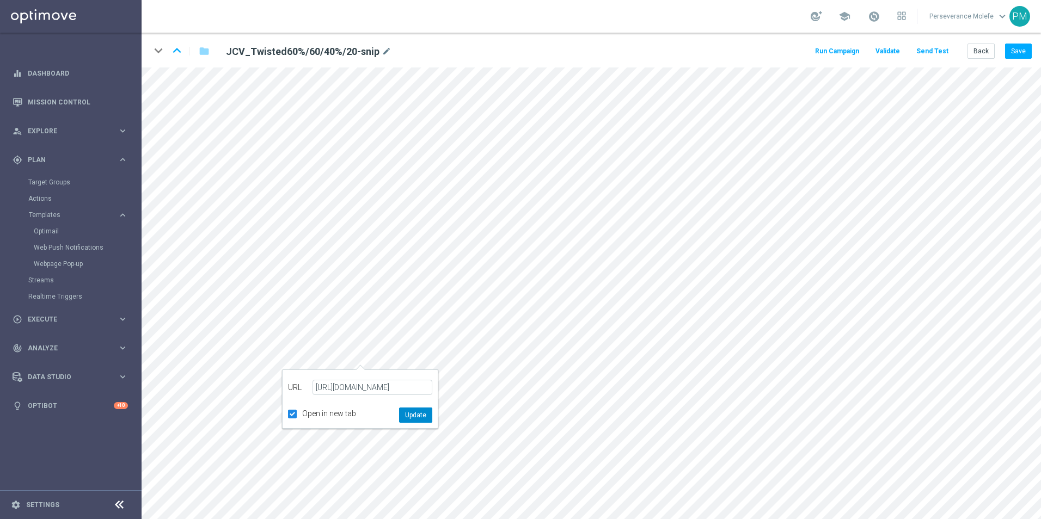
scroll to position [0, 0]
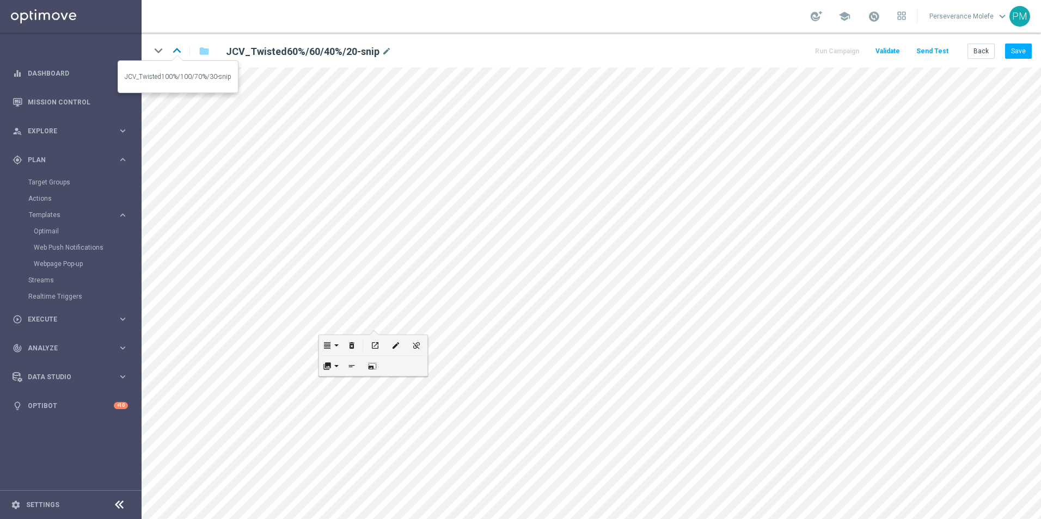
click at [182, 54] on icon "keyboard_arrow_up" at bounding box center [177, 50] width 16 height 16
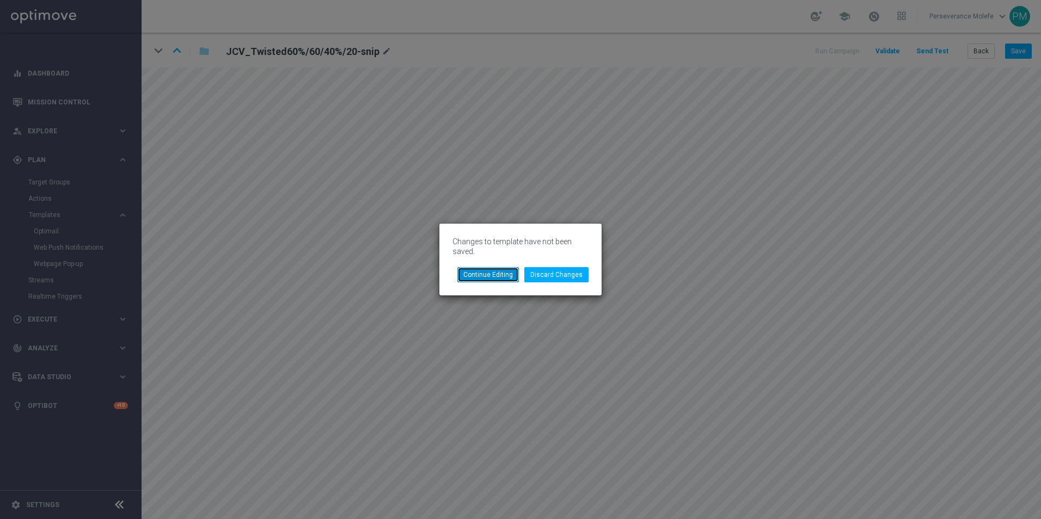
click at [499, 272] on button "Continue Editing" at bounding box center [487, 274] width 61 height 15
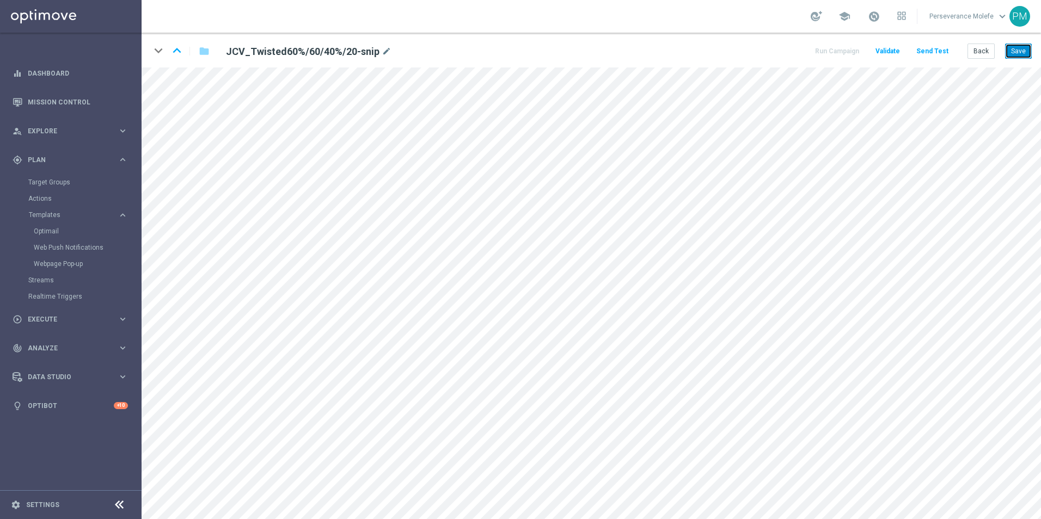
click at [1022, 48] on button "Save" at bounding box center [1018, 51] width 27 height 15
click at [178, 49] on icon "keyboard_arrow_up" at bounding box center [177, 50] width 16 height 16
click at [391, 406] on div "edit" at bounding box center [397, 410] width 15 height 14
type input "https://www.jokaclubvip.com/fr/login"
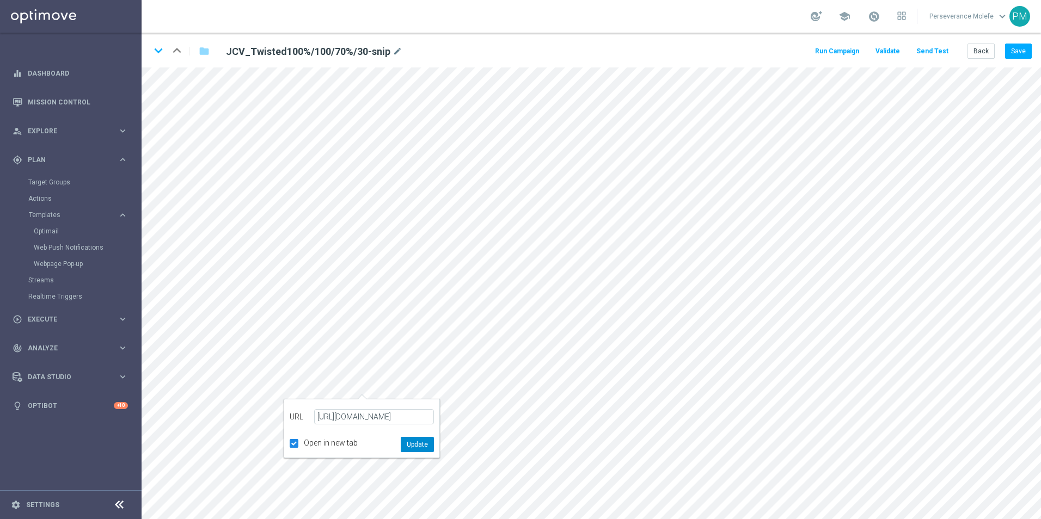
click at [420, 443] on button "Update" at bounding box center [417, 444] width 33 height 15
click at [1019, 54] on button "Save" at bounding box center [1018, 51] width 27 height 15
drag, startPoint x: 1021, startPoint y: 40, endPoint x: 1021, endPoint y: 50, distance: 9.3
click at [1021, 49] on div "keyboard_arrow_down keyboard_arrow_up folder JCV_Twisted100%/100/70%/30-snip mo…" at bounding box center [591, 50] width 899 height 35
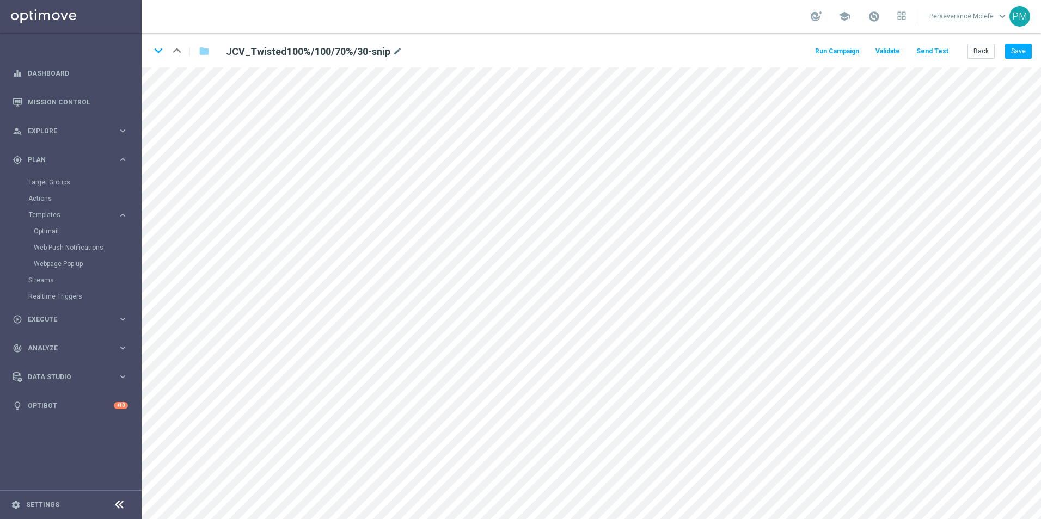
click at [1033, 49] on div "keyboard_arrow_down keyboard_arrow_up folder JCV_Twisted100%/100/70%/30-snip mo…" at bounding box center [591, 50] width 899 height 35
click at [1022, 50] on button "Save" at bounding box center [1018, 51] width 27 height 15
click at [1021, 56] on button "Save" at bounding box center [1018, 51] width 27 height 15
click at [376, 375] on div "open_in_new" at bounding box center [371, 375] width 15 height 14
click at [158, 52] on icon "keyboard_arrow_down" at bounding box center [158, 50] width 16 height 16
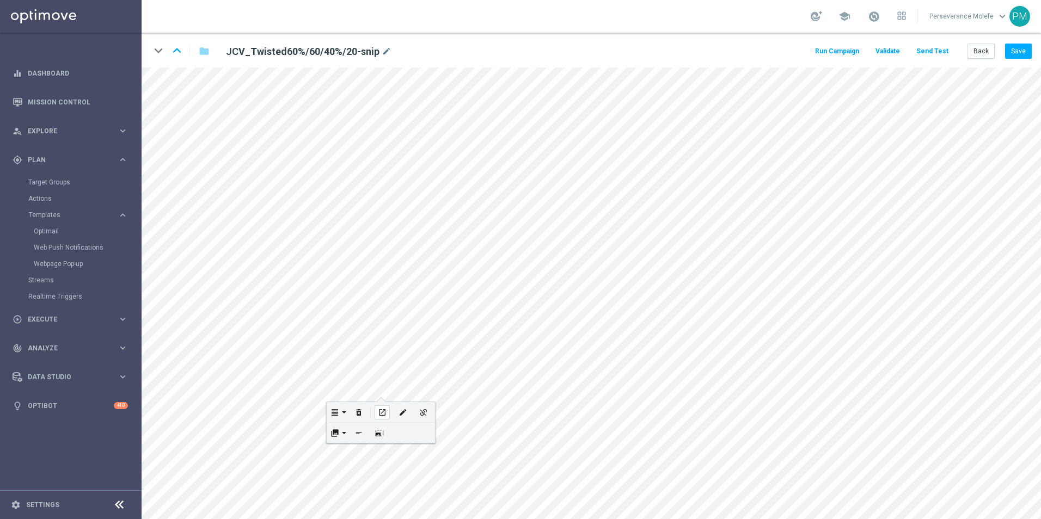
click at [384, 410] on icon "open_in_new" at bounding box center [382, 412] width 8 height 9
click at [973, 54] on button "Back" at bounding box center [980, 51] width 27 height 15
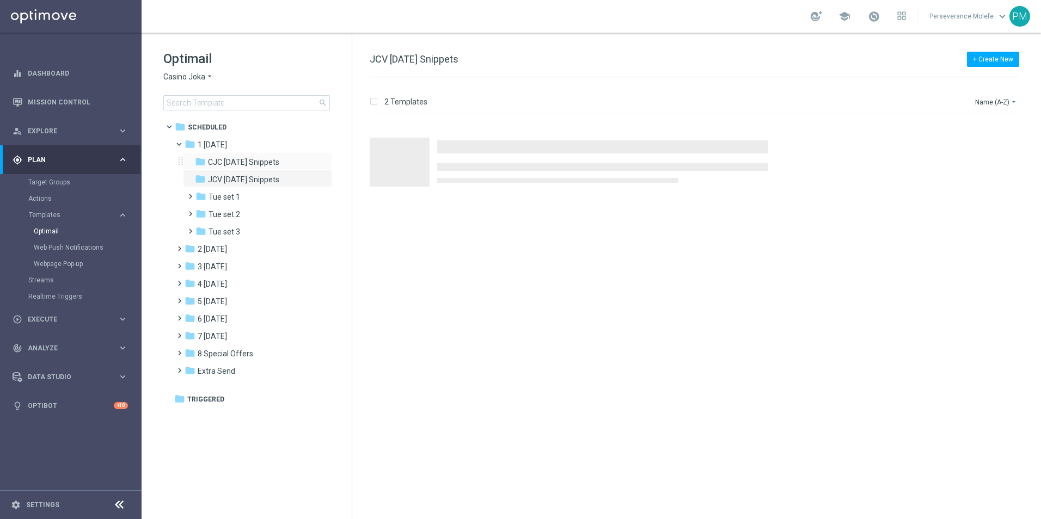
click at [259, 154] on div "folder CJC Tuesday Snippets more_vert" at bounding box center [257, 160] width 149 height 17
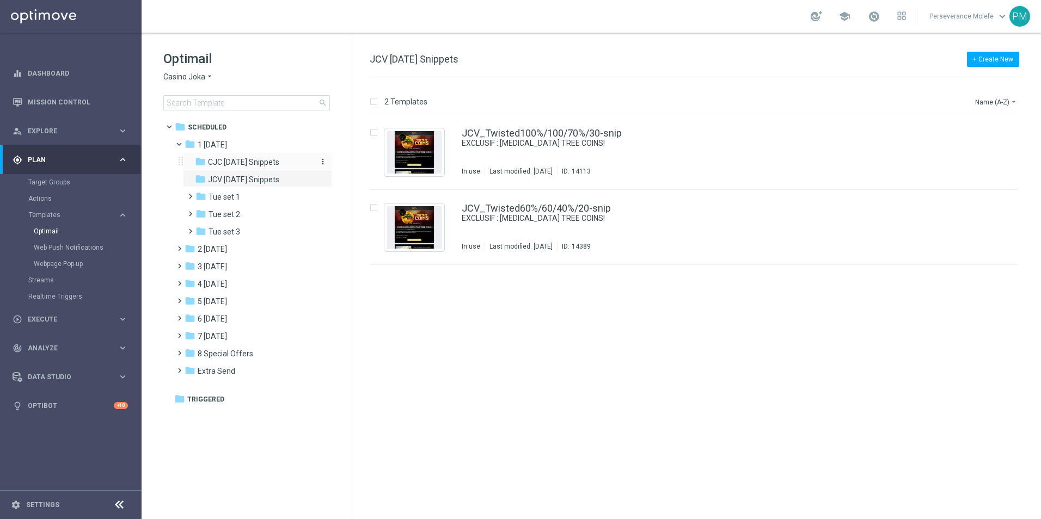
click at [269, 158] on span "CJC Tuesday Snippets" at bounding box center [243, 162] width 71 height 10
click at [516, 137] on link "CJC_Twisted100%/100/70%/30-snip" at bounding box center [542, 133] width 161 height 10
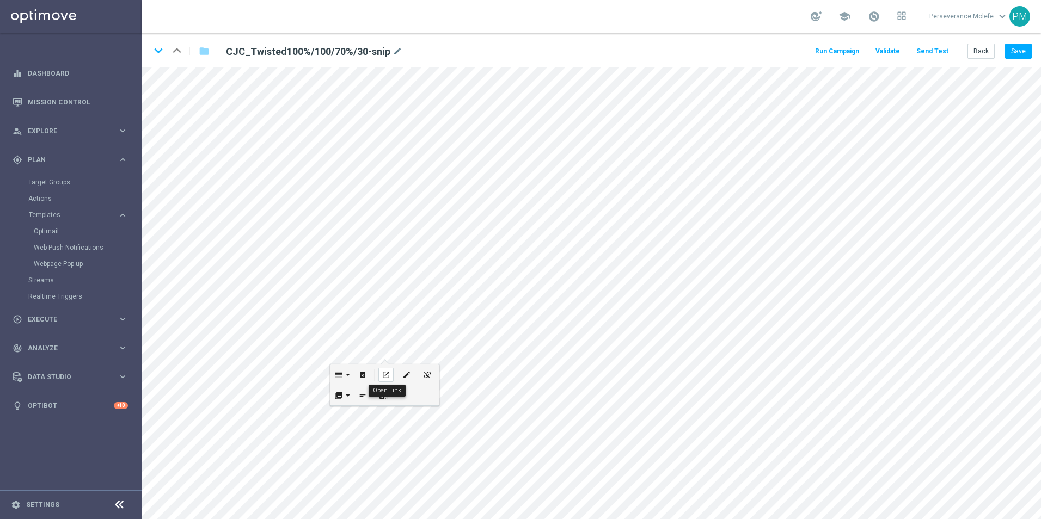
click at [391, 375] on div "open_in_new" at bounding box center [385, 375] width 15 height 14
click at [378, 241] on icon "open_in_new" at bounding box center [379, 240] width 8 height 9
click at [454, 356] on div "open_in_new" at bounding box center [454, 350] width 15 height 14
click at [986, 51] on button "Back" at bounding box center [980, 51] width 27 height 15
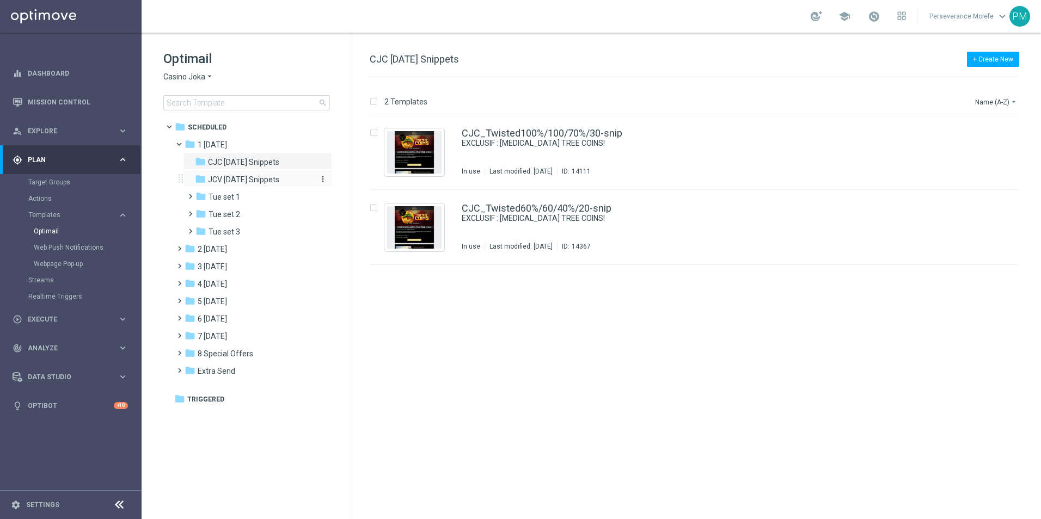
click at [261, 175] on span "JCV Tuesday Snippets" at bounding box center [243, 180] width 71 height 10
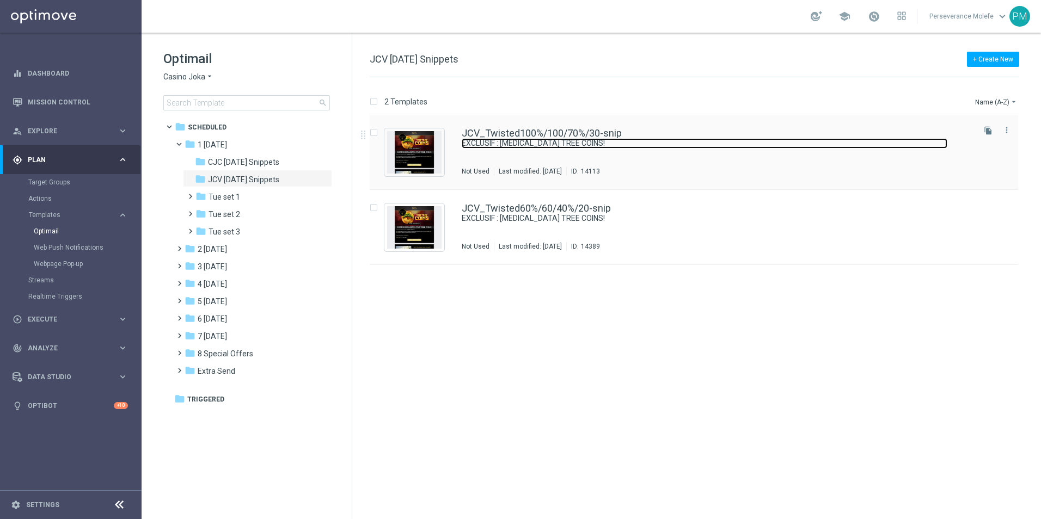
click at [477, 142] on link "EXCLUSIF : [MEDICAL_DATA] TREE COINS!" at bounding box center [704, 143] width 485 height 10
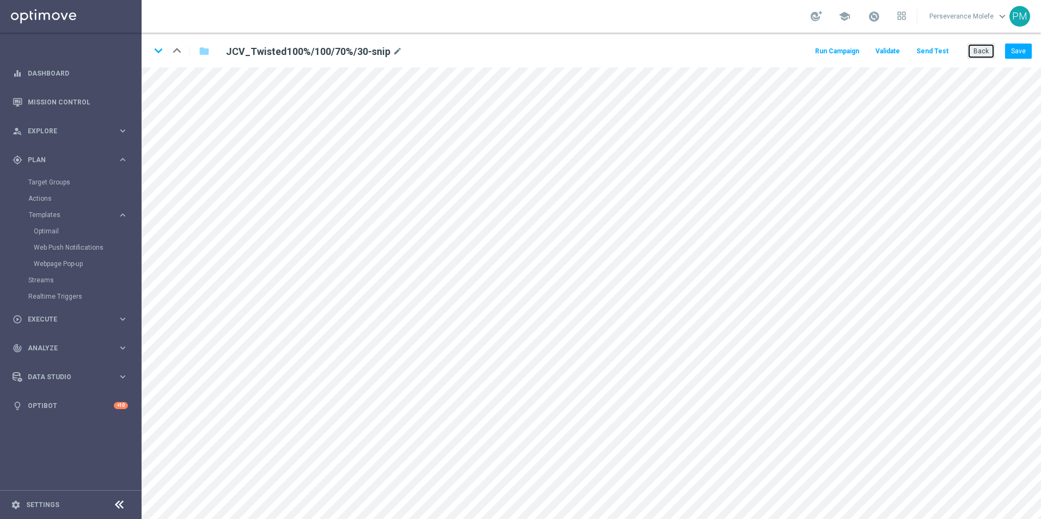
click at [970, 56] on button "Back" at bounding box center [980, 51] width 27 height 15
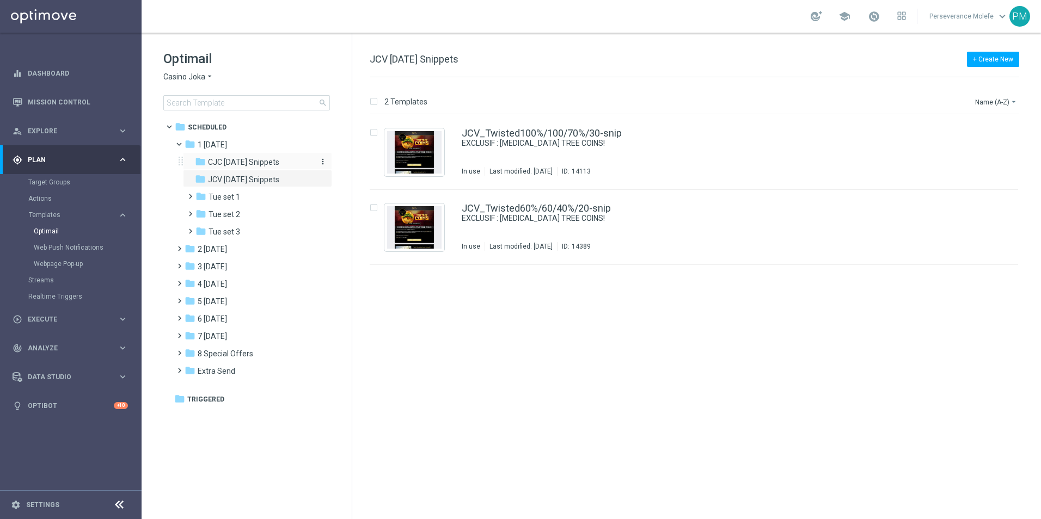
click at [242, 163] on span "CJC Tuesday Snippets" at bounding box center [243, 162] width 71 height 10
